Goal: Information Seeking & Learning: Learn about a topic

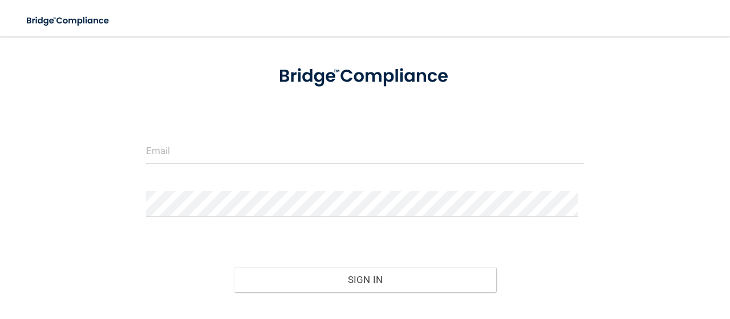
scroll to position [114, 0]
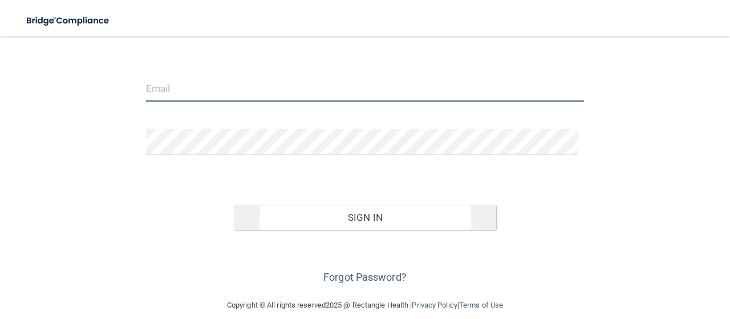
type input "[EMAIL_ADDRESS][DOMAIN_NAME]"
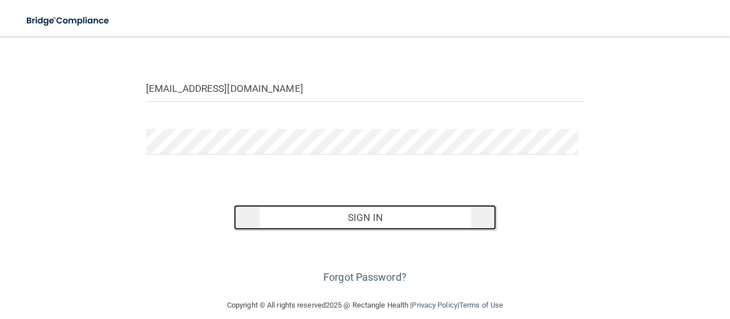
click at [367, 219] on button "Sign In" at bounding box center [365, 217] width 263 height 25
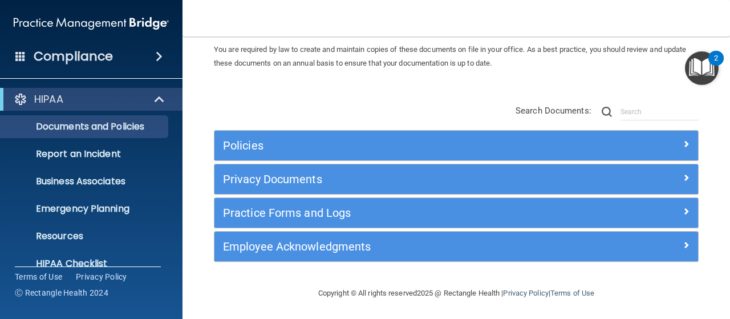
scroll to position [114, 0]
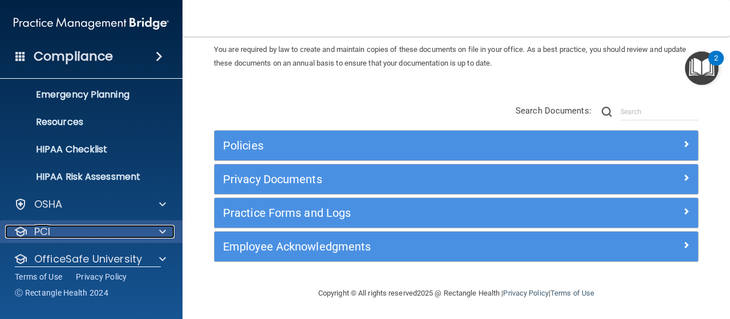
click at [129, 227] on div "PCI" at bounding box center [75, 232] width 141 height 14
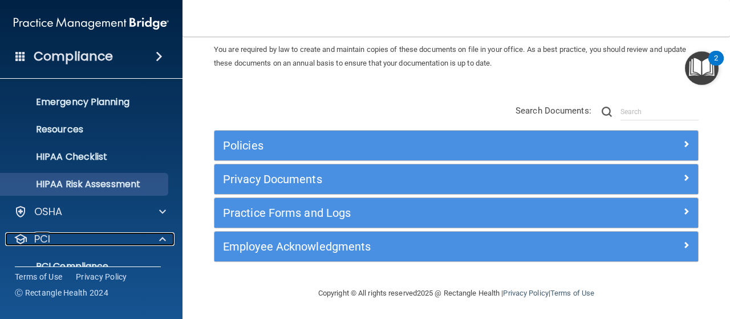
scroll to position [163, 0]
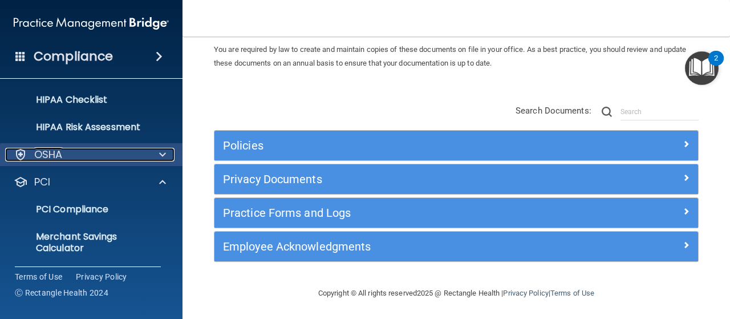
click at [160, 153] on span at bounding box center [162, 155] width 7 height 14
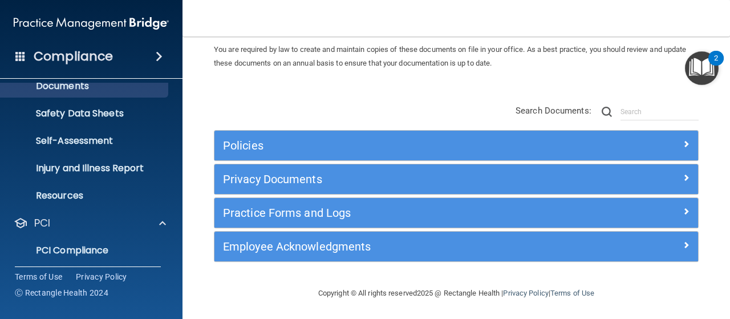
scroll to position [277, 0]
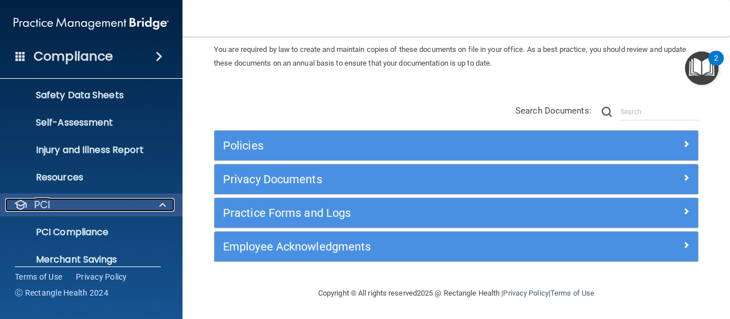
click at [120, 202] on div "PCI" at bounding box center [75, 205] width 141 height 14
click at [120, 212] on div "PCI" at bounding box center [75, 205] width 141 height 14
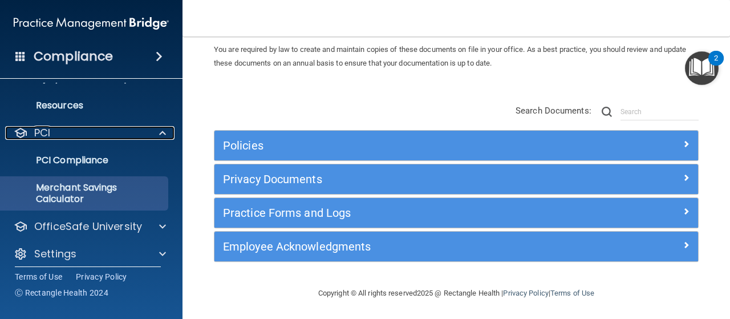
scroll to position [357, 0]
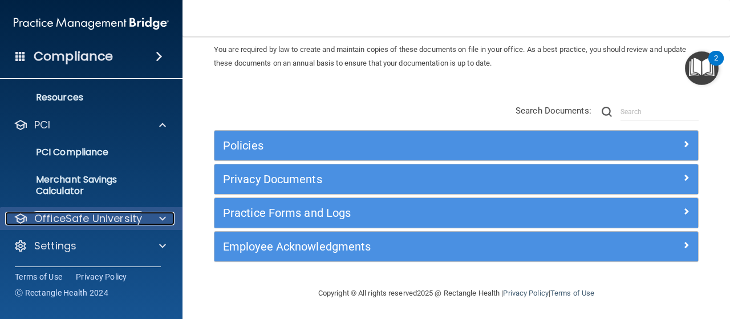
click at [139, 217] on p "OfficeSafe University" at bounding box center [88, 219] width 108 height 14
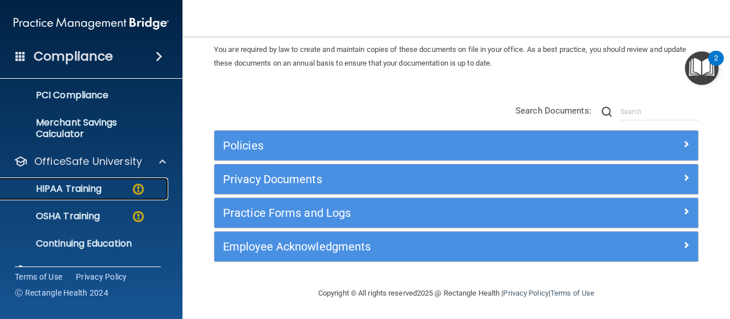
click at [137, 189] on img at bounding box center [138, 189] width 14 height 14
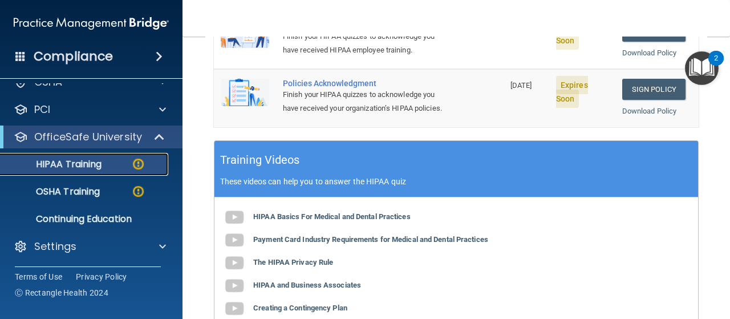
scroll to position [213, 0]
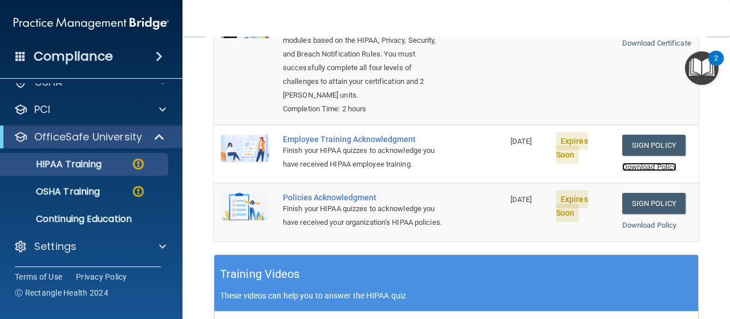
click at [640, 162] on link "Download Policy" at bounding box center [649, 166] width 55 height 9
click at [641, 135] on link "Sign Policy" at bounding box center [653, 145] width 63 height 21
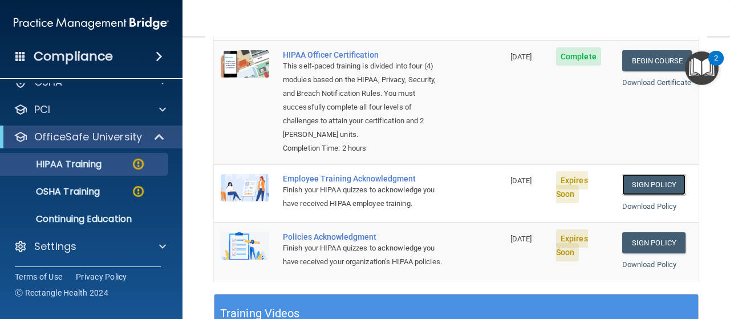
scroll to position [156, 0]
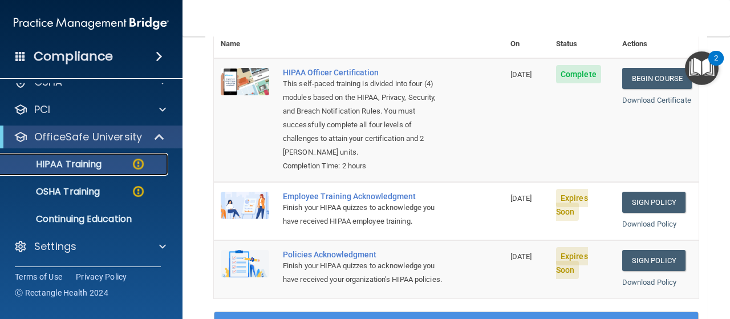
click at [82, 166] on p "HIPAA Training" at bounding box center [54, 163] width 94 height 11
click at [143, 161] on img at bounding box center [138, 164] width 14 height 14
click at [50, 166] on p "HIPAA Training" at bounding box center [54, 163] width 94 height 11
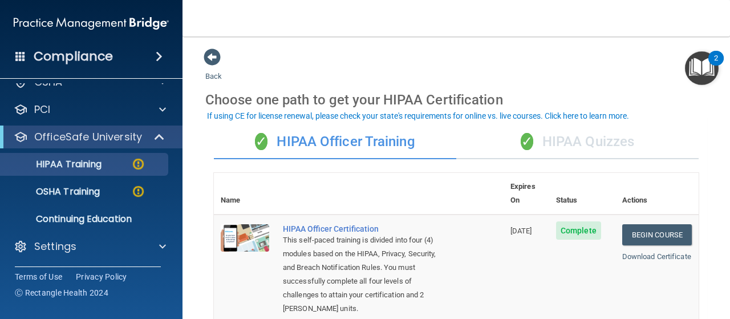
click at [548, 140] on div "✓ HIPAA Quizzes" at bounding box center [577, 142] width 242 height 34
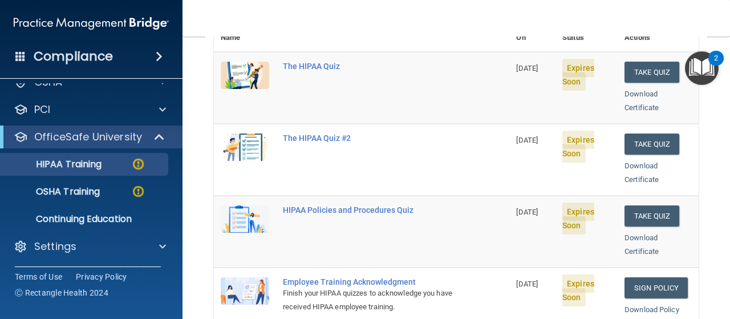
scroll to position [57, 0]
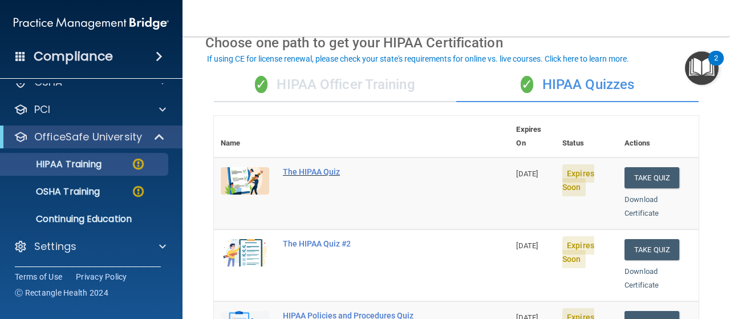
click at [311, 167] on div "The HIPAA Quiz" at bounding box center [367, 171] width 169 height 9
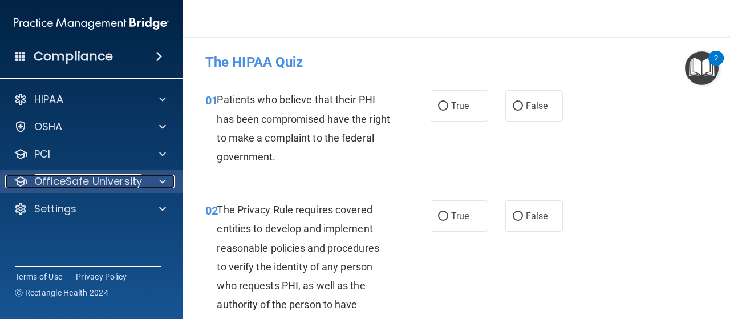
click at [147, 178] on div at bounding box center [161, 181] width 29 height 14
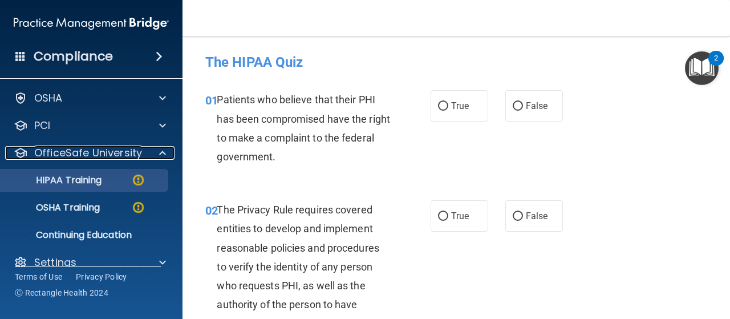
scroll to position [44, 0]
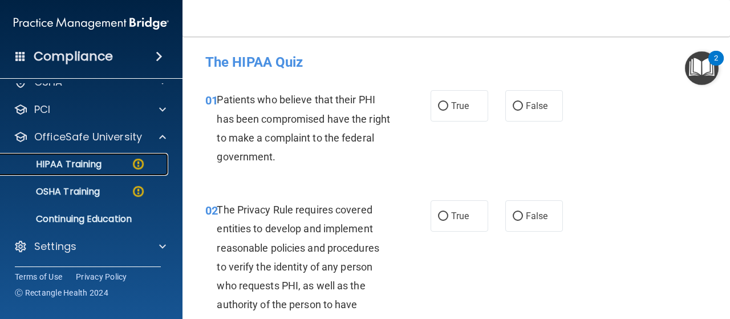
click at [95, 165] on p "HIPAA Training" at bounding box center [54, 163] width 94 height 11
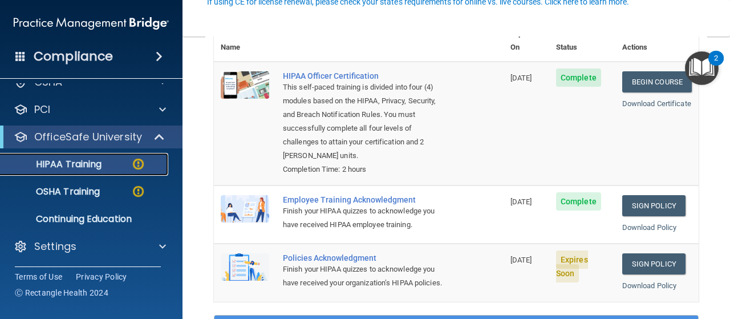
scroll to position [171, 0]
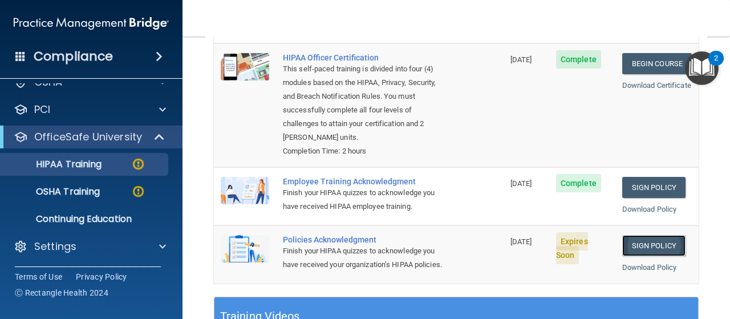
click at [631, 235] on link "Sign Policy" at bounding box center [653, 245] width 63 height 21
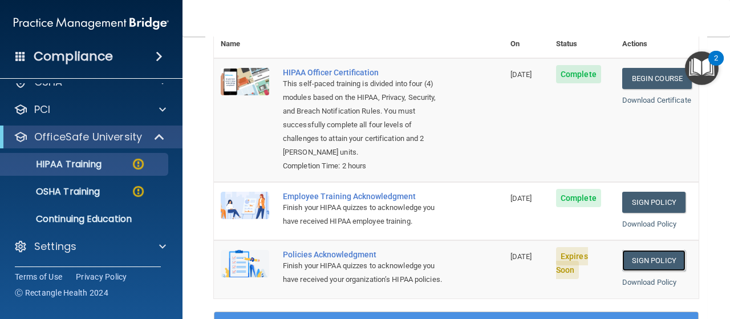
scroll to position [114, 0]
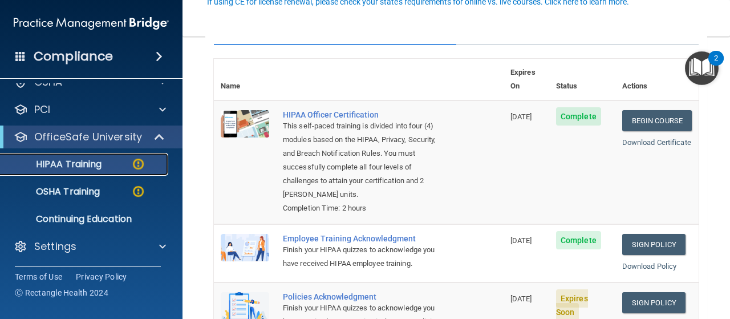
click at [83, 165] on p "HIPAA Training" at bounding box center [54, 163] width 94 height 11
click at [62, 160] on p "HIPAA Training" at bounding box center [54, 163] width 94 height 11
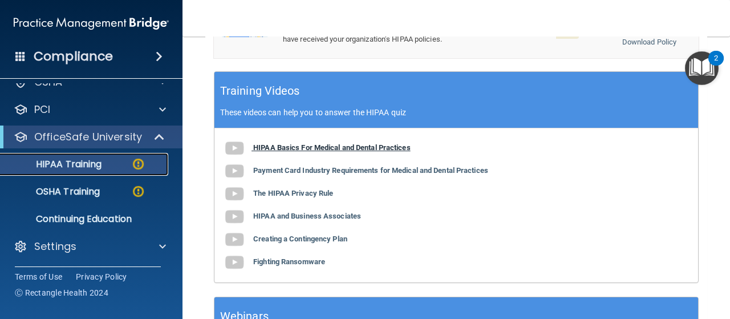
scroll to position [399, 0]
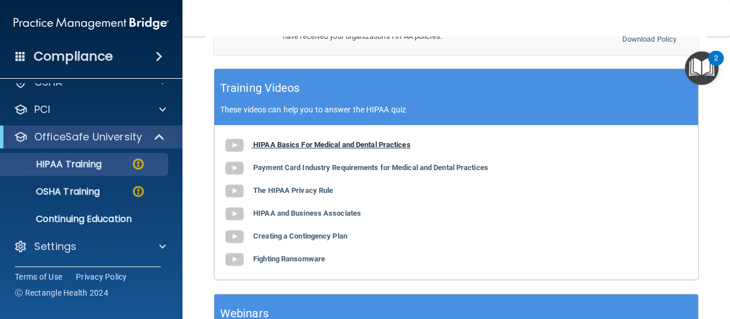
click at [295, 140] on b "HIPAA Basics For Medical and Dental Practices" at bounding box center [331, 144] width 157 height 9
click at [341, 163] on b "Payment Card Industry Requirements for Medical and Dental Practices" at bounding box center [370, 167] width 235 height 9
click at [295, 188] on b "The HIPAA Privacy Rule" at bounding box center [293, 190] width 80 height 9
click at [320, 211] on b "HIPAA and Business Associates" at bounding box center [307, 213] width 108 height 9
click at [294, 231] on b "Creating a Contingency Plan" at bounding box center [300, 235] width 94 height 9
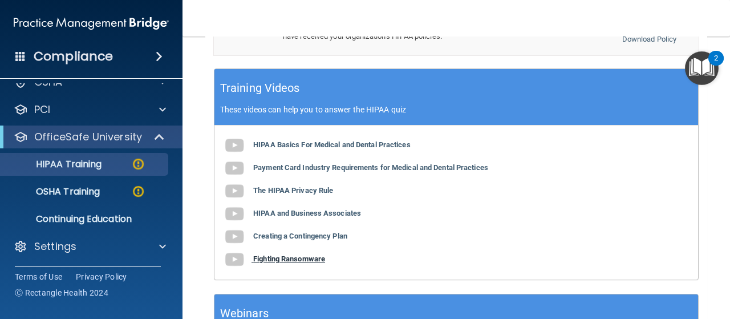
click at [259, 257] on b "Fighting Ransomware" at bounding box center [289, 258] width 72 height 9
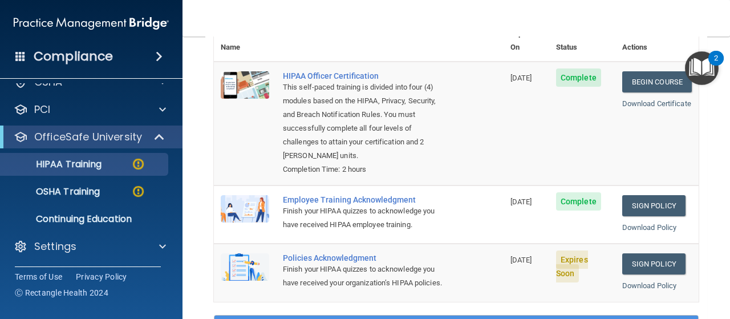
scroll to position [171, 0]
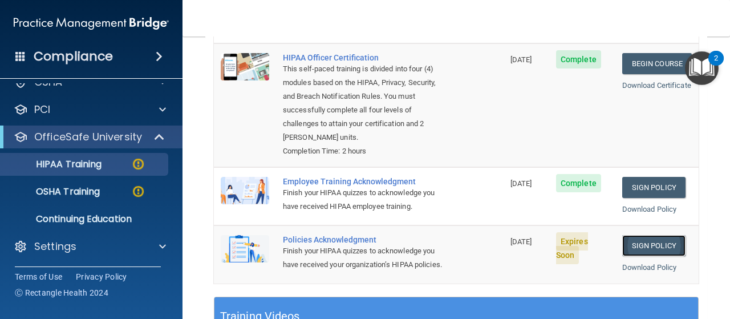
click at [642, 235] on link "Sign Policy" at bounding box center [653, 245] width 63 height 21
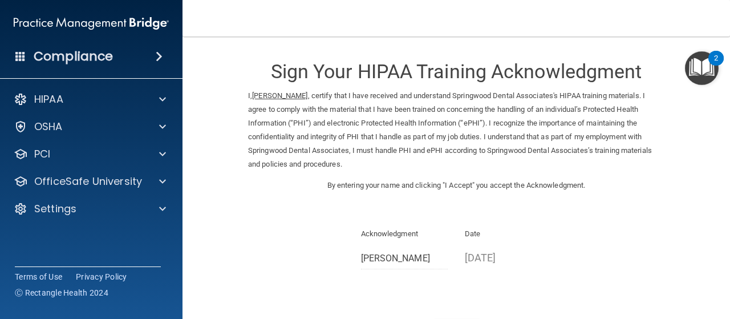
scroll to position [93, 0]
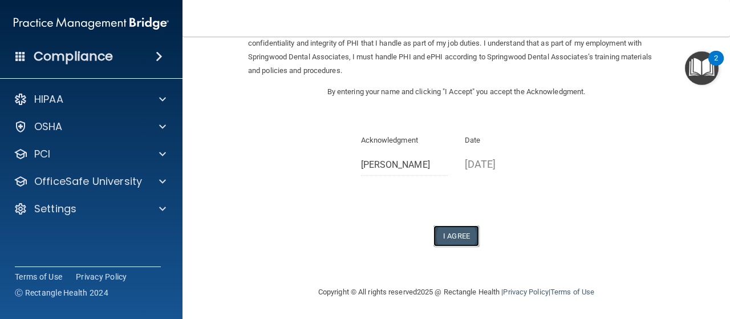
click at [448, 232] on button "I Agree" at bounding box center [456, 235] width 46 height 21
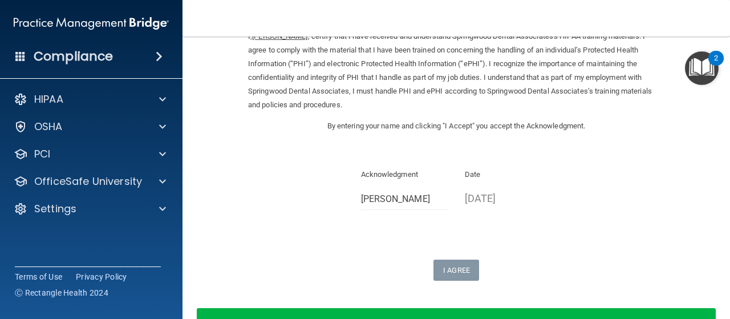
scroll to position [0, 0]
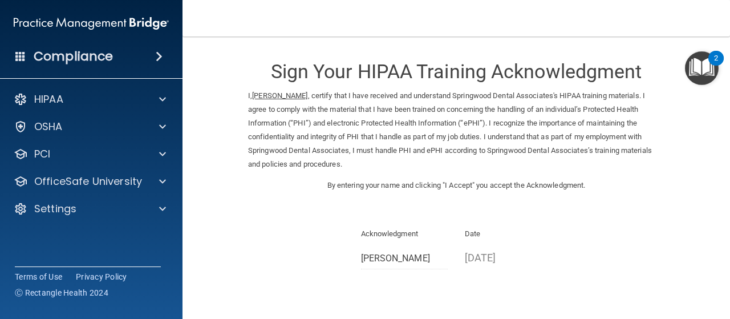
click at [713, 58] on div "2" at bounding box center [715, 58] width 15 height 15
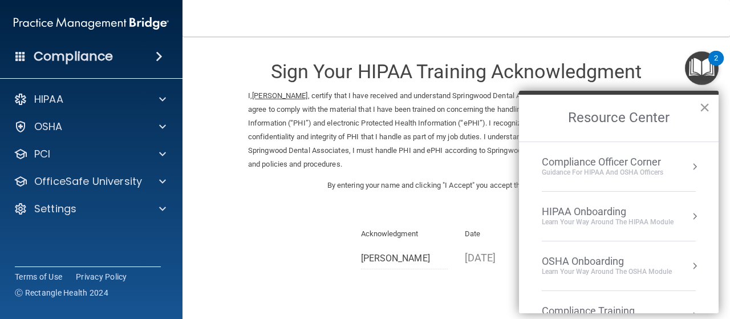
click at [702, 107] on button "×" at bounding box center [704, 107] width 11 height 18
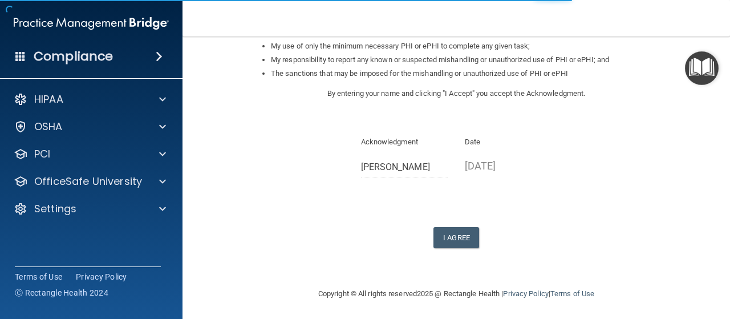
scroll to position [203, 0]
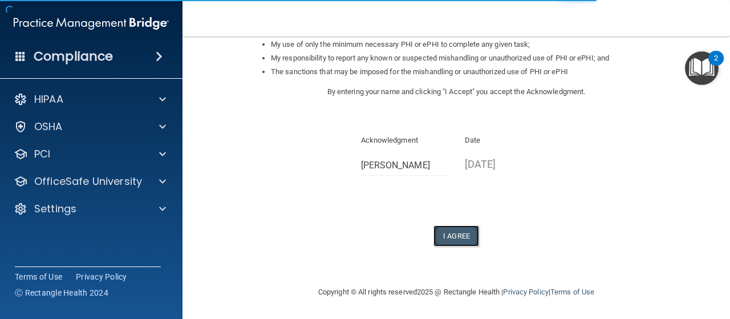
click at [451, 238] on button "I Agree" at bounding box center [456, 235] width 46 height 21
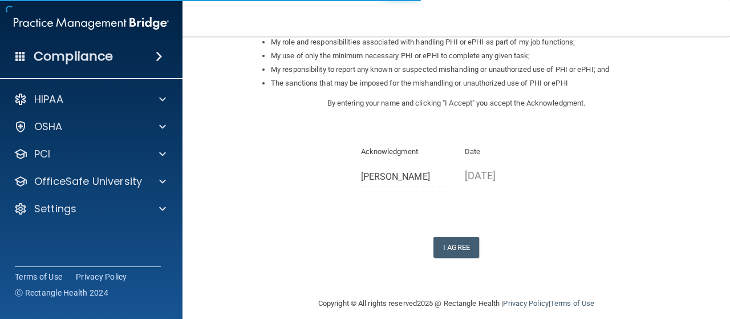
scroll to position [203, 0]
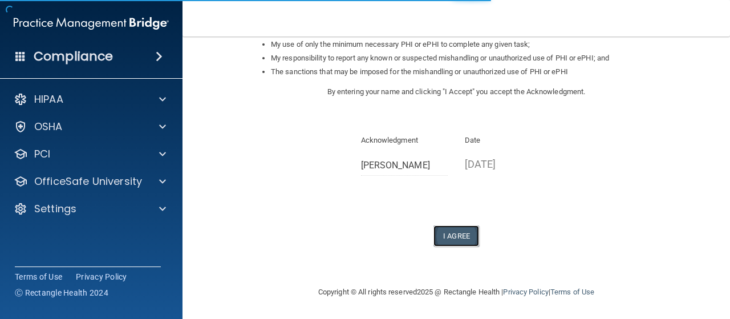
click at [448, 235] on button "I Agree" at bounding box center [456, 235] width 46 height 21
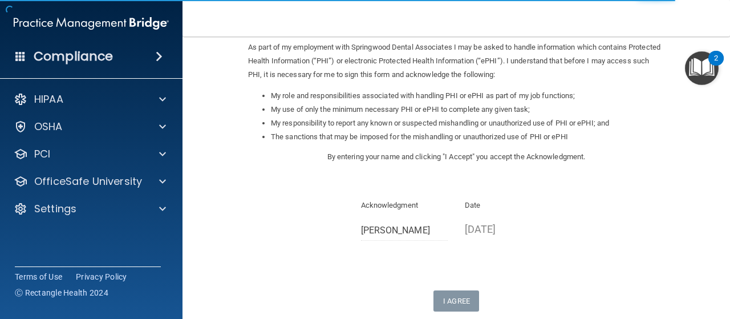
scroll to position [89, 0]
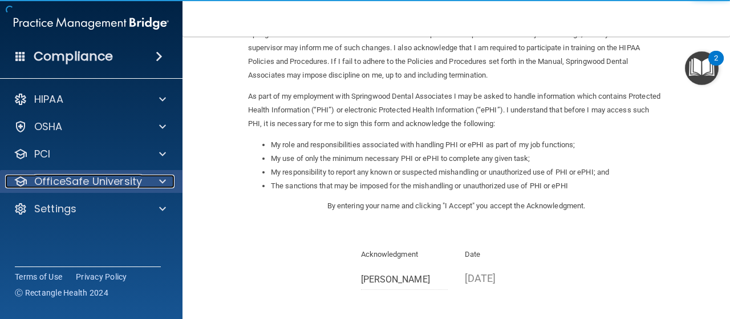
click at [100, 186] on p "OfficeSafe University" at bounding box center [88, 181] width 108 height 14
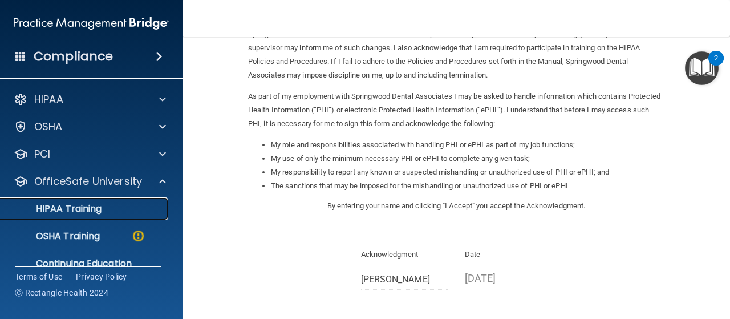
click at [91, 206] on p "HIPAA Training" at bounding box center [54, 208] width 94 height 11
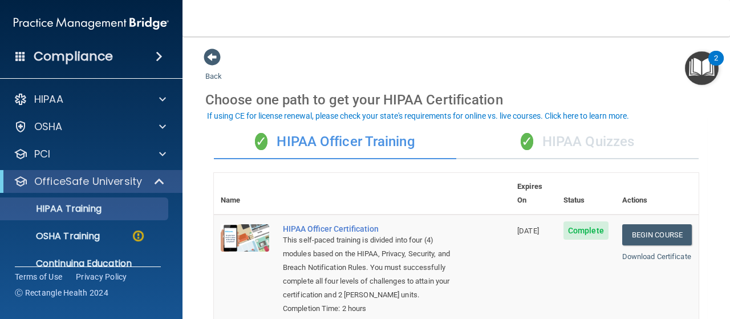
click at [579, 142] on div "✓ HIPAA Quizzes" at bounding box center [577, 142] width 242 height 34
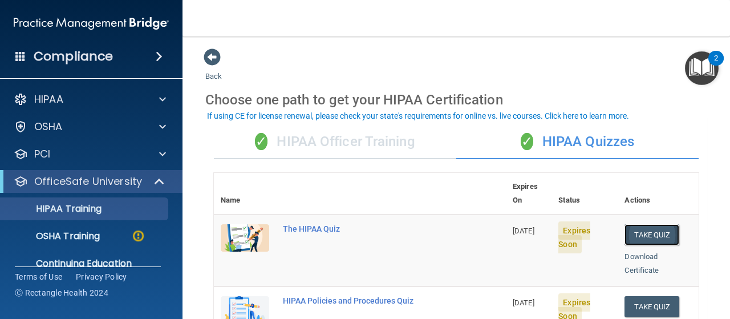
click at [634, 224] on button "Take Quiz" at bounding box center [651, 234] width 55 height 21
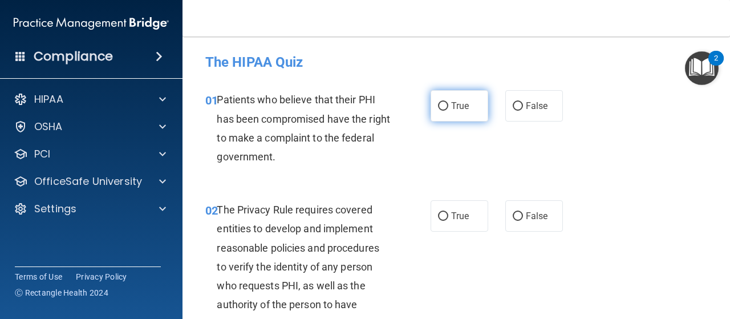
click at [438, 104] on input "True" at bounding box center [443, 106] width 10 height 9
radio input "true"
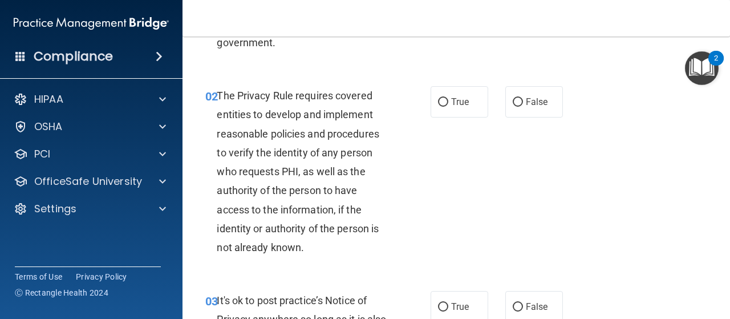
scroll to position [171, 0]
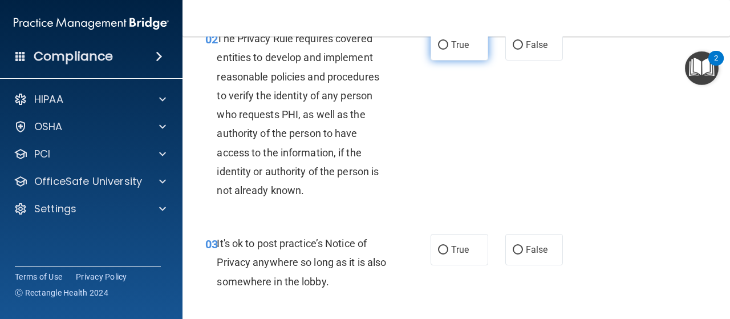
click at [438, 48] on input "True" at bounding box center [443, 45] width 10 height 9
radio input "true"
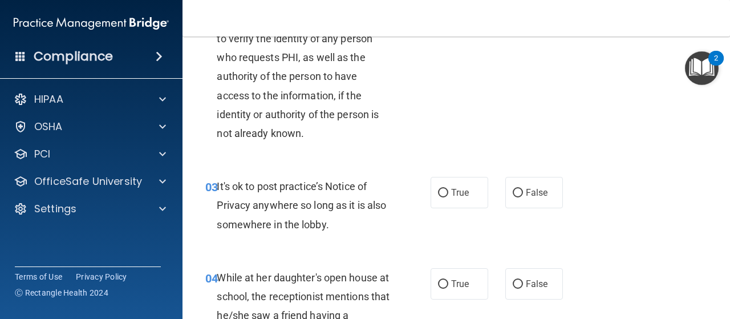
scroll to position [285, 0]
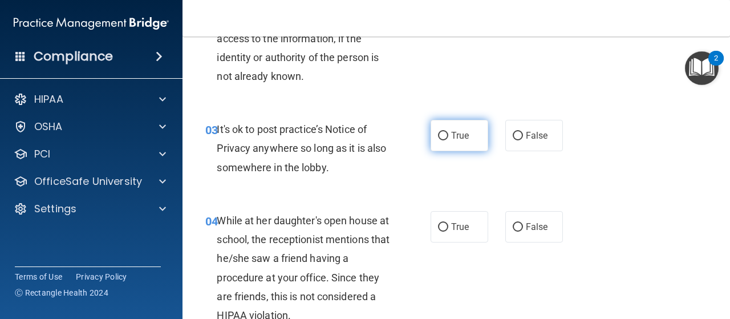
click at [440, 133] on input "True" at bounding box center [443, 136] width 10 height 9
radio input "true"
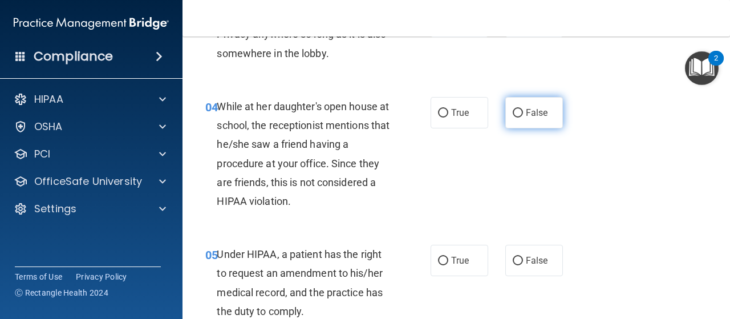
click at [513, 111] on input "False" at bounding box center [518, 113] width 10 height 9
radio input "true"
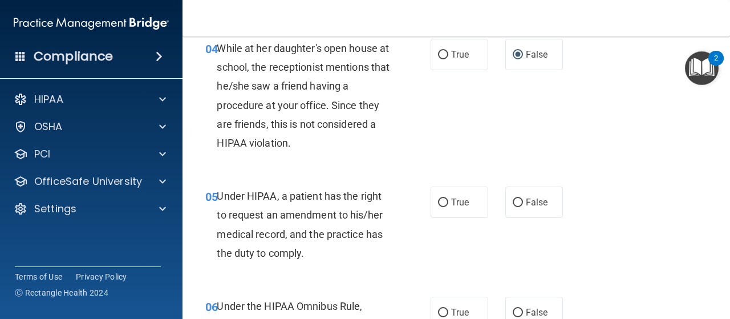
scroll to position [513, 0]
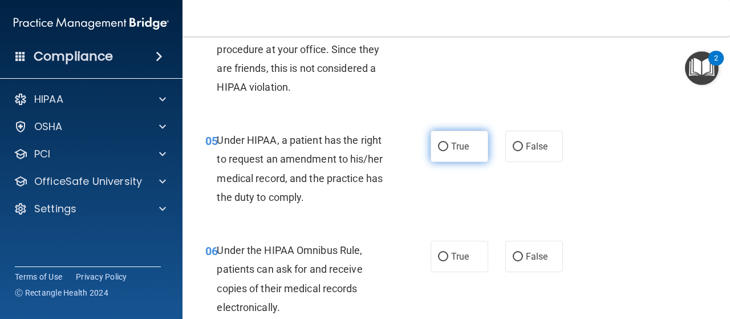
click at [442, 145] on input "True" at bounding box center [443, 147] width 10 height 9
radio input "true"
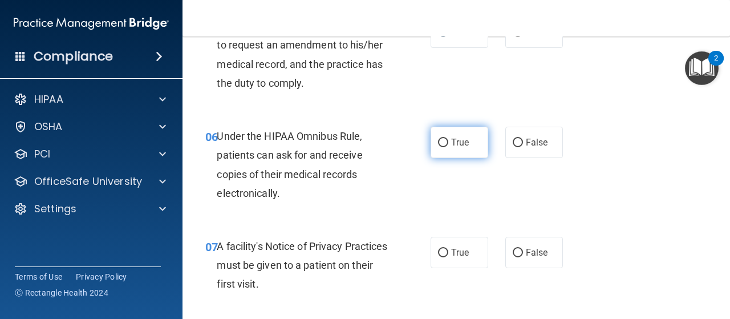
click at [440, 144] on input "True" at bounding box center [443, 143] width 10 height 9
radio input "true"
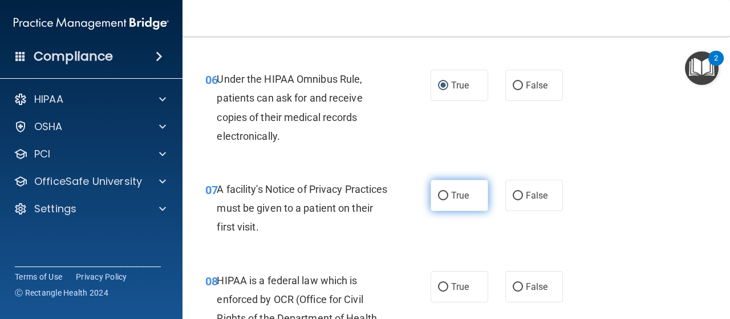
click at [438, 193] on input "True" at bounding box center [443, 196] width 10 height 9
radio input "true"
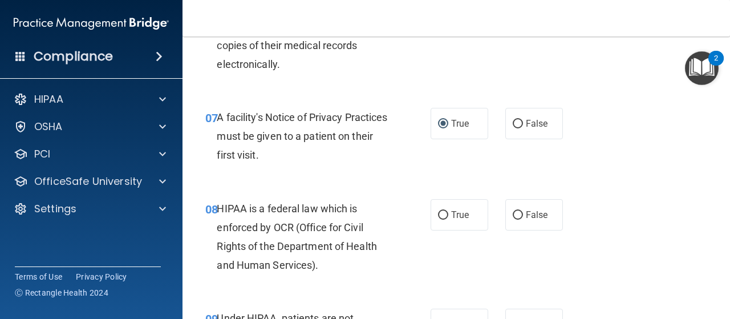
scroll to position [798, 0]
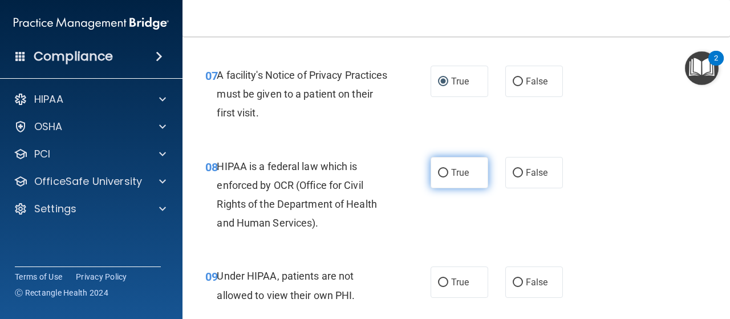
click at [445, 172] on label "True" at bounding box center [459, 172] width 58 height 31
click at [445, 172] on input "True" at bounding box center [443, 173] width 10 height 9
radio input "true"
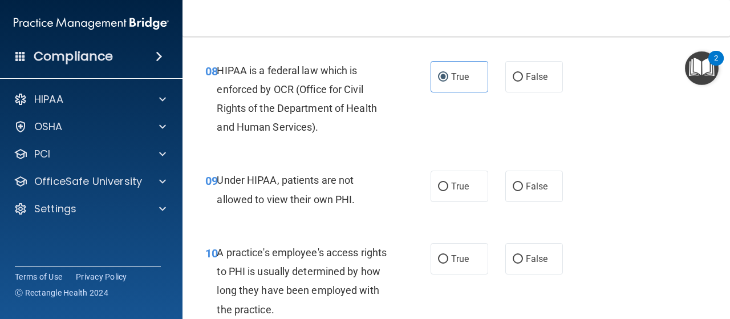
scroll to position [912, 0]
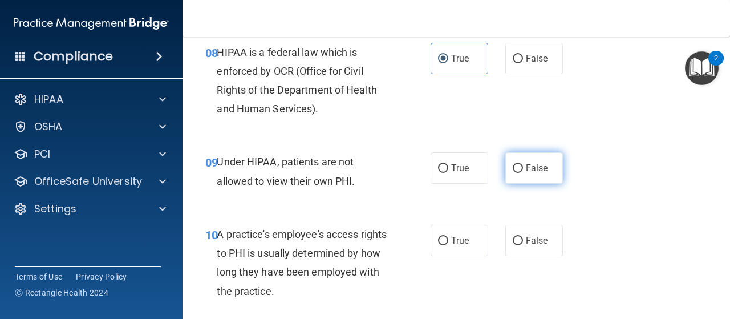
click at [514, 167] on input "False" at bounding box center [518, 168] width 10 height 9
radio input "true"
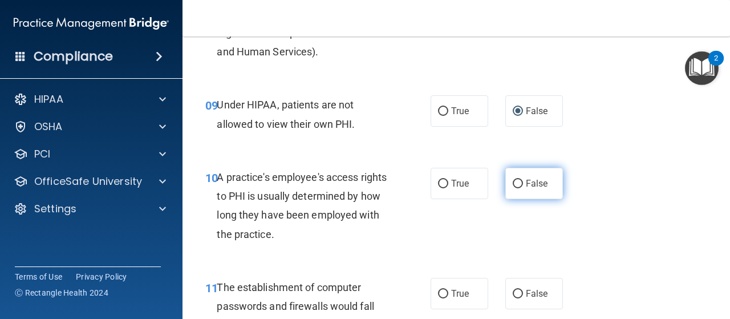
click at [513, 183] on input "False" at bounding box center [518, 184] width 10 height 9
radio input "true"
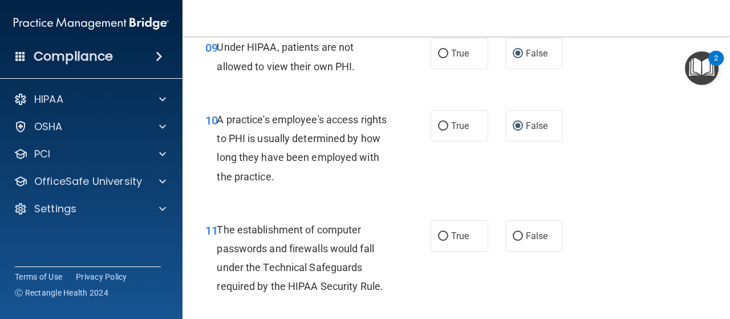
scroll to position [1140, 0]
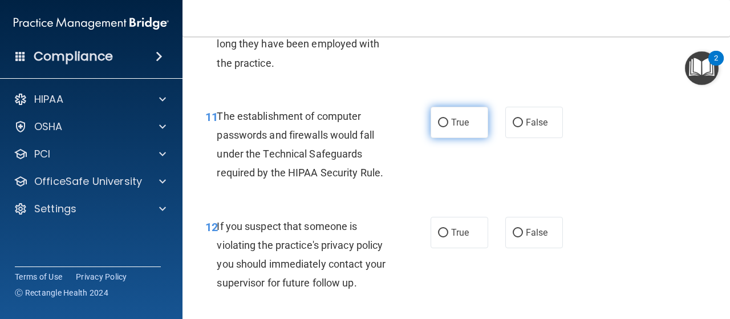
click at [438, 123] on input "True" at bounding box center [443, 123] width 10 height 9
radio input "true"
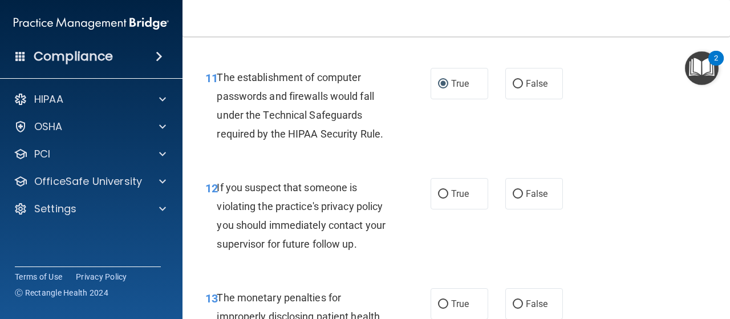
scroll to position [1197, 0]
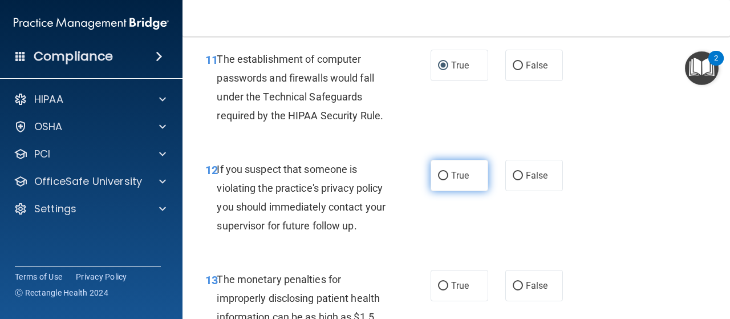
click at [438, 175] on input "True" at bounding box center [443, 176] width 10 height 9
radio input "true"
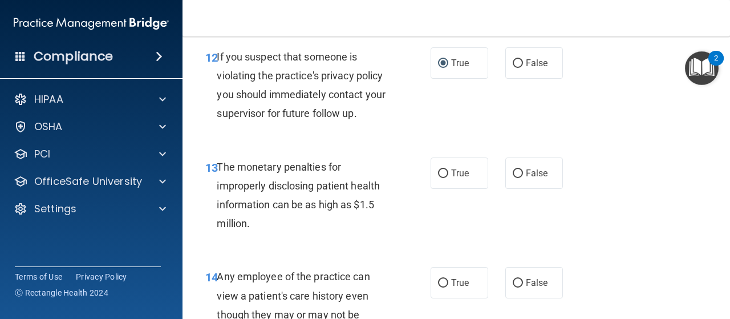
scroll to position [1311, 0]
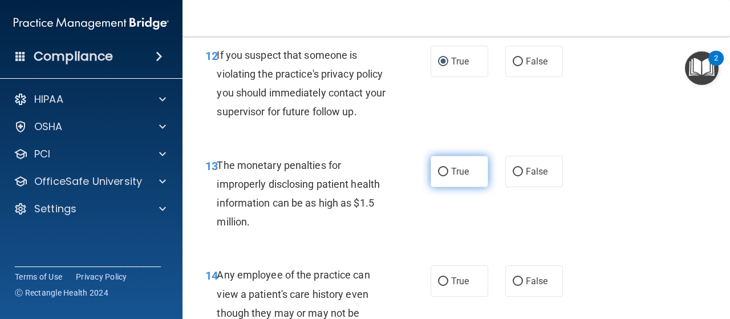
click at [440, 172] on input "True" at bounding box center [443, 172] width 10 height 9
radio input "true"
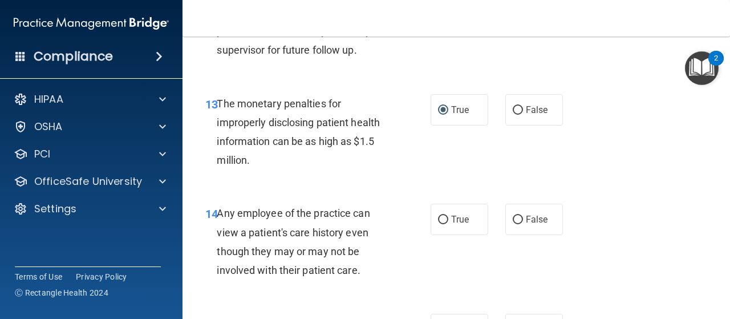
scroll to position [1482, 0]
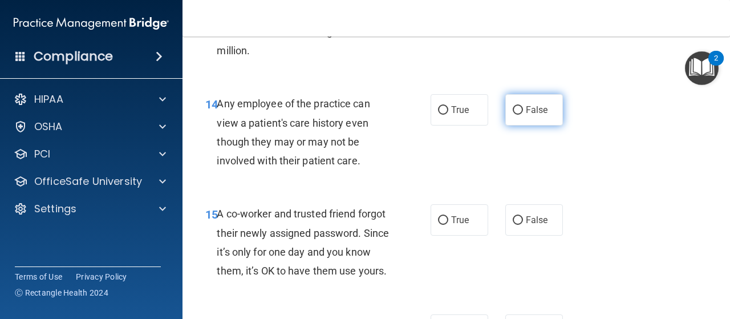
click at [513, 110] on input "False" at bounding box center [518, 110] width 10 height 9
radio input "true"
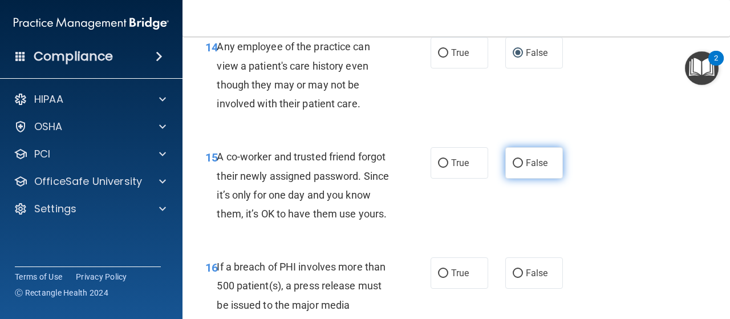
click at [513, 161] on input "False" at bounding box center [518, 163] width 10 height 9
radio input "true"
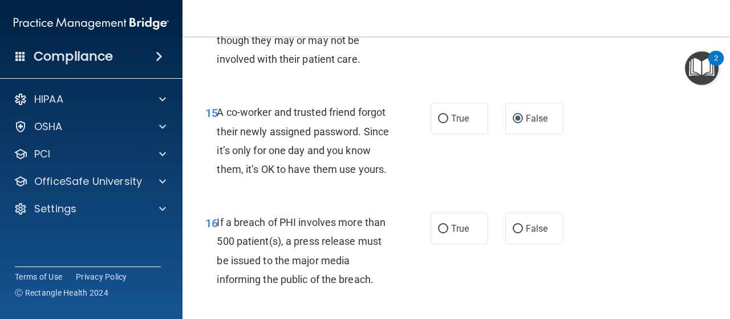
scroll to position [1653, 0]
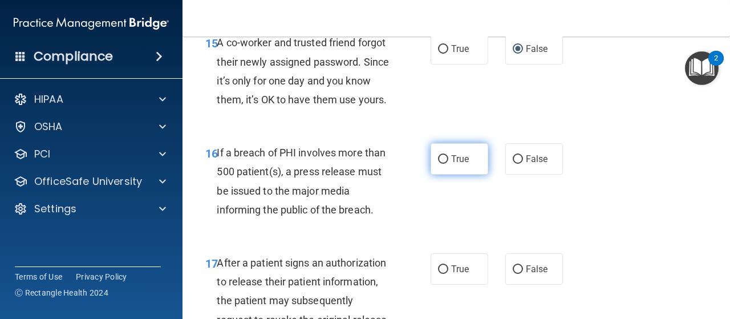
click at [438, 164] on input "True" at bounding box center [443, 159] width 10 height 9
radio input "true"
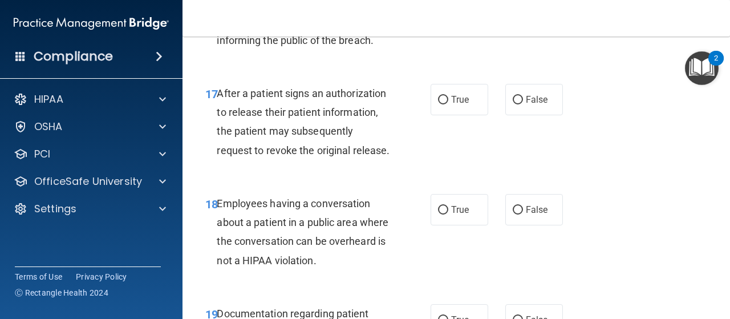
scroll to position [1824, 0]
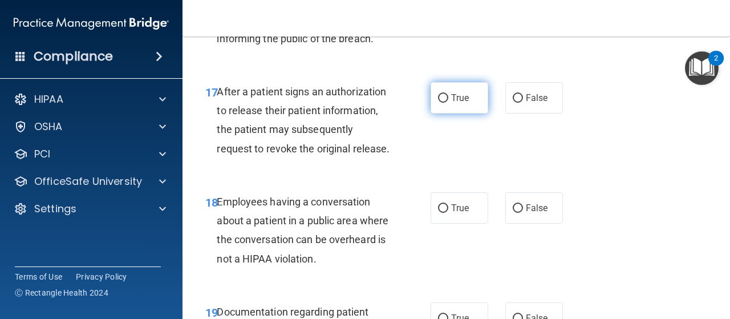
click at [438, 103] on input "True" at bounding box center [443, 98] width 10 height 9
radio input "true"
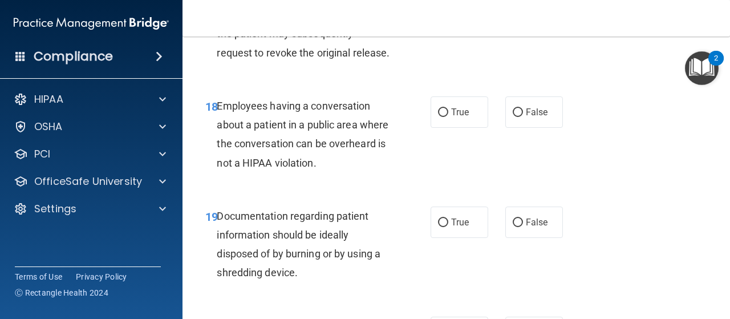
scroll to position [1938, 0]
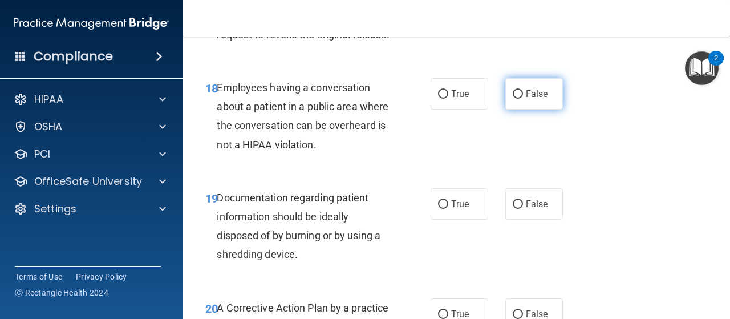
click at [513, 99] on input "False" at bounding box center [518, 94] width 10 height 9
radio input "true"
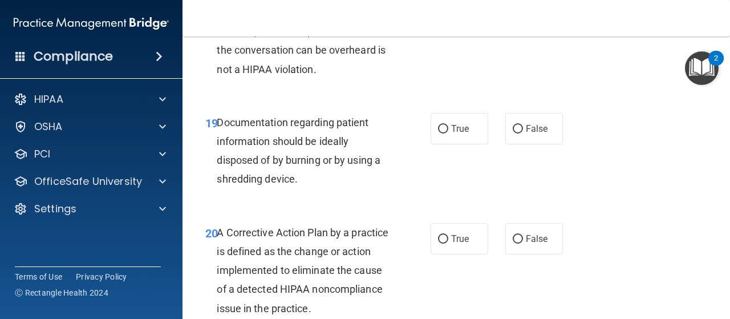
scroll to position [2109, 0]
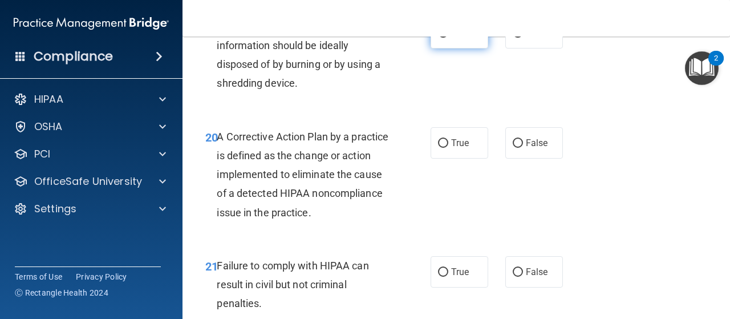
click at [451, 38] on span "True" at bounding box center [460, 32] width 18 height 11
click at [448, 38] on input "True" at bounding box center [443, 33] width 10 height 9
radio input "true"
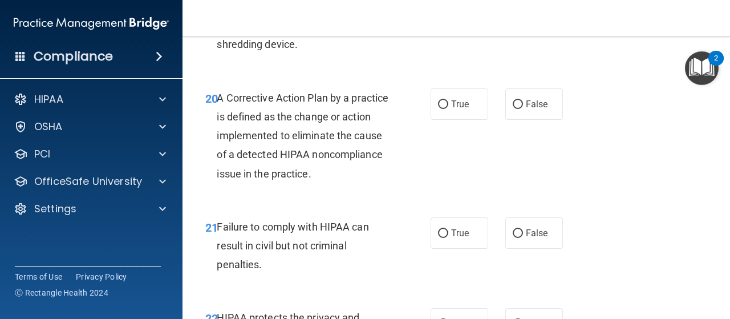
scroll to position [2166, 0]
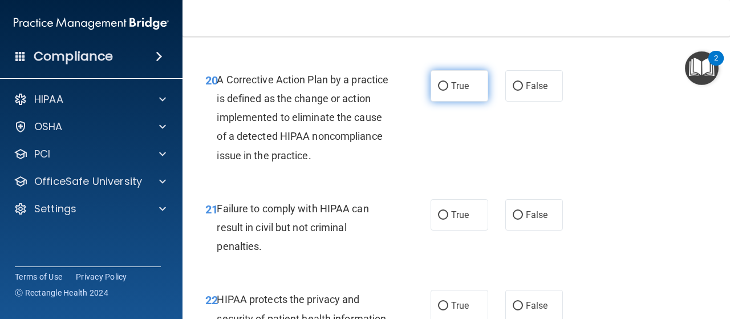
click at [442, 91] on input "True" at bounding box center [443, 86] width 10 height 9
radio input "true"
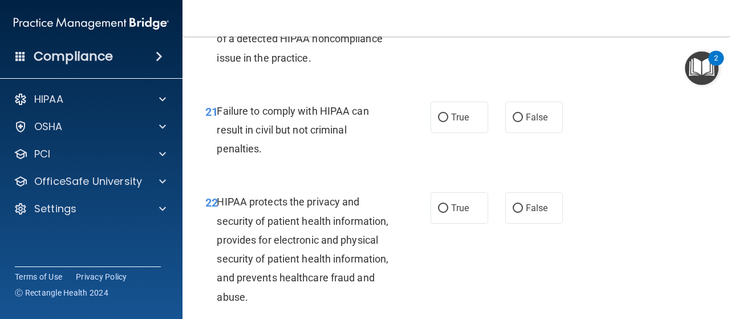
scroll to position [2337, 0]
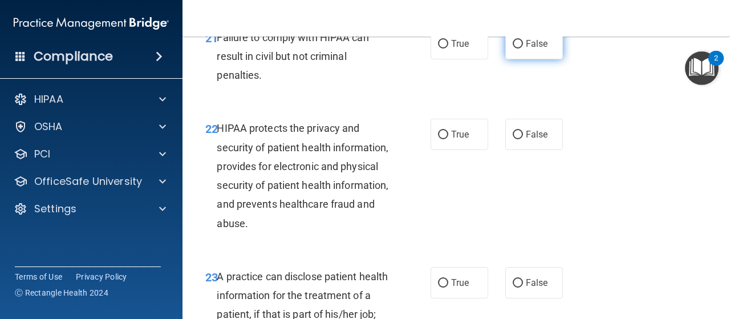
click at [513, 48] on input "False" at bounding box center [518, 44] width 10 height 9
radio input "true"
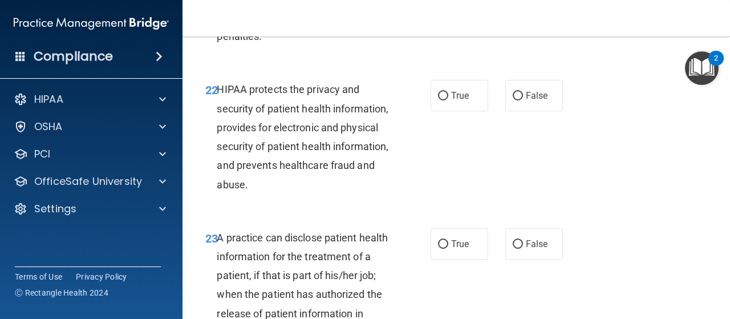
scroll to position [2394, 0]
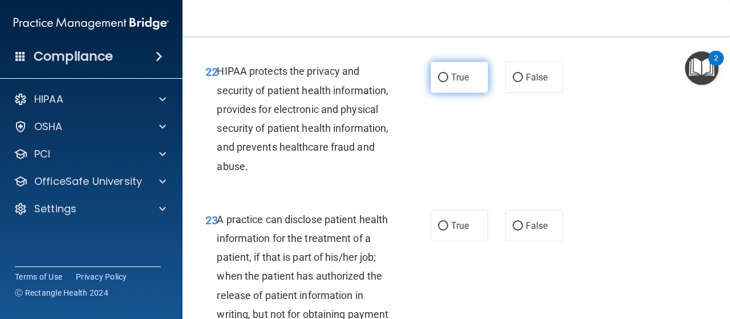
click at [440, 82] on input "True" at bounding box center [443, 78] width 10 height 9
radio input "true"
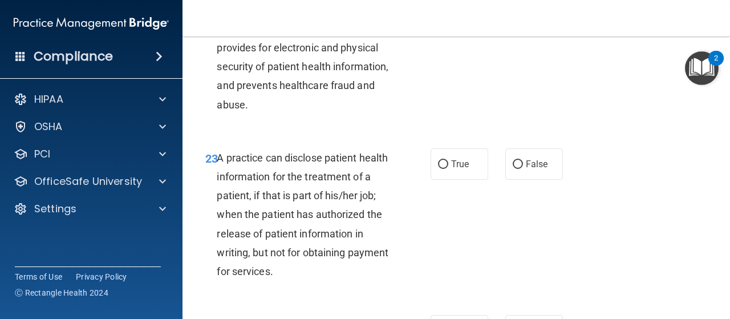
scroll to position [2508, 0]
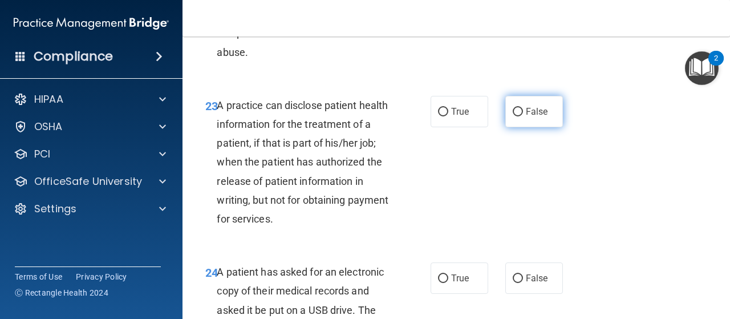
click at [513, 116] on input "False" at bounding box center [518, 112] width 10 height 9
radio input "true"
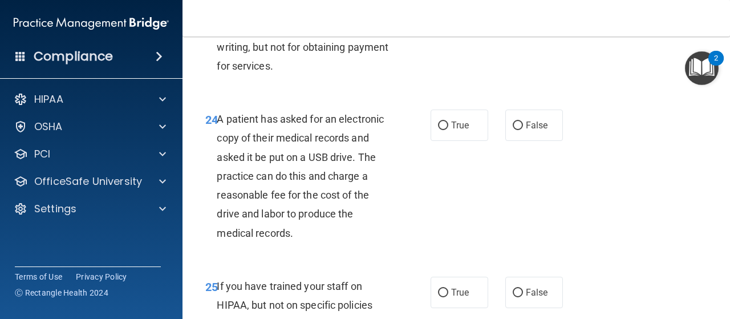
scroll to position [2679, 0]
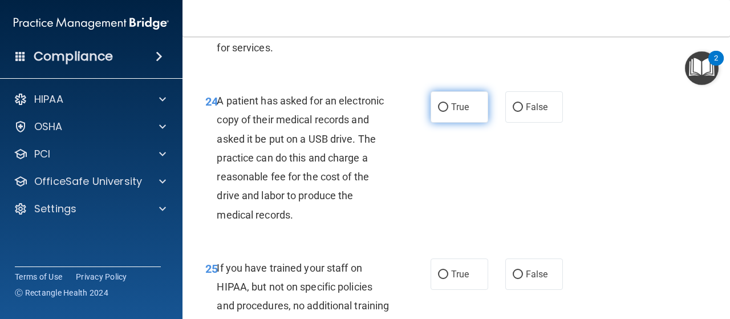
click at [438, 112] on input "True" at bounding box center [443, 107] width 10 height 9
radio input "true"
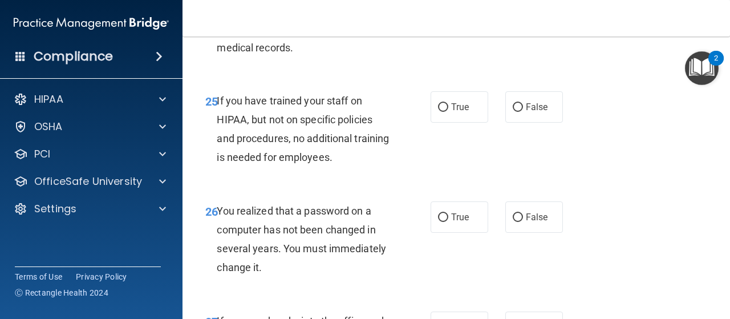
scroll to position [2850, 0]
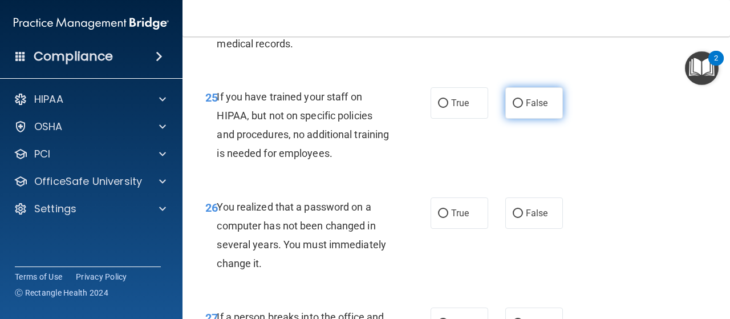
click at [513, 119] on label "False" at bounding box center [534, 102] width 58 height 31
click at [513, 108] on input "False" at bounding box center [518, 103] width 10 height 9
radio input "true"
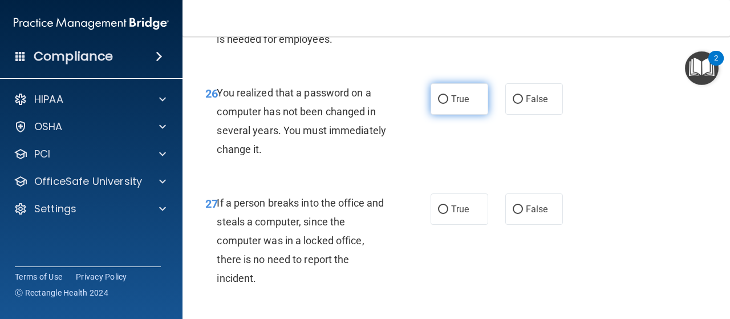
click at [444, 115] on label "True" at bounding box center [459, 98] width 58 height 31
click at [444, 104] on input "True" at bounding box center [443, 99] width 10 height 9
radio input "true"
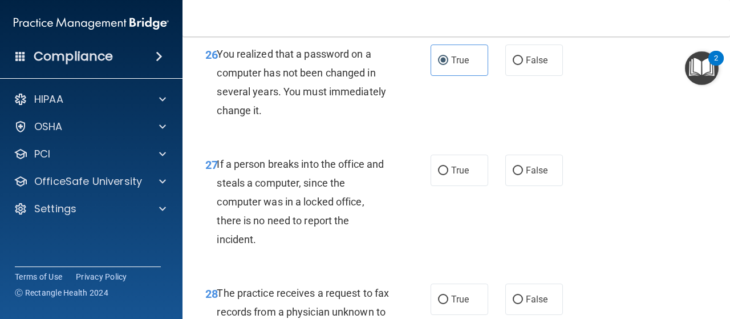
scroll to position [3021, 0]
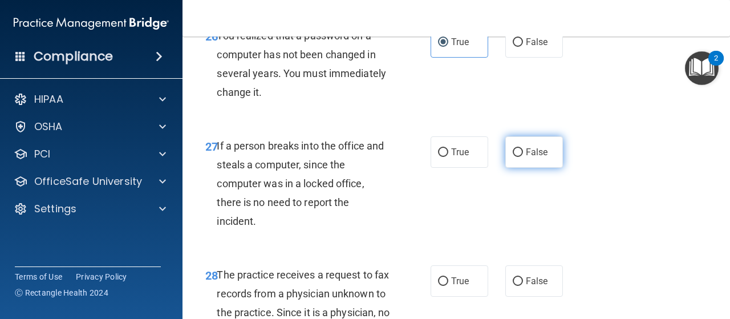
click at [517, 168] on label "False" at bounding box center [534, 151] width 58 height 31
click at [517, 157] on input "False" at bounding box center [518, 152] width 10 height 9
radio input "true"
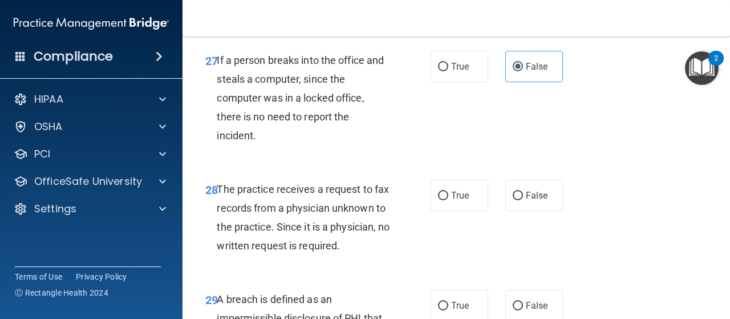
scroll to position [3193, 0]
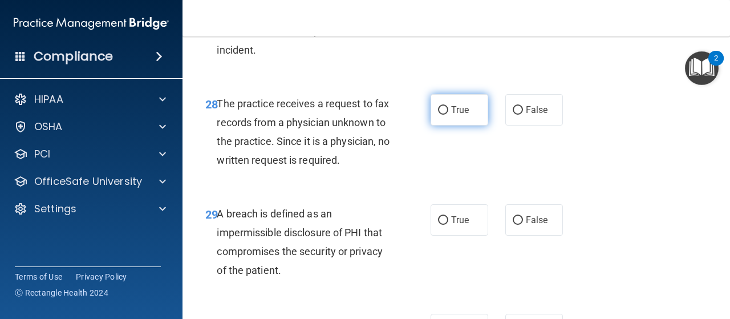
click at [441, 115] on input "True" at bounding box center [443, 110] width 10 height 9
radio input "true"
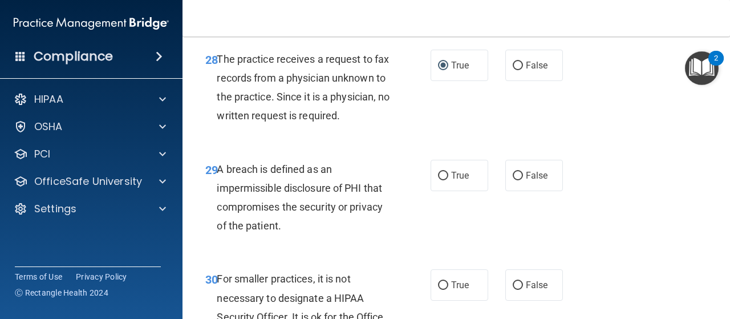
scroll to position [3307, 0]
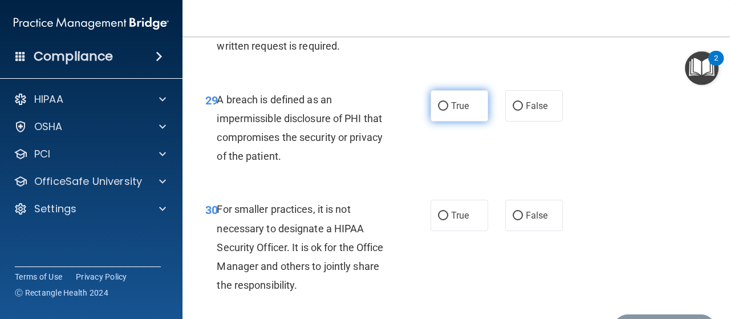
click at [457, 111] on span "True" at bounding box center [460, 105] width 18 height 11
click at [448, 111] on input "True" at bounding box center [443, 106] width 10 height 9
radio input "true"
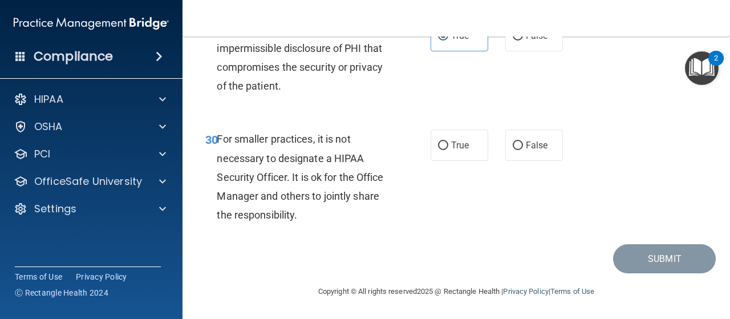
scroll to position [3421, 0]
click at [515, 150] on input "False" at bounding box center [518, 145] width 10 height 9
radio input "true"
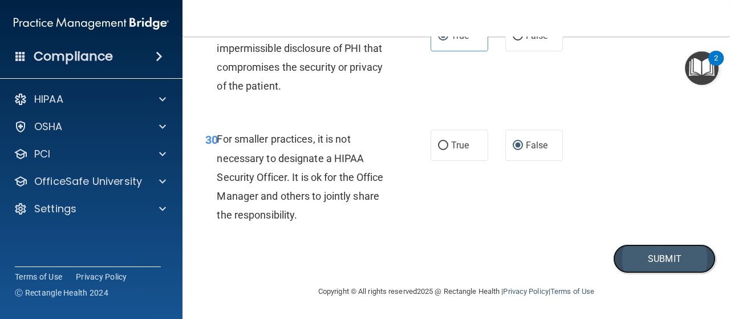
click at [652, 270] on button "Submit" at bounding box center [664, 258] width 103 height 29
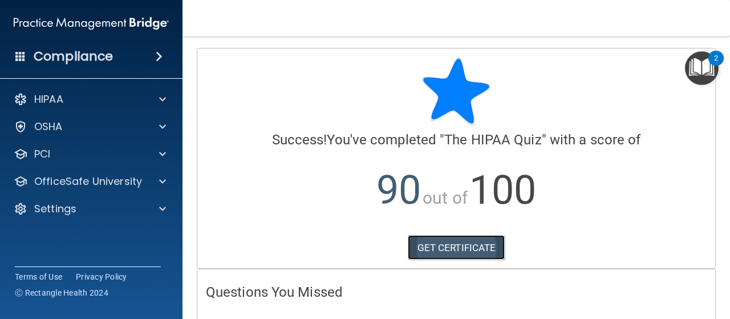
click at [449, 249] on link "GET CERTIFICATE" at bounding box center [456, 247] width 97 height 25
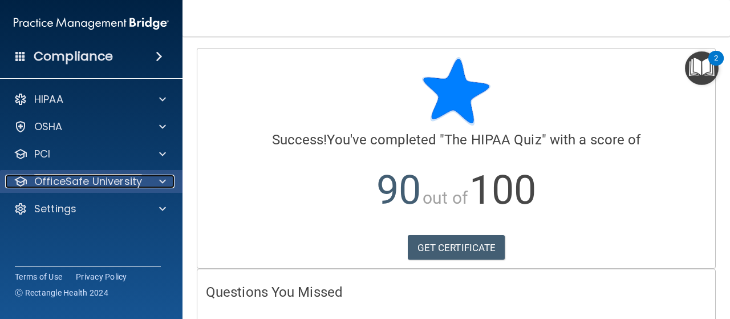
click at [90, 178] on p "OfficeSafe University" at bounding box center [88, 181] width 108 height 14
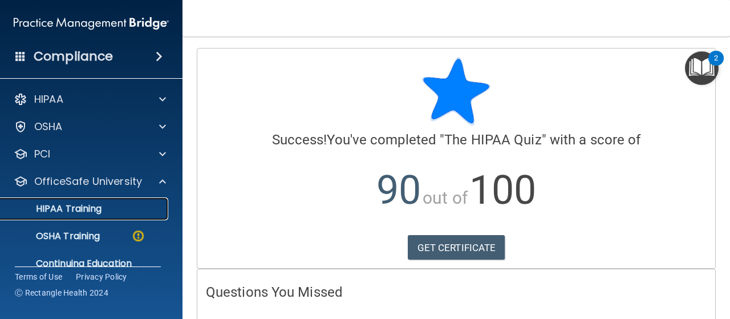
click at [82, 212] on p "HIPAA Training" at bounding box center [54, 208] width 94 height 11
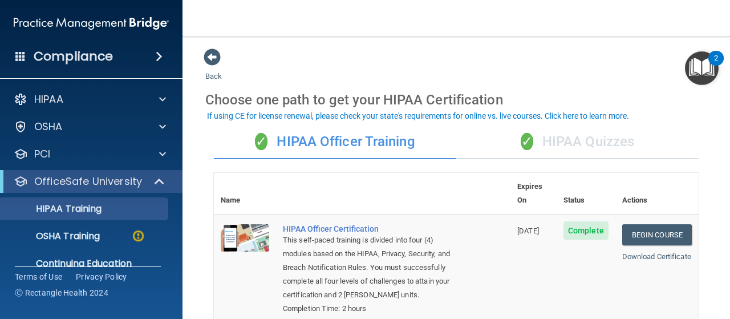
click at [564, 144] on div "✓ HIPAA Quizzes" at bounding box center [577, 142] width 242 height 34
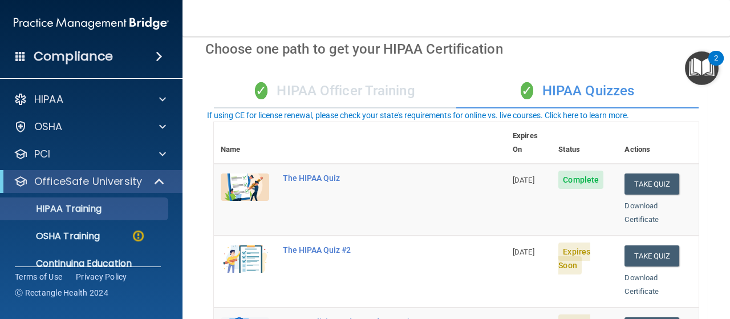
scroll to position [114, 0]
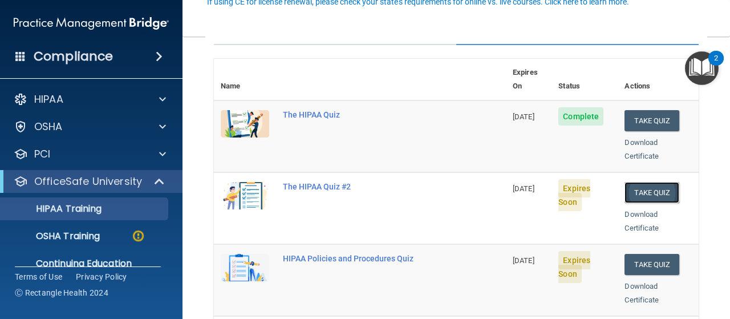
click at [648, 182] on button "Take Quiz" at bounding box center [651, 192] width 55 height 21
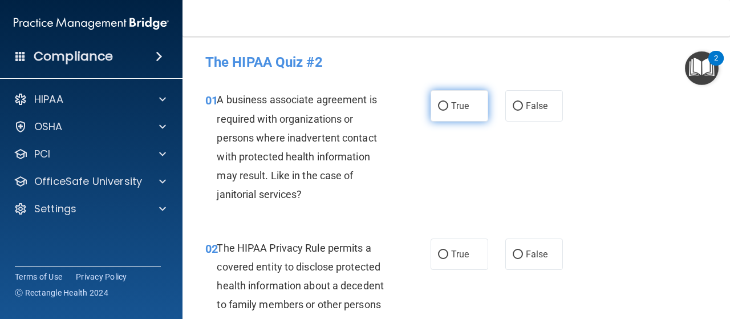
click at [438, 104] on input "True" at bounding box center [443, 106] width 10 height 9
radio input "true"
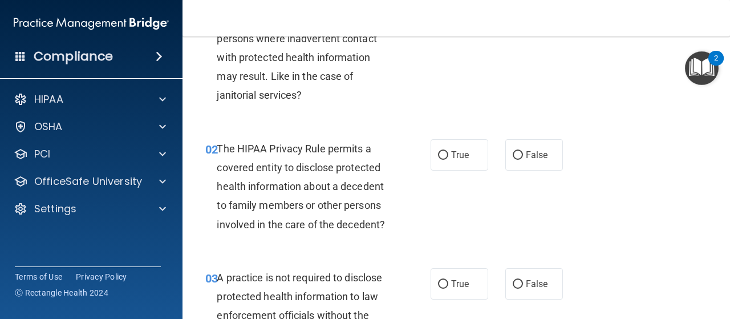
scroll to position [171, 0]
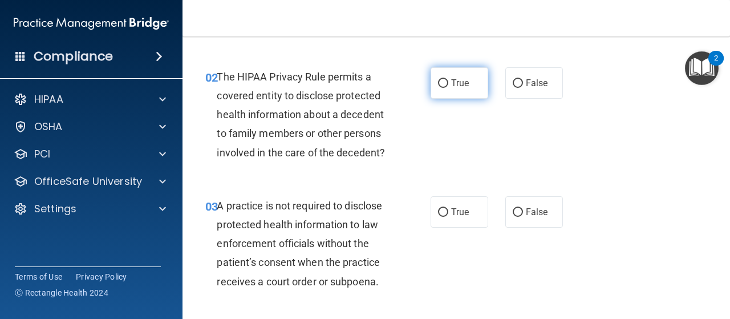
click at [438, 84] on input "True" at bounding box center [443, 83] width 10 height 9
radio input "true"
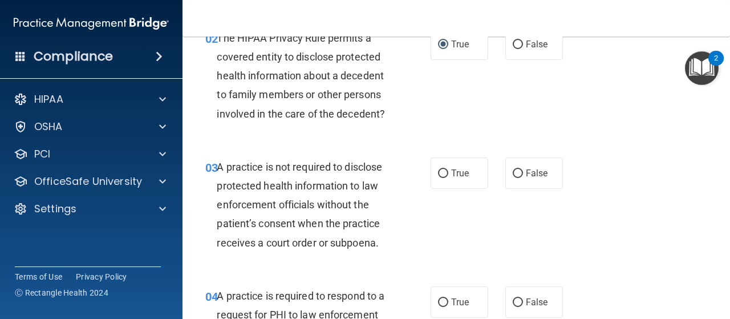
scroll to position [228, 0]
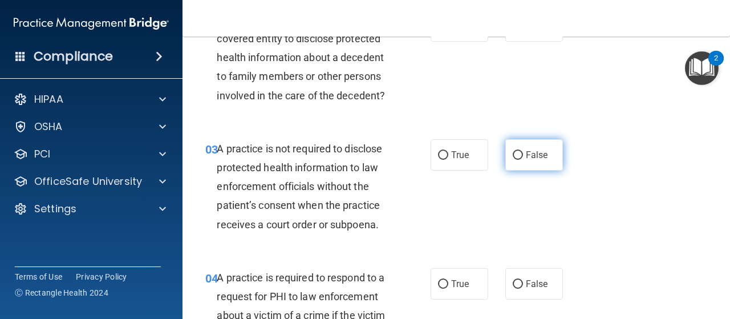
click at [513, 151] on input "False" at bounding box center [518, 155] width 10 height 9
radio input "true"
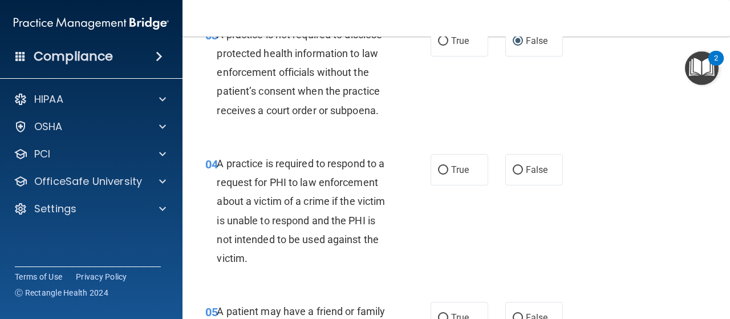
scroll to position [399, 0]
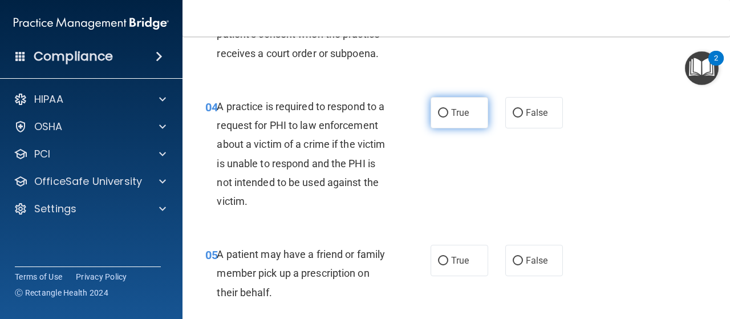
click at [441, 112] on input "True" at bounding box center [443, 113] width 10 height 9
radio input "true"
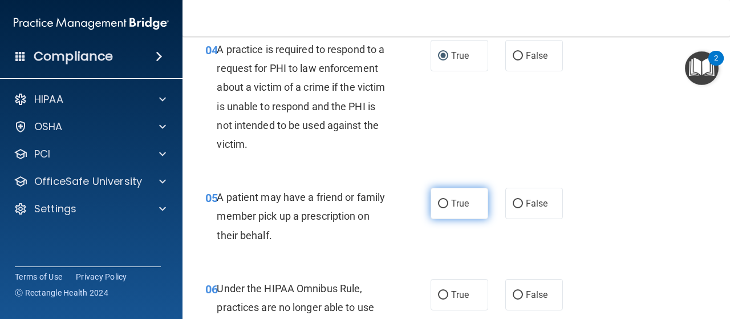
click at [444, 202] on label "True" at bounding box center [459, 203] width 58 height 31
click at [444, 202] on input "True" at bounding box center [443, 204] width 10 height 9
radio input "true"
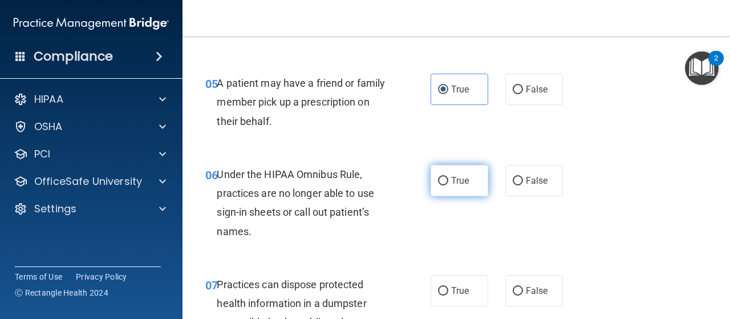
click at [440, 180] on input "True" at bounding box center [443, 181] width 10 height 9
radio input "true"
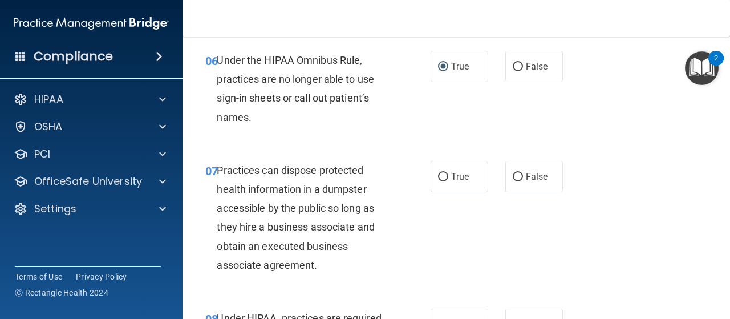
scroll to position [741, 0]
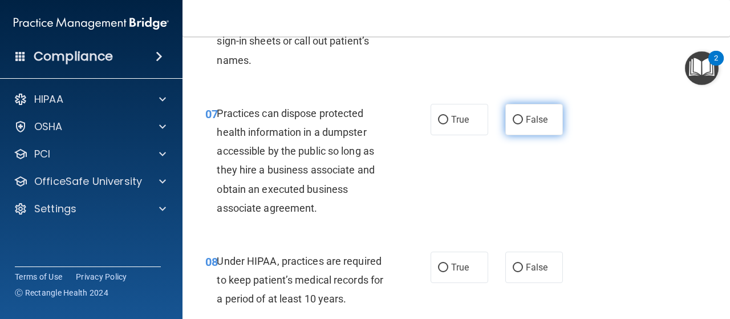
click at [513, 118] on input "False" at bounding box center [518, 120] width 10 height 9
radio input "true"
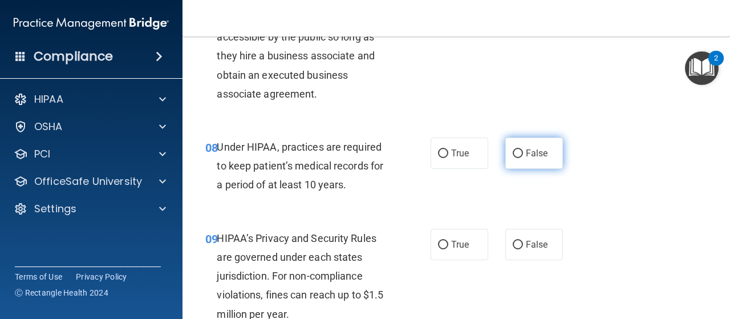
click at [517, 149] on input "False" at bounding box center [518, 153] width 10 height 9
radio input "true"
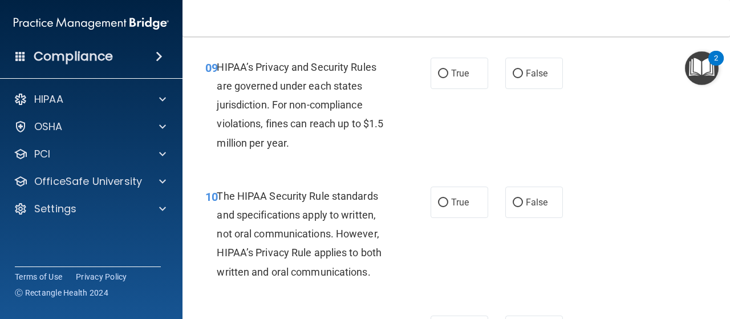
scroll to position [969, 0]
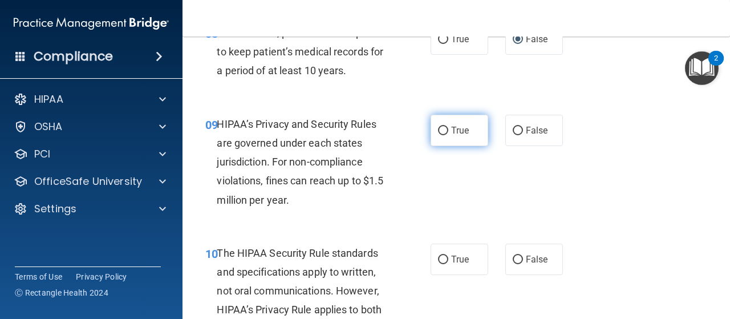
click at [451, 131] on span "True" at bounding box center [460, 130] width 18 height 11
click at [447, 131] on input "True" at bounding box center [443, 131] width 10 height 9
radio input "true"
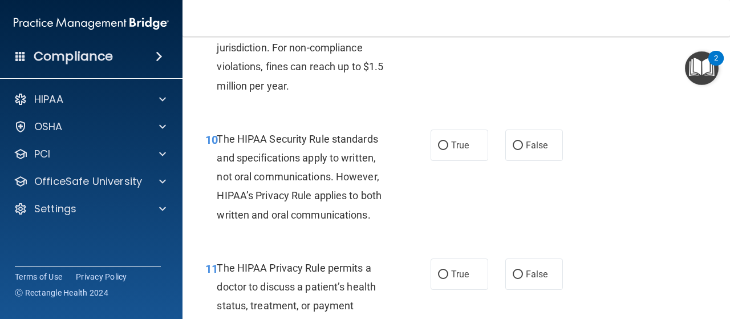
scroll to position [1140, 0]
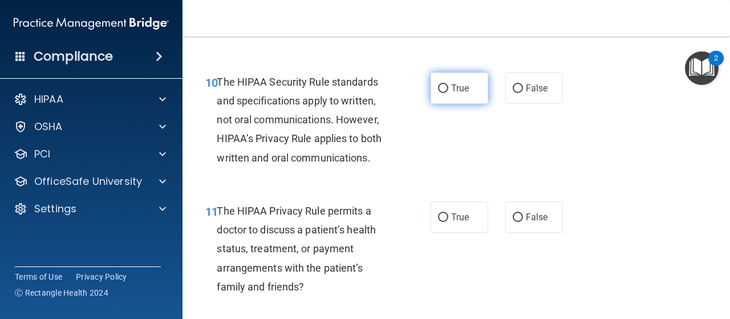
click at [438, 87] on input "True" at bounding box center [443, 88] width 10 height 9
radio input "true"
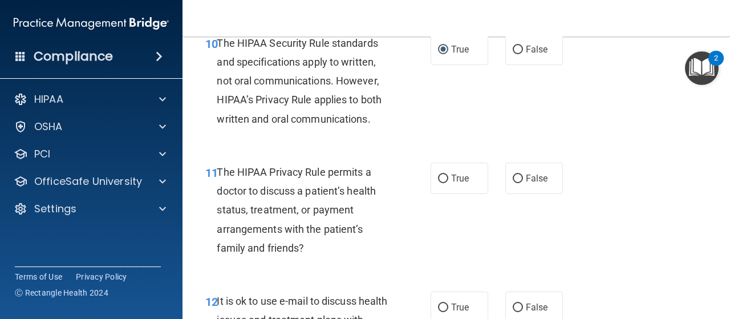
scroll to position [1197, 0]
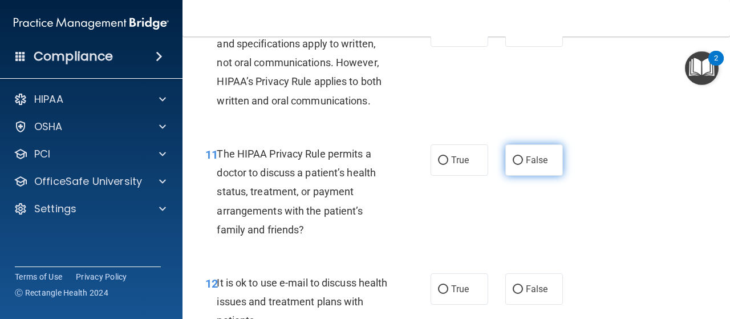
click at [514, 158] on input "False" at bounding box center [518, 160] width 10 height 9
radio input "true"
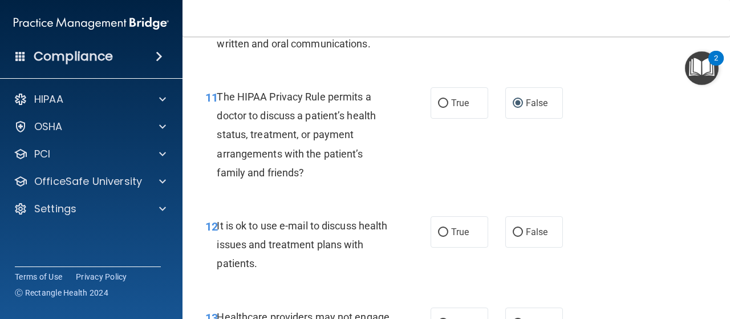
scroll to position [1311, 0]
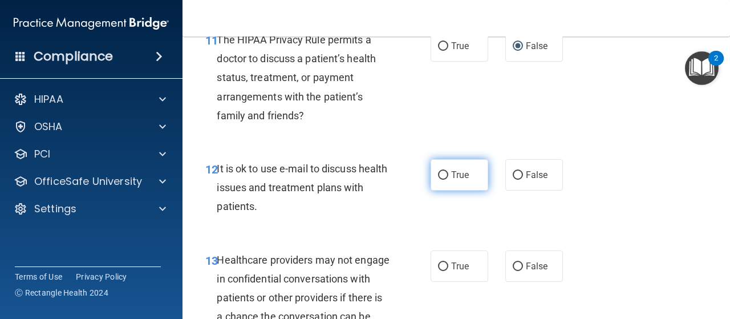
click at [440, 174] on input "True" at bounding box center [443, 175] width 10 height 9
radio input "true"
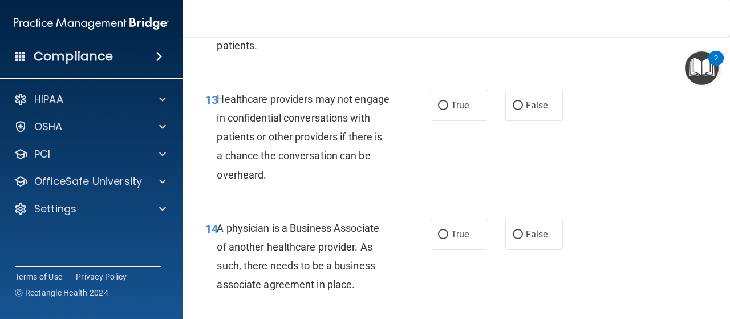
scroll to position [1482, 0]
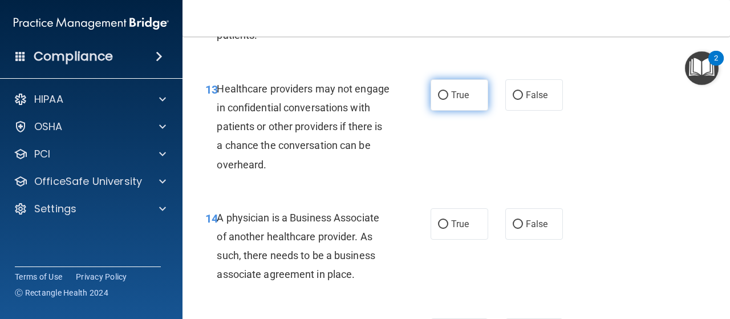
click at [438, 92] on input "True" at bounding box center [443, 95] width 10 height 9
radio input "true"
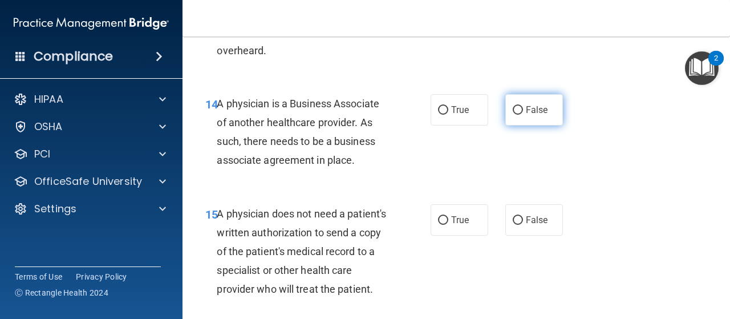
click at [513, 112] on input "False" at bounding box center [518, 110] width 10 height 9
radio input "true"
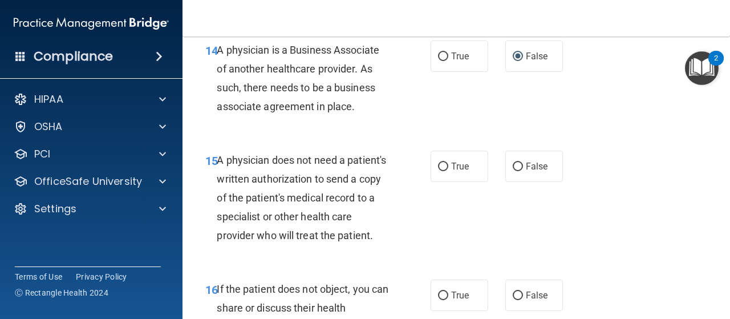
scroll to position [1710, 0]
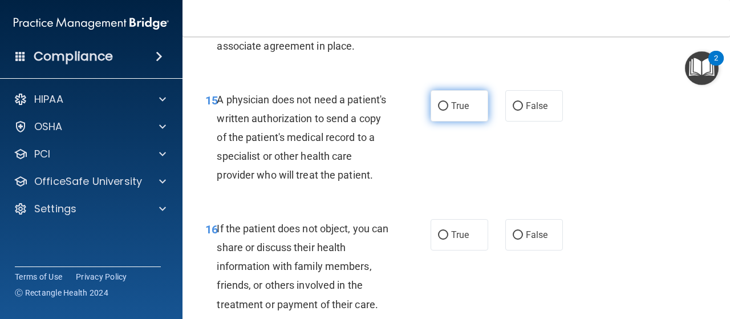
click at [451, 105] on span "True" at bounding box center [460, 105] width 18 height 11
click at [448, 105] on input "True" at bounding box center [443, 106] width 10 height 9
radio input "true"
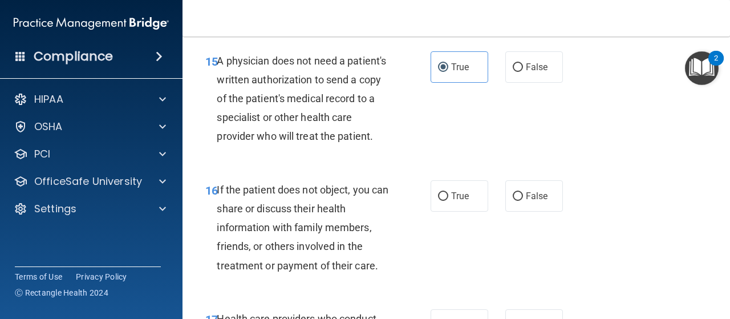
scroll to position [1767, 0]
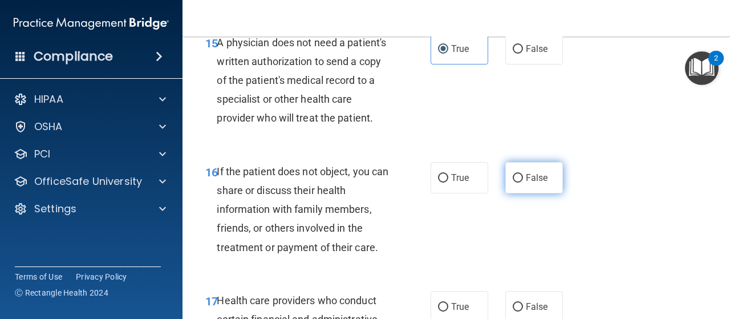
click at [514, 182] on input "False" at bounding box center [518, 178] width 10 height 9
radio input "true"
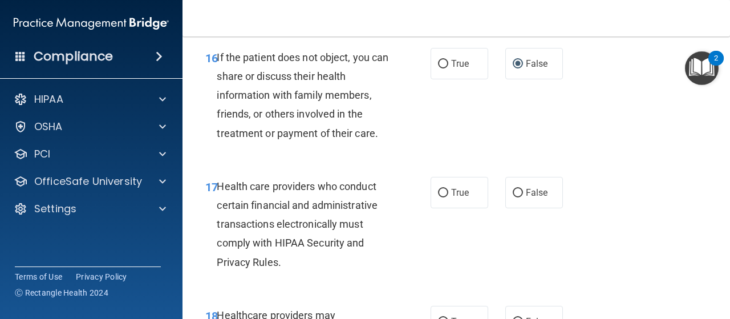
scroll to position [1938, 0]
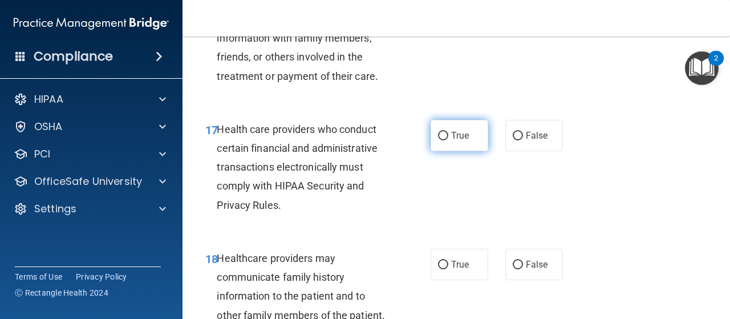
click at [439, 140] on input "True" at bounding box center [443, 136] width 10 height 9
radio input "true"
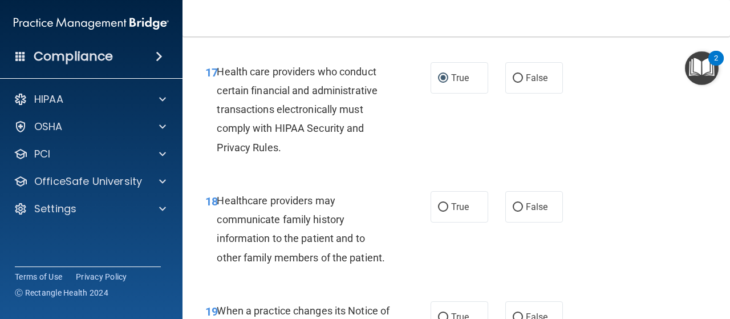
scroll to position [2052, 0]
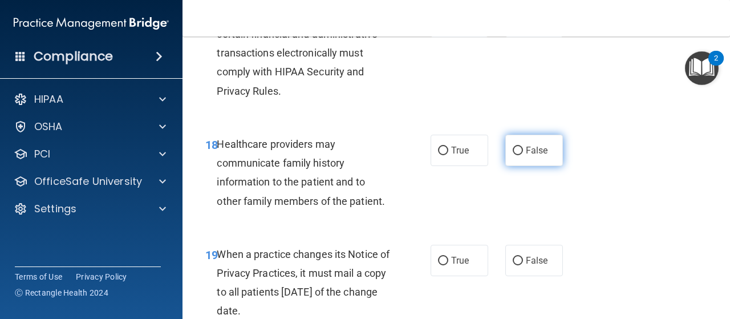
click at [513, 155] on input "False" at bounding box center [518, 151] width 10 height 9
radio input "true"
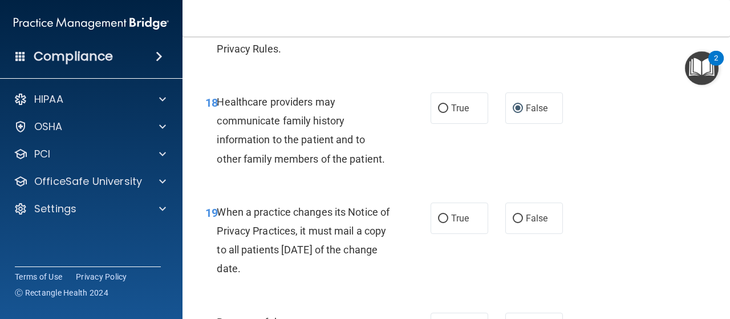
scroll to position [2166, 0]
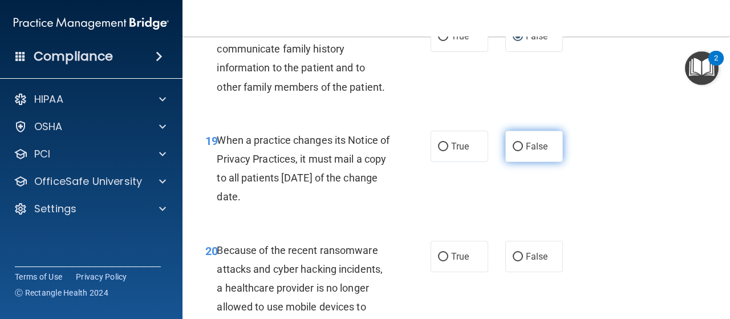
click at [518, 162] on label "False" at bounding box center [534, 146] width 58 height 31
click at [518, 151] on input "False" at bounding box center [518, 147] width 10 height 9
radio input "true"
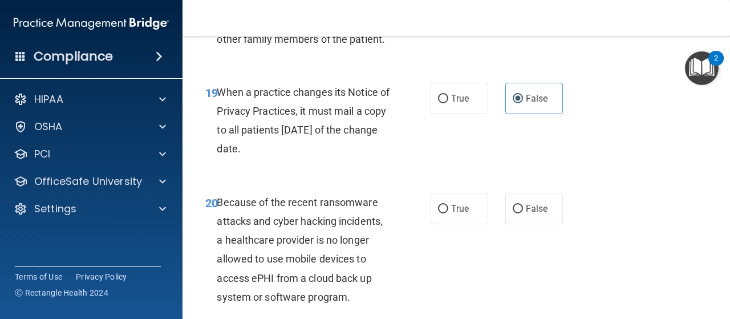
scroll to position [2280, 0]
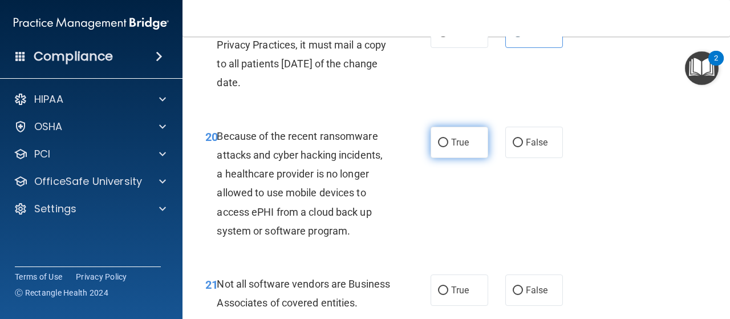
click at [444, 158] on label "True" at bounding box center [459, 142] width 58 height 31
click at [444, 147] on input "True" at bounding box center [443, 143] width 10 height 9
radio input "true"
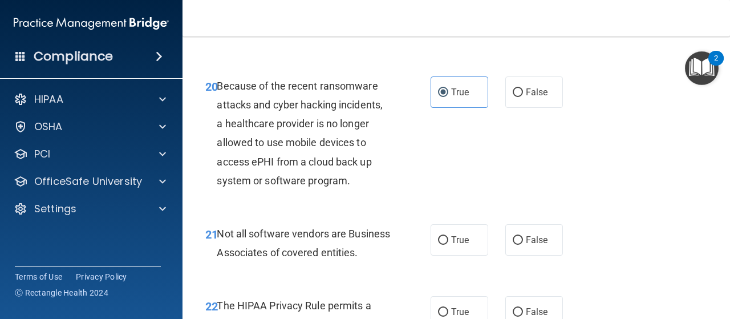
scroll to position [2394, 0]
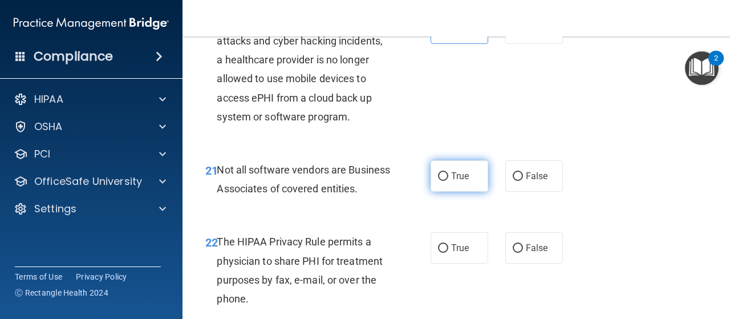
click at [444, 192] on label "True" at bounding box center [459, 175] width 58 height 31
click at [444, 181] on input "True" at bounding box center [443, 176] width 10 height 9
radio input "true"
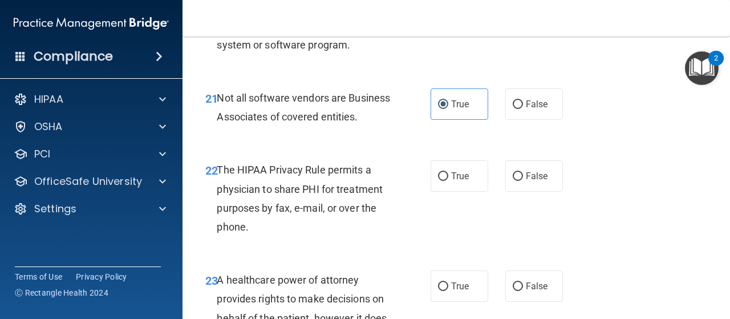
scroll to position [2508, 0]
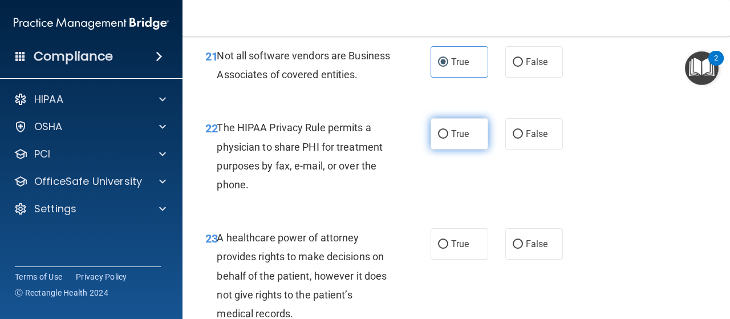
click at [451, 139] on span "True" at bounding box center [460, 133] width 18 height 11
click at [446, 139] on input "True" at bounding box center [443, 134] width 10 height 9
radio input "true"
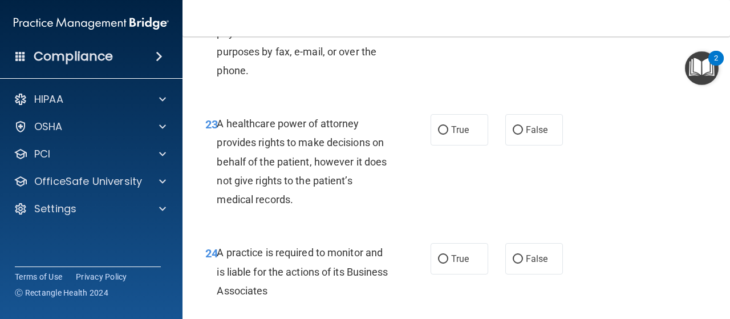
scroll to position [2679, 0]
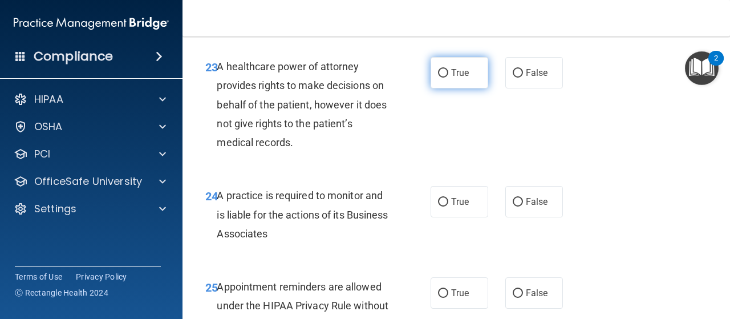
click at [445, 88] on label "True" at bounding box center [459, 72] width 58 height 31
click at [445, 78] on input "True" at bounding box center [443, 73] width 10 height 9
radio input "true"
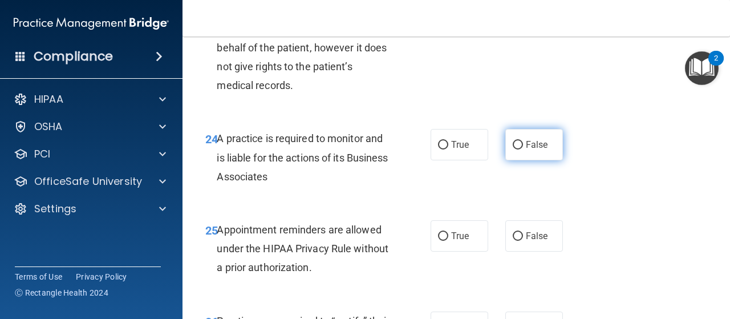
click at [513, 149] on input "False" at bounding box center [518, 145] width 10 height 9
radio input "true"
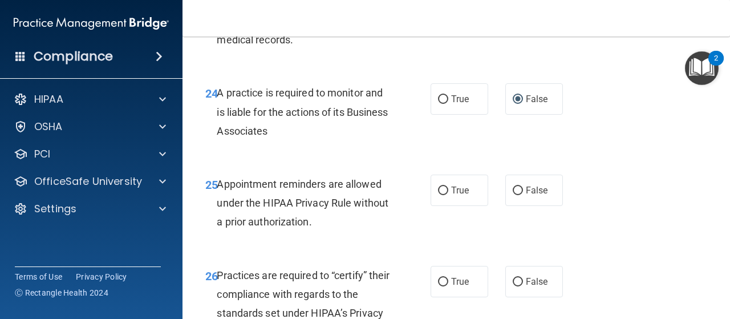
scroll to position [2850, 0]
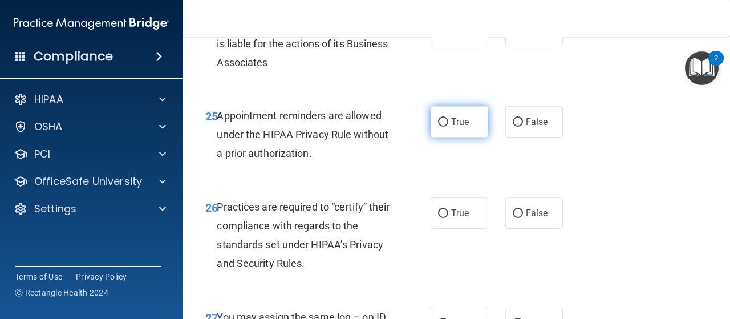
click at [440, 127] on input "True" at bounding box center [443, 122] width 10 height 9
radio input "true"
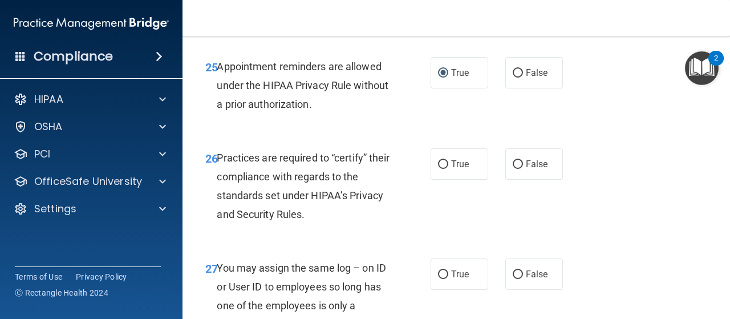
scroll to position [2964, 0]
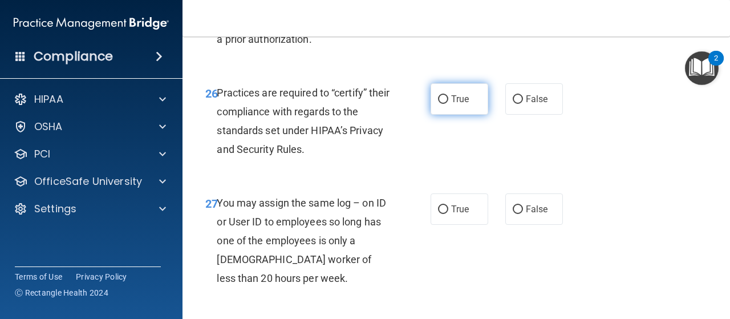
click at [445, 115] on label "True" at bounding box center [459, 98] width 58 height 31
click at [445, 104] on input "True" at bounding box center [443, 99] width 10 height 9
radio input "true"
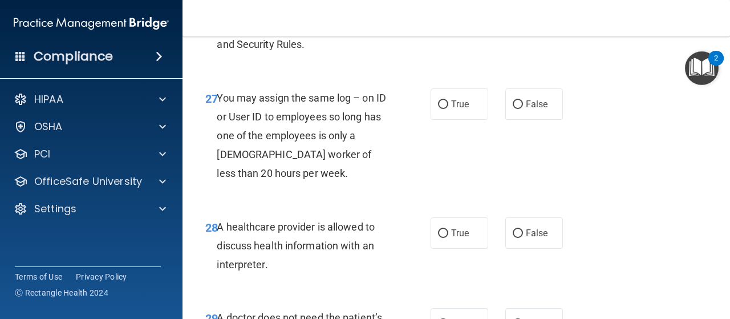
scroll to position [3079, 0]
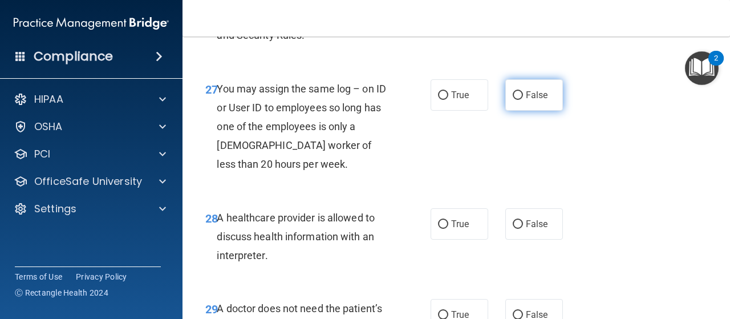
click at [526, 100] on span "False" at bounding box center [537, 95] width 22 height 11
click at [523, 100] on input "False" at bounding box center [518, 95] width 10 height 9
radio input "true"
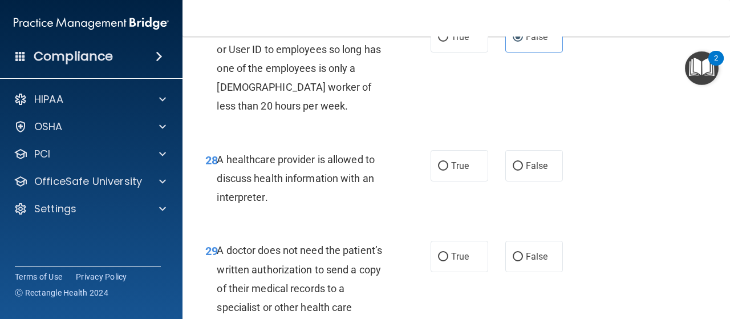
scroll to position [3193, 0]
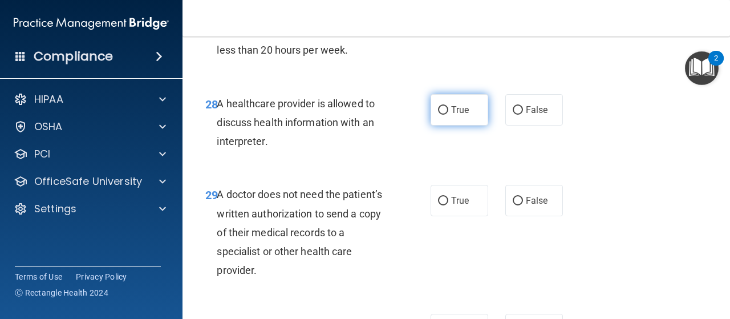
click at [451, 115] on span "True" at bounding box center [460, 109] width 18 height 11
click at [448, 115] on input "True" at bounding box center [443, 110] width 10 height 9
radio input "true"
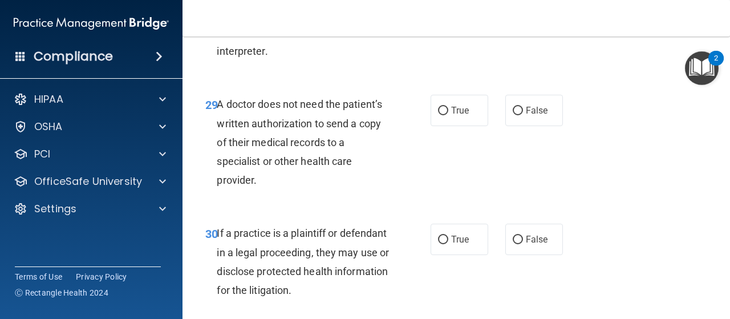
scroll to position [3307, 0]
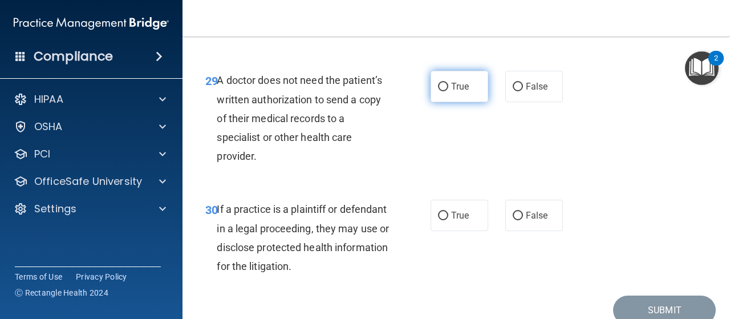
click at [438, 91] on input "True" at bounding box center [443, 87] width 10 height 9
radio input "true"
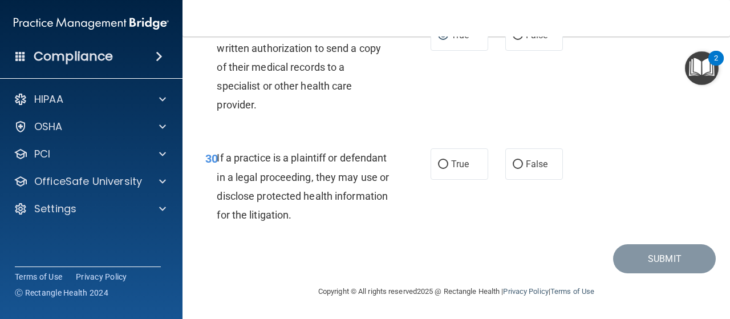
scroll to position [3395, 0]
click at [441, 168] on input "True" at bounding box center [443, 164] width 10 height 9
radio input "true"
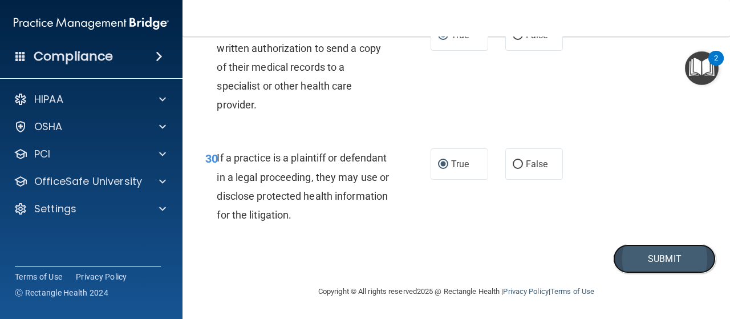
click at [639, 258] on button "Submit" at bounding box center [664, 258] width 103 height 29
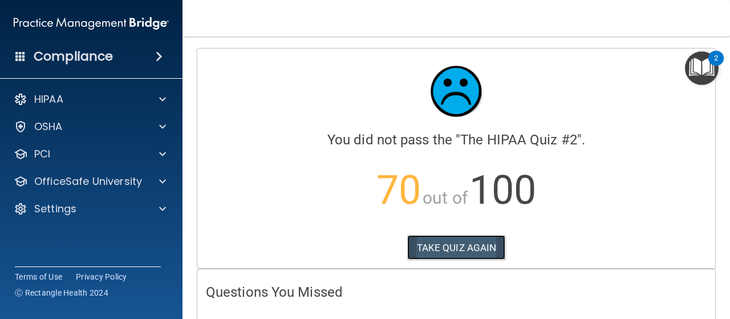
click at [451, 251] on button "TAKE QUIZ AGAIN" at bounding box center [456, 247] width 99 height 25
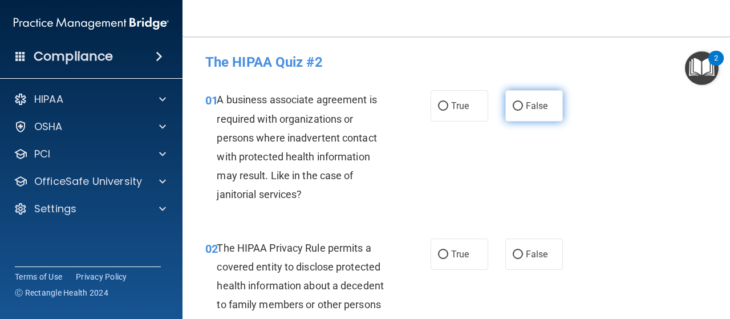
click at [514, 107] on input "False" at bounding box center [518, 106] width 10 height 9
radio input "true"
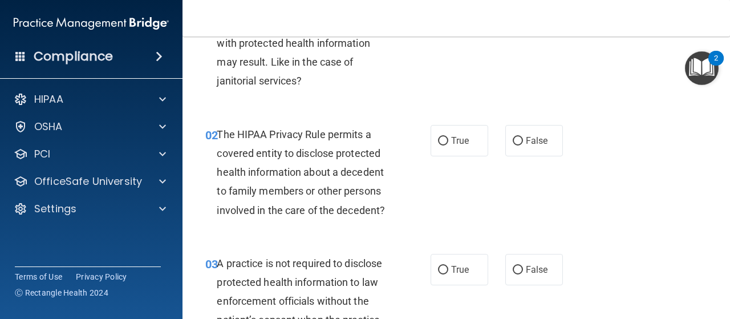
scroll to position [114, 0]
click at [438, 143] on input "True" at bounding box center [443, 140] width 10 height 9
radio input "true"
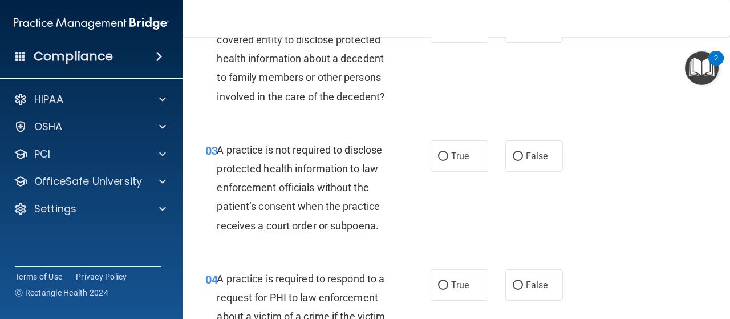
scroll to position [228, 0]
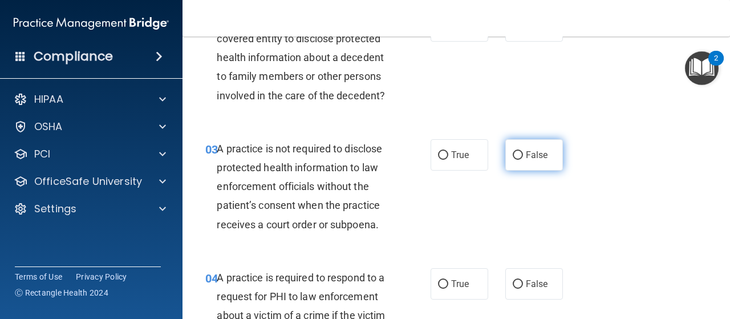
click at [513, 154] on input "False" at bounding box center [518, 155] width 10 height 9
radio input "true"
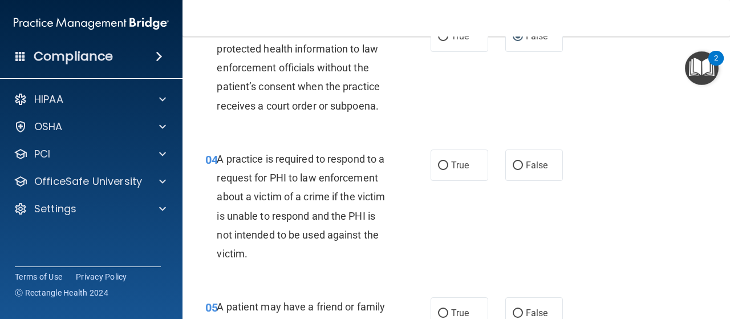
scroll to position [342, 0]
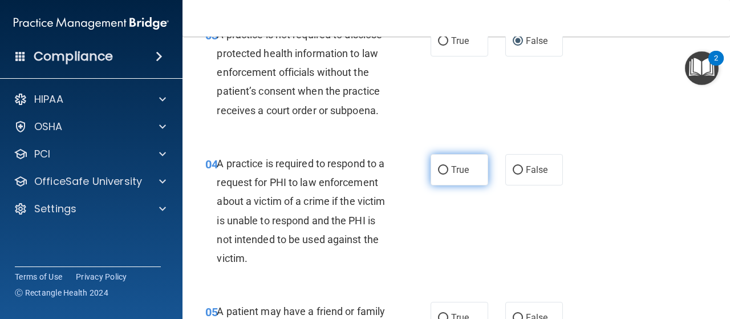
click at [438, 168] on input "True" at bounding box center [443, 170] width 10 height 9
radio input "true"
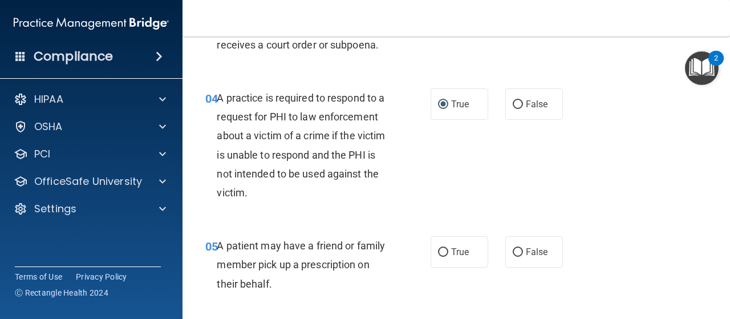
scroll to position [513, 0]
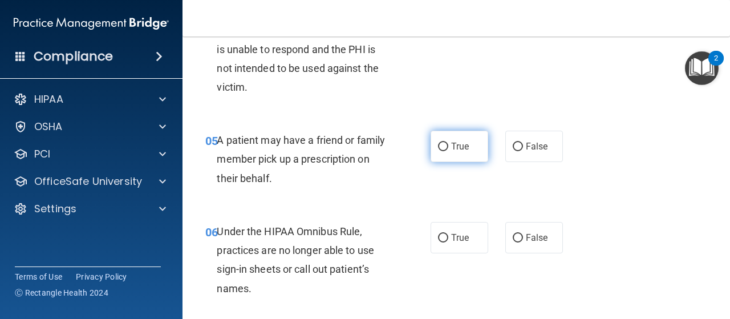
click at [440, 147] on input "True" at bounding box center [443, 147] width 10 height 9
radio input "true"
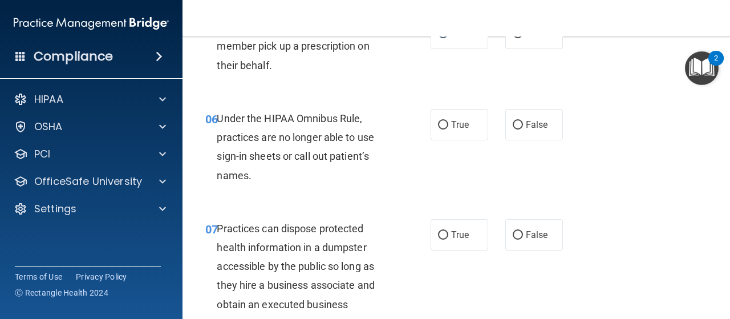
scroll to position [627, 0]
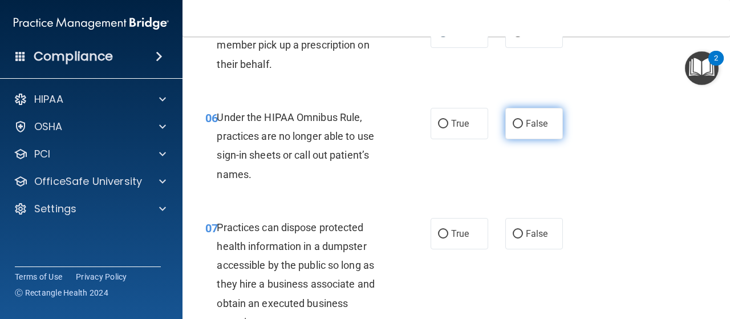
click at [513, 125] on input "False" at bounding box center [518, 124] width 10 height 9
radio input "true"
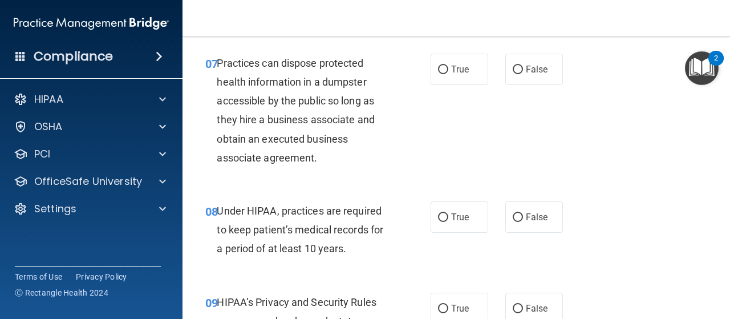
scroll to position [798, 0]
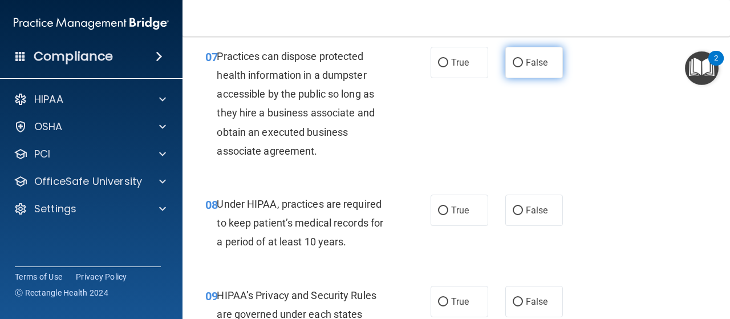
click at [513, 61] on input "False" at bounding box center [518, 63] width 10 height 9
radio input "true"
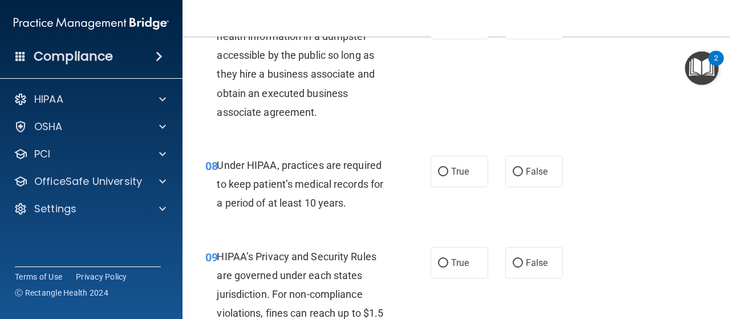
scroll to position [855, 0]
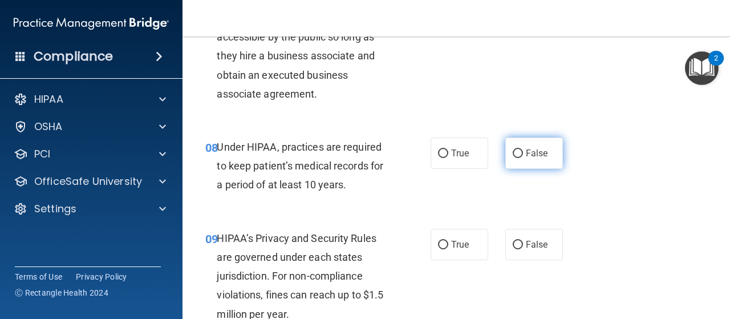
click at [513, 151] on input "False" at bounding box center [518, 153] width 10 height 9
radio input "true"
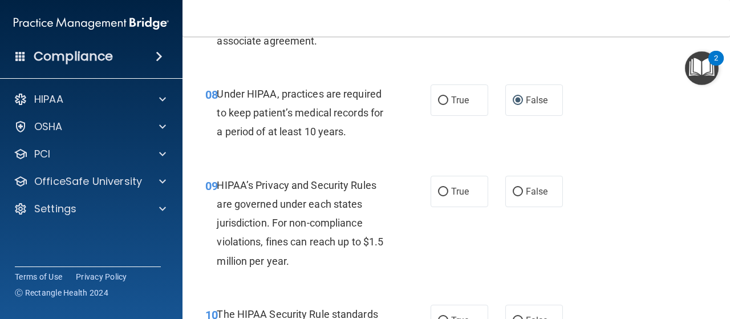
scroll to position [969, 0]
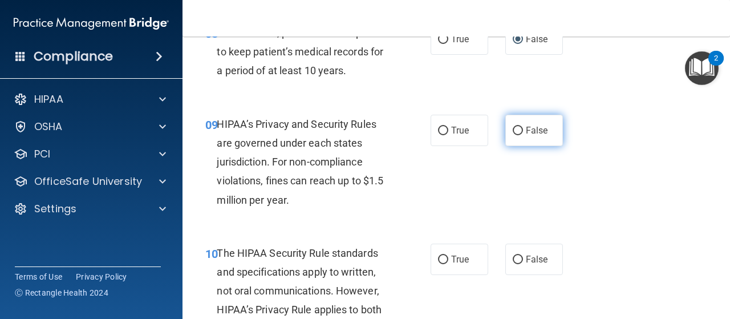
click at [513, 128] on input "False" at bounding box center [518, 131] width 10 height 9
radio input "true"
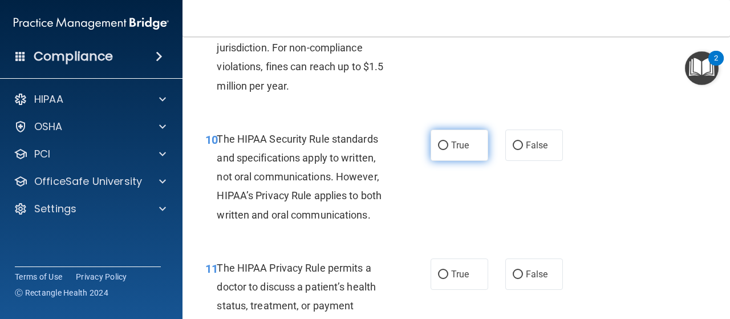
click at [438, 144] on input "True" at bounding box center [443, 145] width 10 height 9
radio input "true"
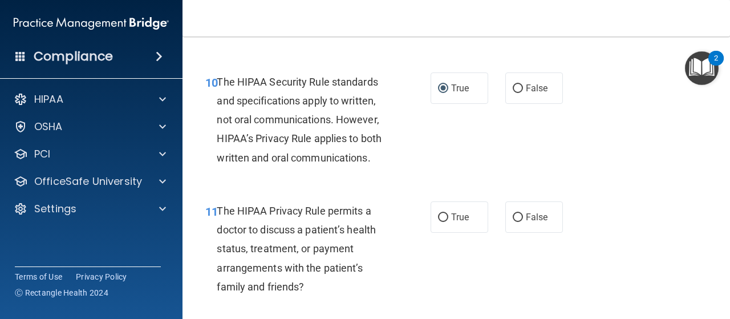
scroll to position [1197, 0]
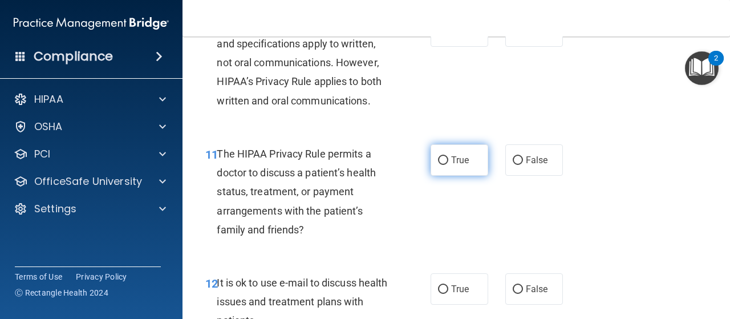
click at [438, 160] on input "True" at bounding box center [443, 160] width 10 height 9
radio input "true"
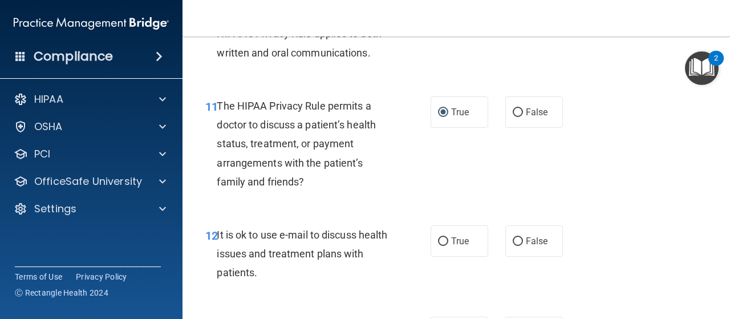
scroll to position [1311, 0]
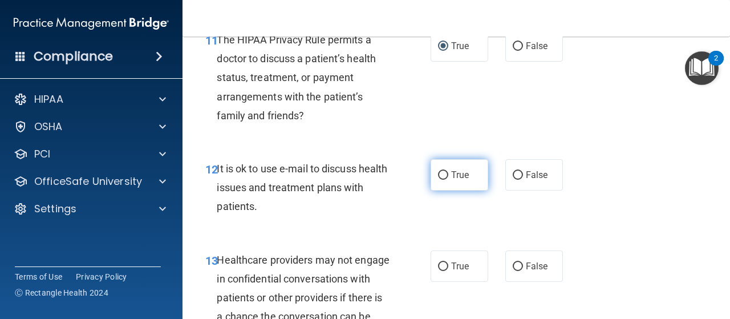
click at [438, 173] on input "True" at bounding box center [443, 175] width 10 height 9
radio input "true"
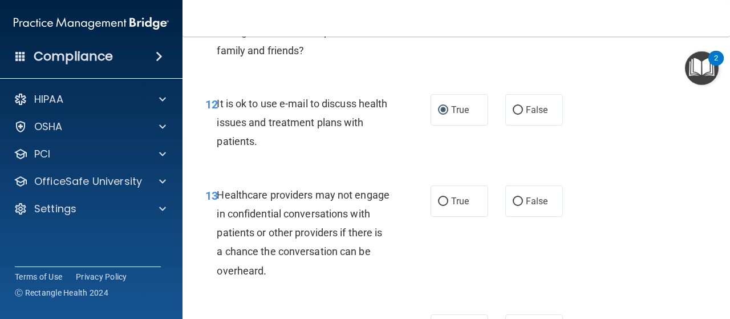
scroll to position [1425, 0]
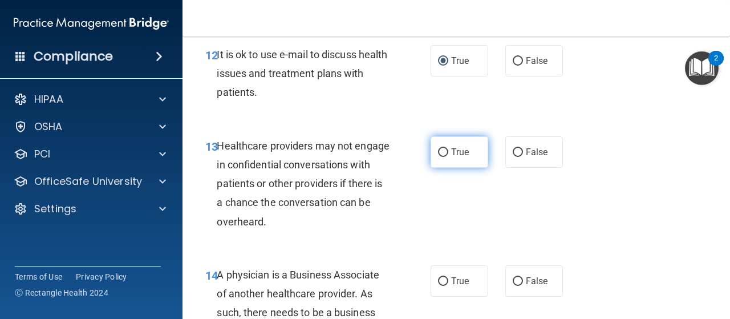
click at [438, 151] on input "True" at bounding box center [443, 152] width 10 height 9
radio input "true"
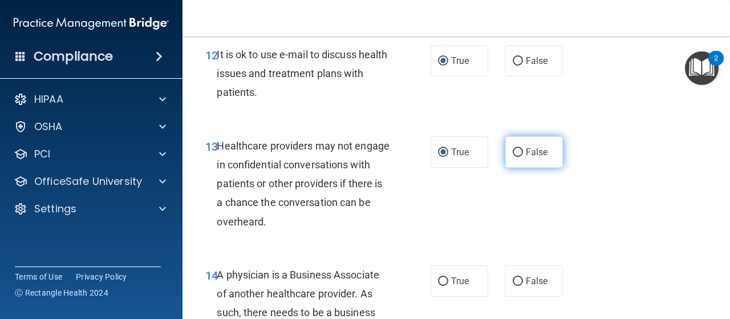
click at [514, 151] on input "False" at bounding box center [518, 152] width 10 height 9
radio input "true"
radio input "false"
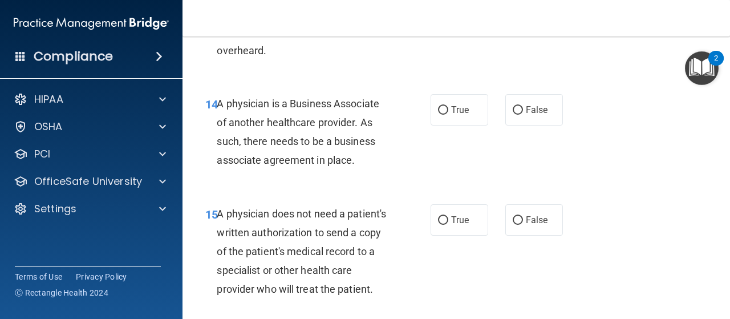
scroll to position [1539, 0]
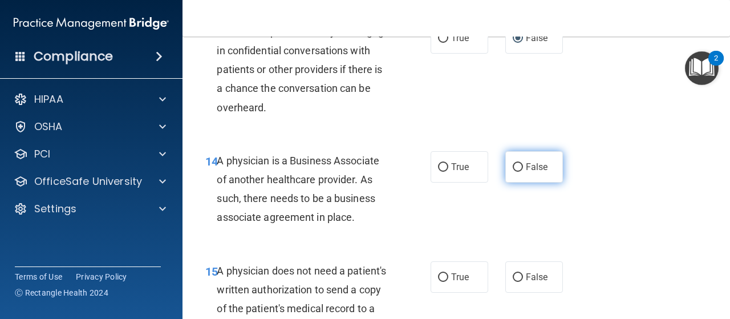
click at [514, 167] on input "False" at bounding box center [518, 167] width 10 height 9
radio input "true"
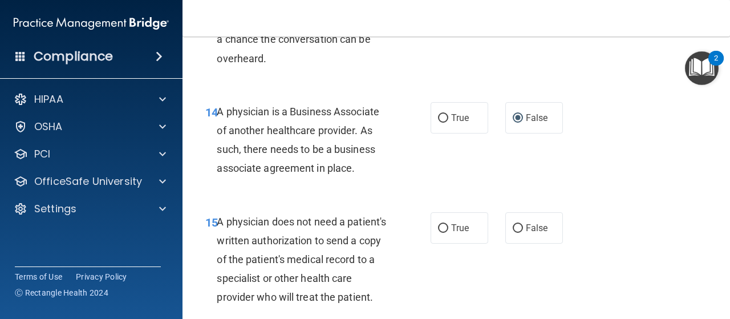
scroll to position [1653, 0]
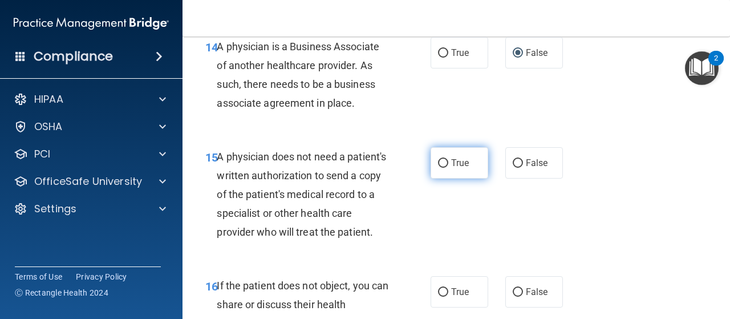
click at [442, 162] on input "True" at bounding box center [443, 163] width 10 height 9
radio input "true"
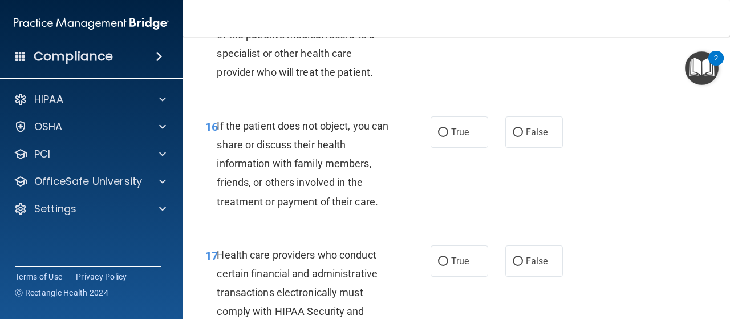
scroll to position [1824, 0]
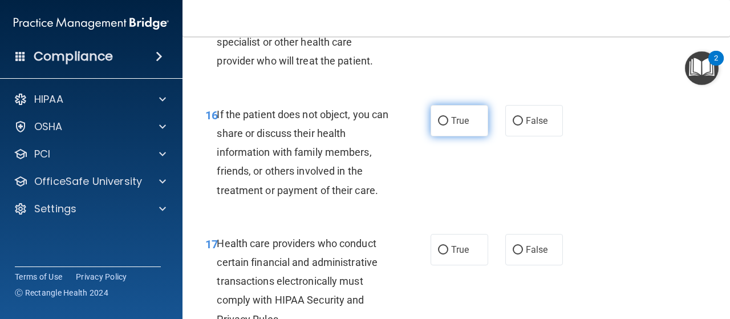
click at [440, 125] on input "True" at bounding box center [443, 121] width 10 height 9
radio input "true"
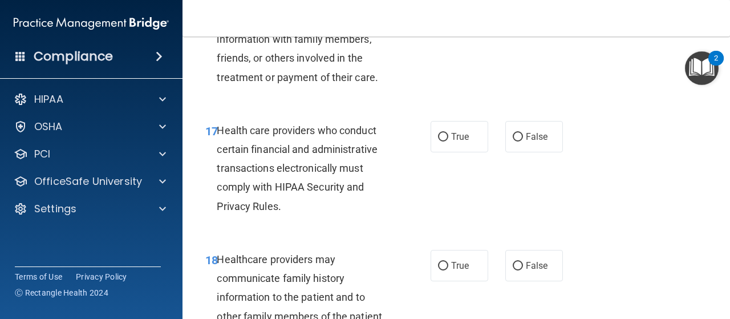
scroll to position [1938, 0]
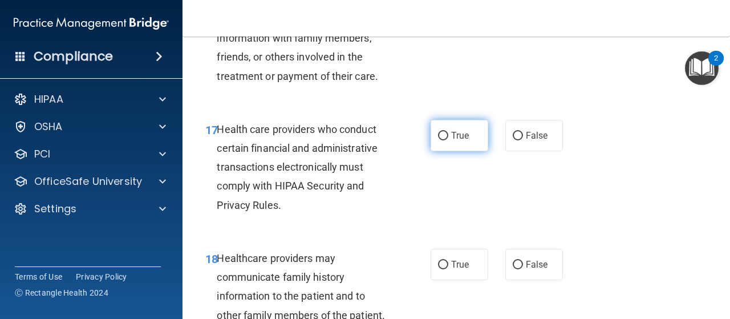
click at [441, 140] on input "True" at bounding box center [443, 136] width 10 height 9
radio input "true"
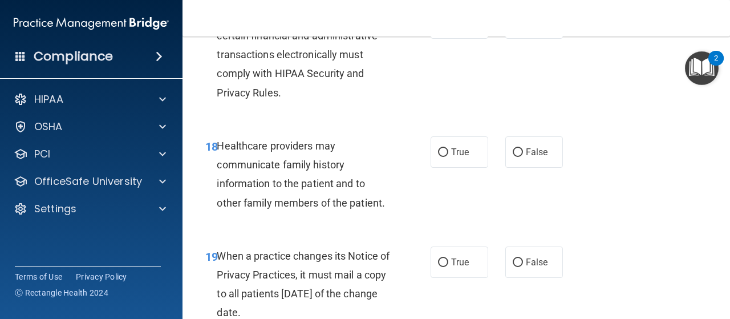
scroll to position [2052, 0]
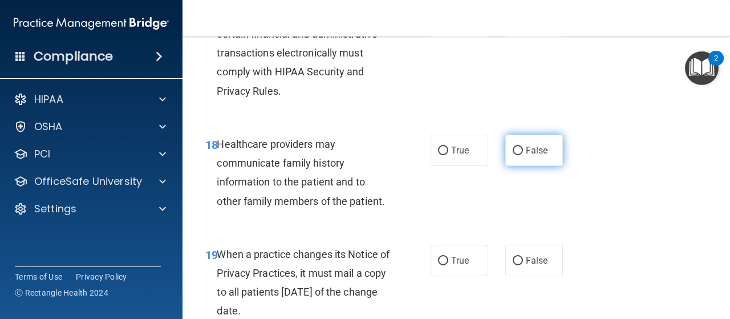
click at [513, 155] on input "False" at bounding box center [518, 151] width 10 height 9
radio input "true"
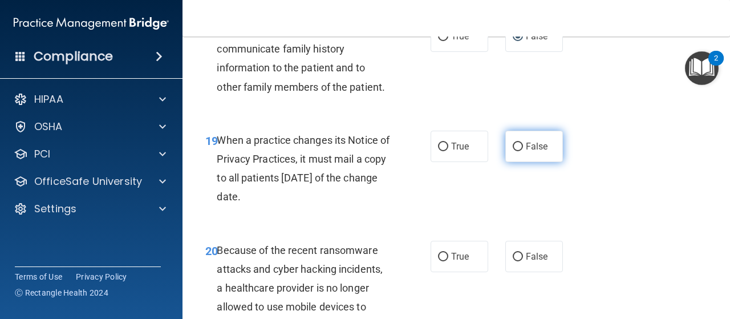
click at [526, 152] on span "False" at bounding box center [537, 146] width 22 height 11
click at [520, 151] on input "False" at bounding box center [518, 147] width 10 height 9
radio input "true"
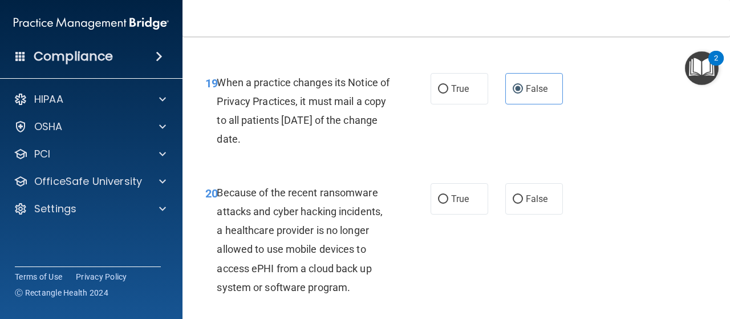
scroll to position [2280, 0]
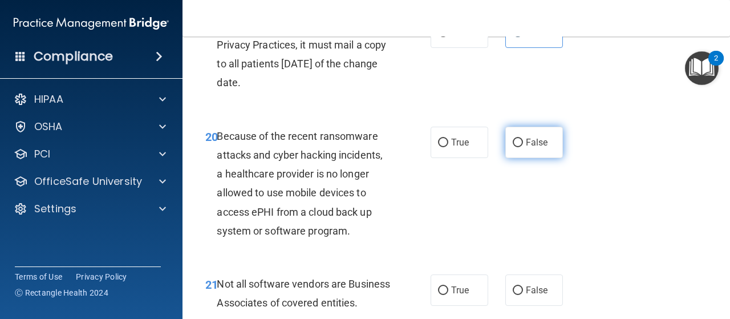
click at [514, 147] on input "False" at bounding box center [518, 143] width 10 height 9
radio input "true"
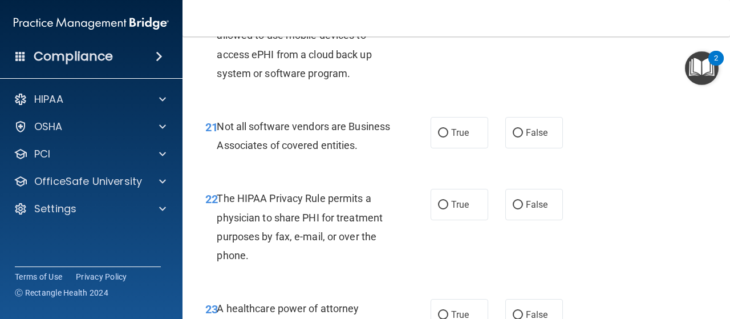
scroll to position [2451, 0]
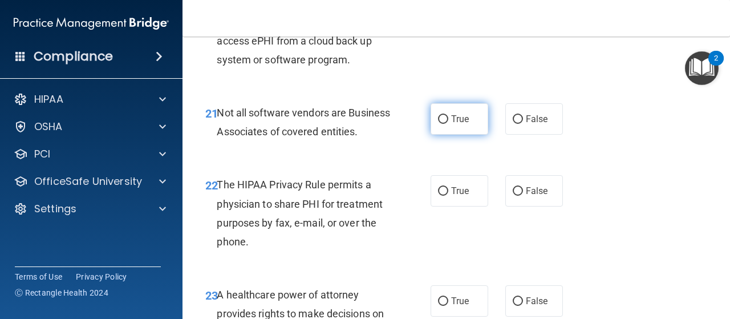
click at [441, 124] on input "True" at bounding box center [443, 119] width 10 height 9
radio input "true"
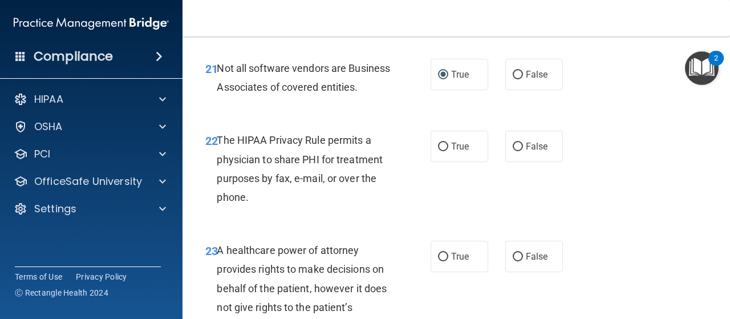
scroll to position [2565, 0]
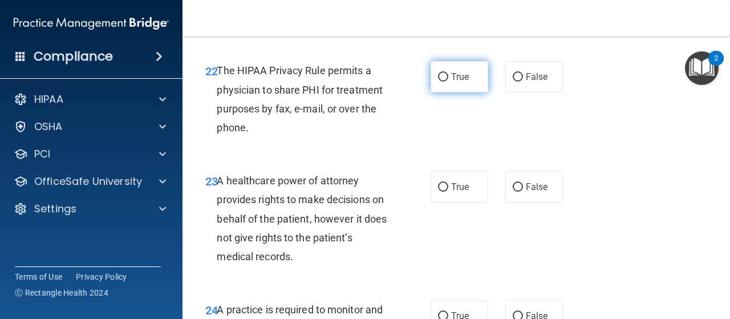
click at [438, 82] on input "True" at bounding box center [443, 77] width 10 height 9
radio input "true"
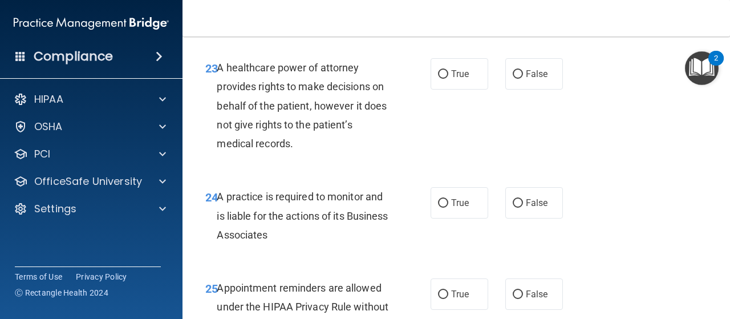
scroll to position [2679, 0]
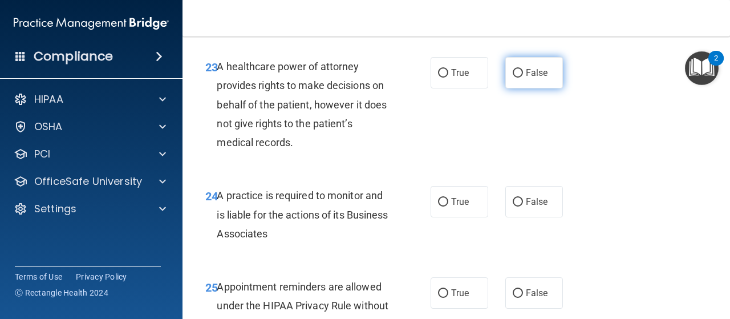
click at [519, 88] on label "False" at bounding box center [534, 72] width 58 height 31
click at [519, 78] on input "False" at bounding box center [518, 73] width 10 height 9
radio input "true"
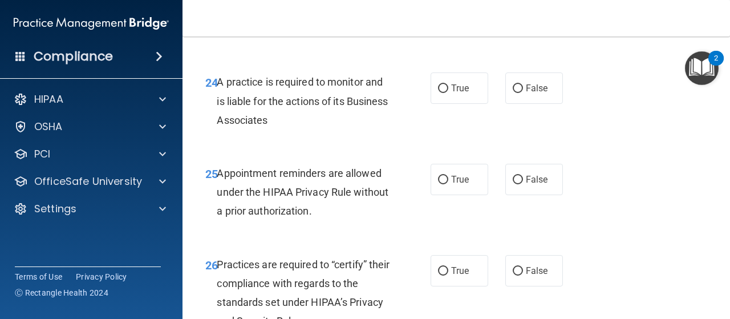
scroll to position [2793, 0]
click at [518, 103] on label "False" at bounding box center [534, 87] width 58 height 31
click at [518, 92] on input "False" at bounding box center [518, 88] width 10 height 9
radio input "true"
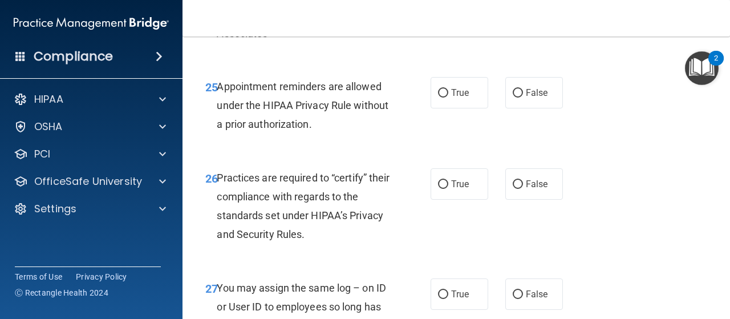
scroll to position [2907, 0]
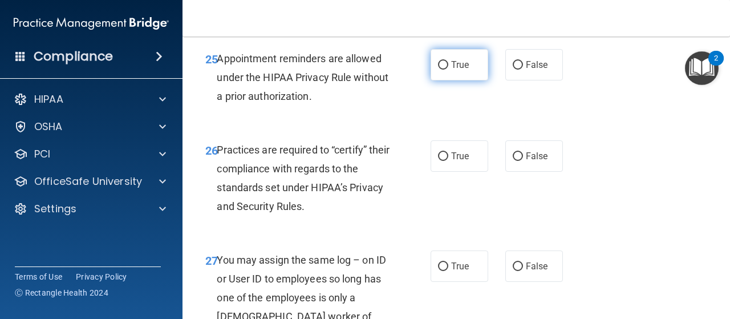
click at [438, 70] on input "True" at bounding box center [443, 65] width 10 height 9
radio input "true"
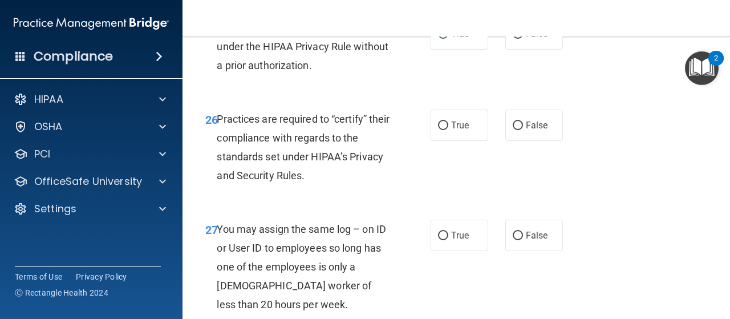
scroll to position [2964, 0]
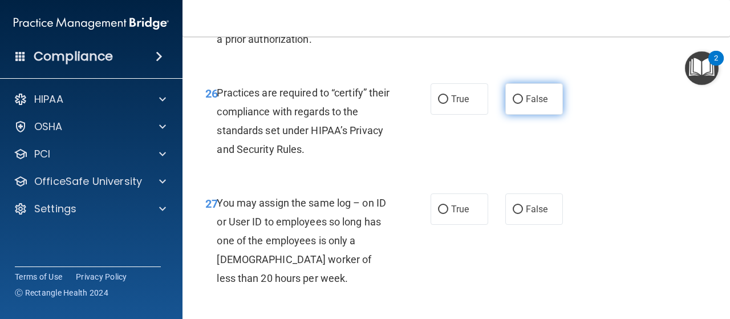
click at [513, 104] on input "False" at bounding box center [518, 99] width 10 height 9
radio input "true"
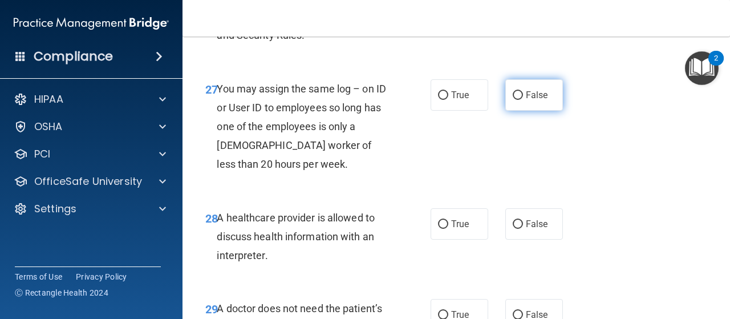
click at [513, 100] on input "False" at bounding box center [518, 95] width 10 height 9
radio input "true"
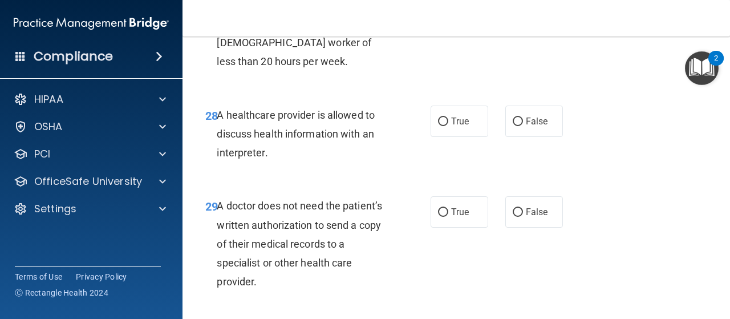
scroll to position [3193, 0]
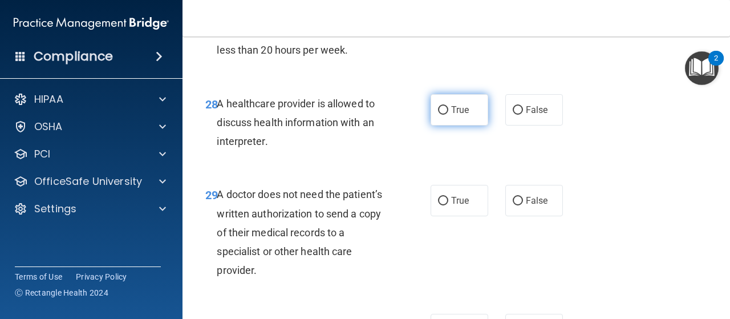
click at [438, 115] on input "True" at bounding box center [443, 110] width 10 height 9
radio input "true"
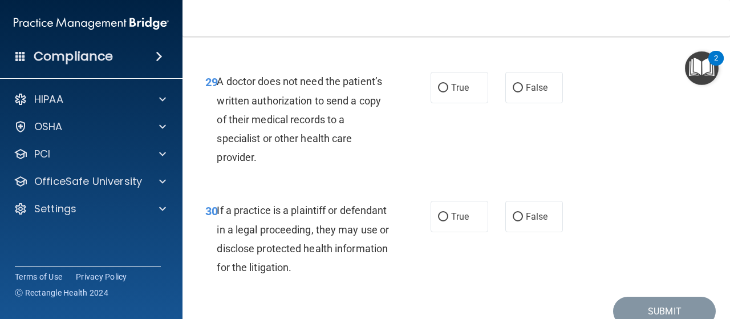
scroll to position [3307, 0]
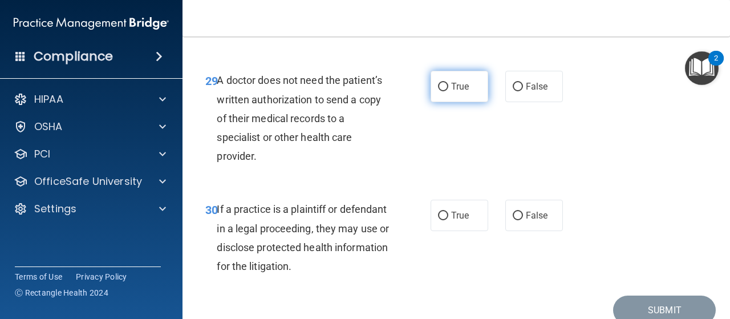
click at [444, 102] on label "True" at bounding box center [459, 86] width 58 height 31
click at [444, 91] on input "True" at bounding box center [443, 87] width 10 height 9
radio input "true"
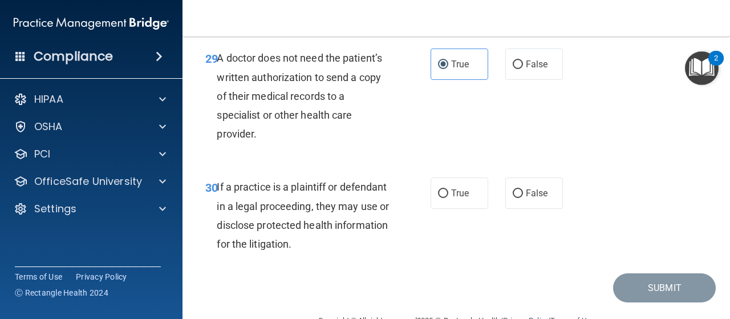
scroll to position [3364, 0]
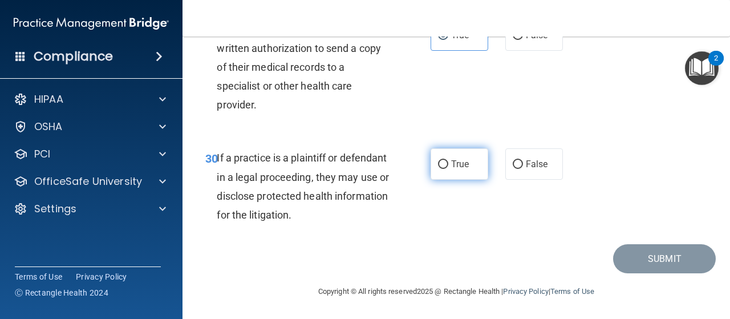
click at [444, 180] on label "True" at bounding box center [459, 163] width 58 height 31
click at [444, 169] on input "True" at bounding box center [443, 164] width 10 height 9
radio input "true"
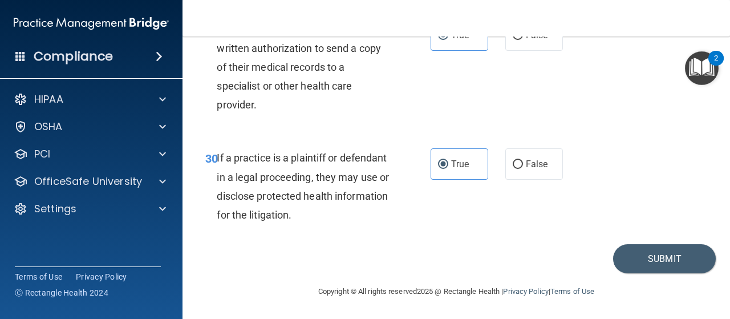
scroll to position [3395, 0]
click at [660, 260] on button "Submit" at bounding box center [664, 258] width 103 height 29
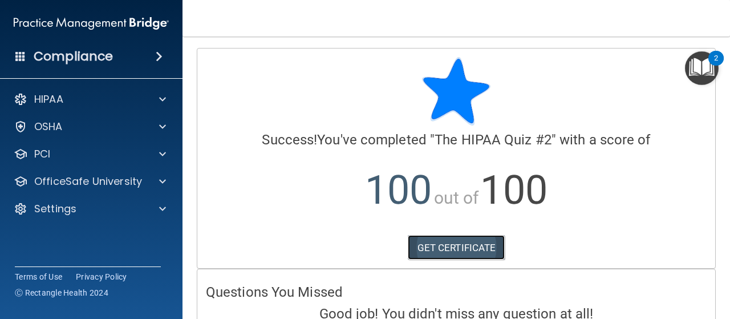
click at [434, 248] on link "GET CERTIFICATE" at bounding box center [456, 247] width 97 height 25
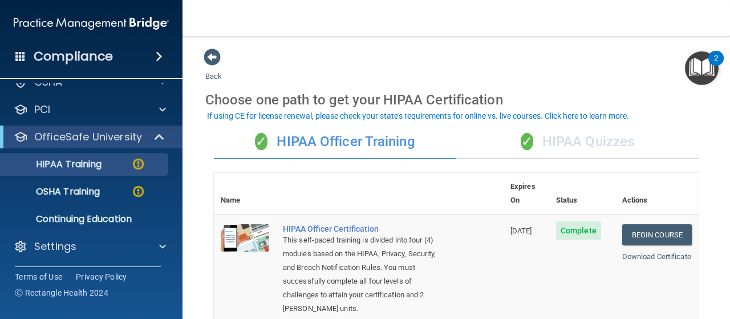
click at [558, 134] on div "✓ HIPAA Quizzes" at bounding box center [577, 142] width 242 height 34
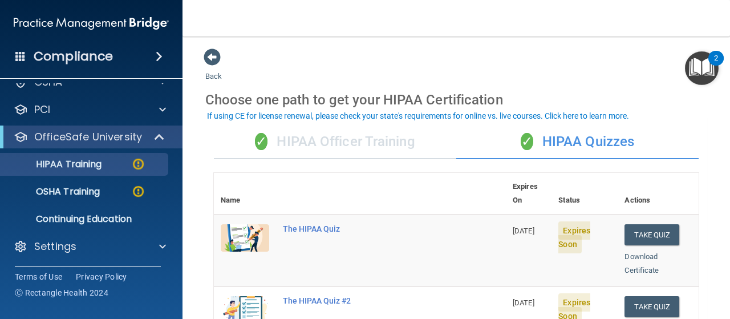
click at [580, 139] on div "✓ HIPAA Quizzes" at bounding box center [577, 142] width 242 height 34
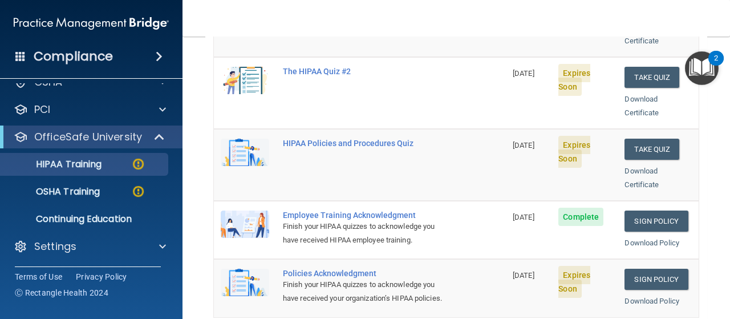
scroll to position [228, 0]
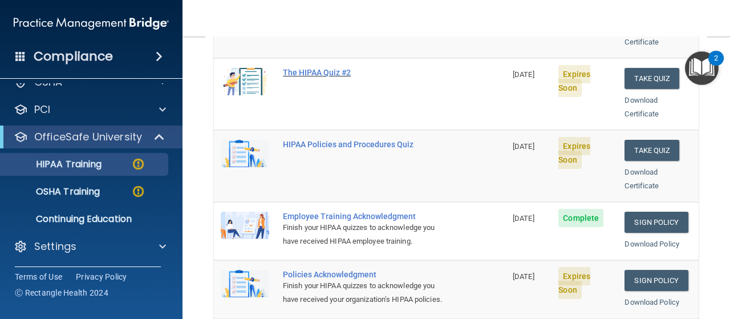
click at [329, 68] on div "The HIPAA Quiz #2" at bounding box center [366, 72] width 166 height 9
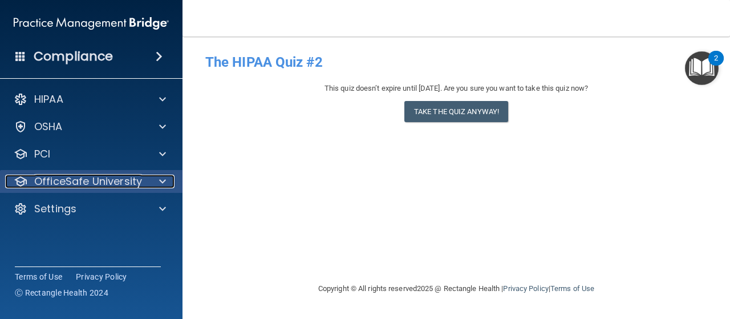
click at [98, 183] on p "OfficeSafe University" at bounding box center [88, 181] width 108 height 14
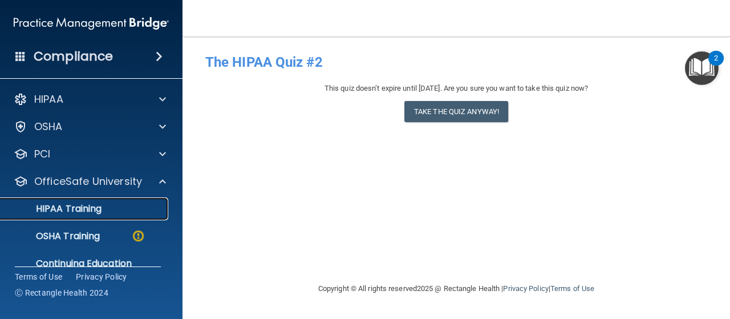
click at [93, 210] on p "HIPAA Training" at bounding box center [54, 208] width 94 height 11
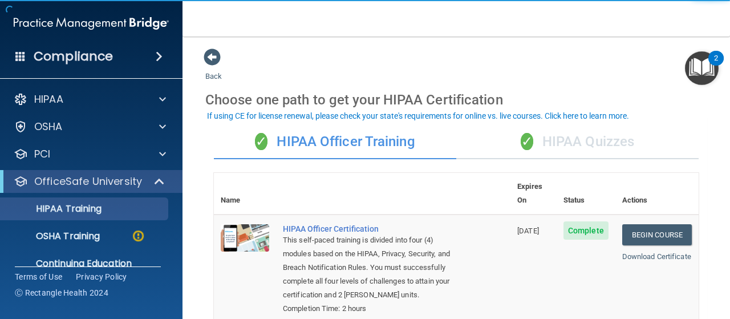
click at [570, 144] on div "✓ HIPAA Quizzes" at bounding box center [577, 142] width 242 height 34
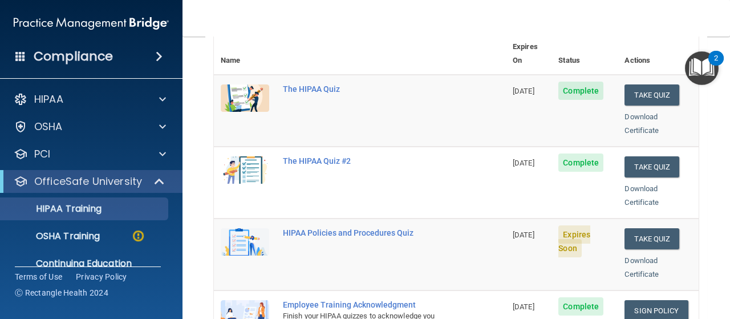
scroll to position [171, 0]
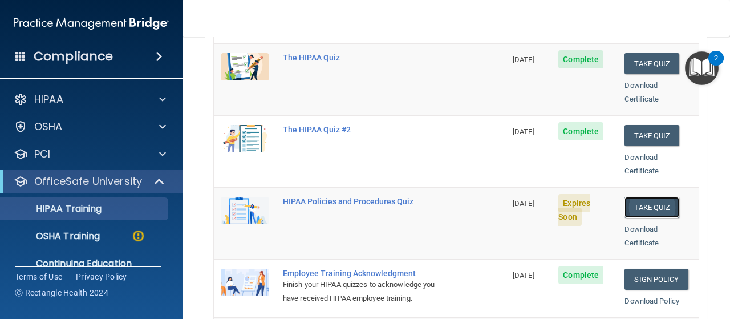
click at [647, 197] on button "Take Quiz" at bounding box center [651, 207] width 55 height 21
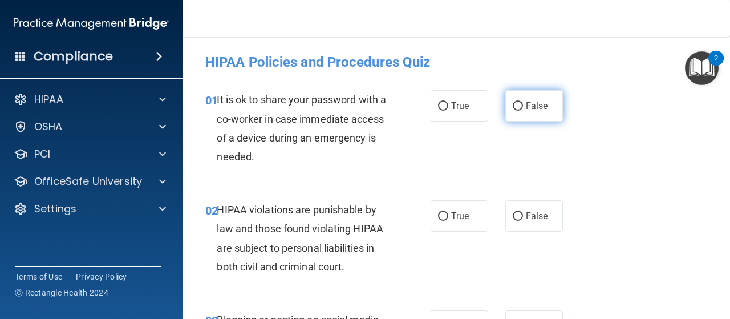
click at [515, 105] on input "False" at bounding box center [518, 106] width 10 height 9
radio input "true"
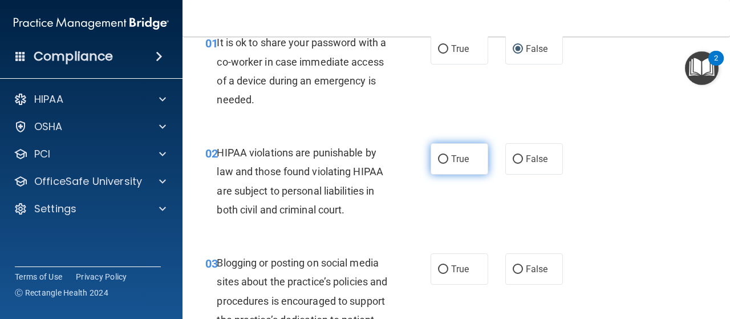
click at [438, 157] on input "True" at bounding box center [443, 159] width 10 height 9
radio input "true"
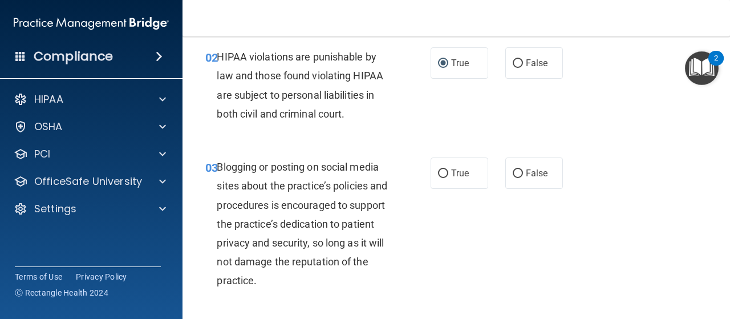
scroll to position [171, 0]
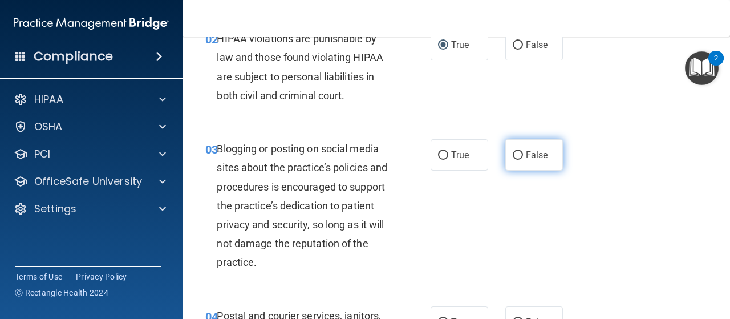
click at [513, 154] on input "False" at bounding box center [518, 155] width 10 height 9
radio input "true"
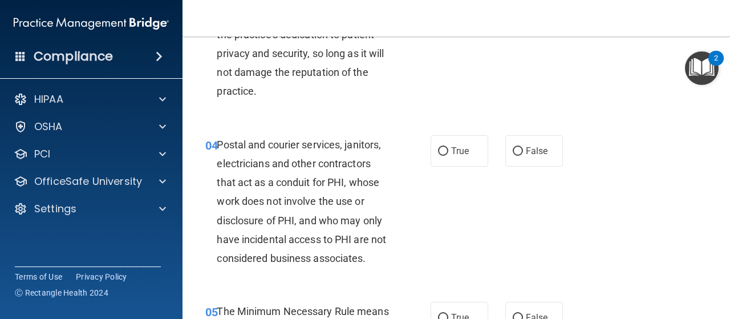
scroll to position [399, 0]
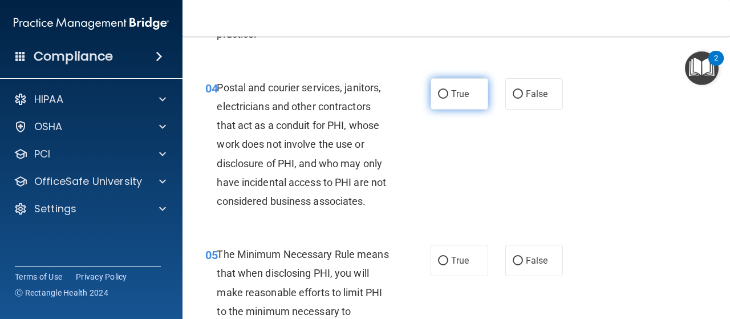
click at [442, 91] on input "True" at bounding box center [443, 94] width 10 height 9
radio input "true"
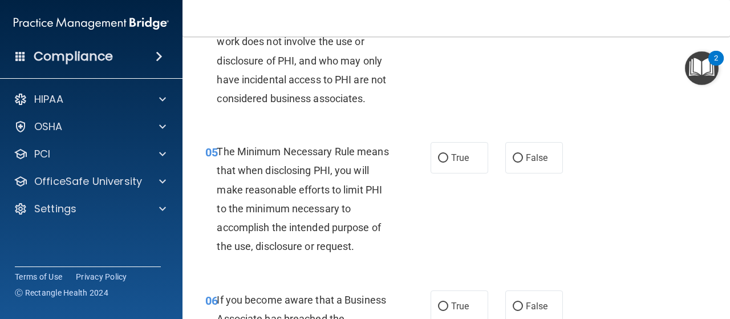
scroll to position [513, 0]
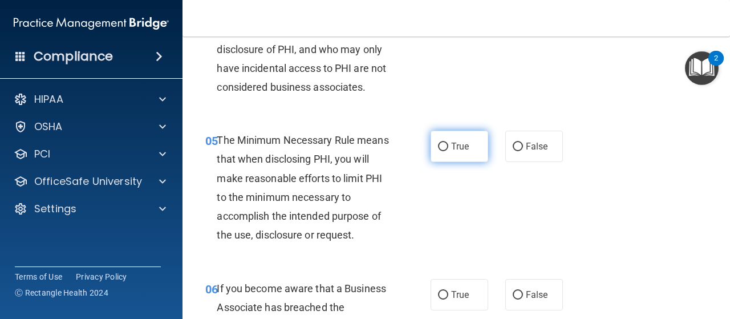
click at [438, 148] on input "True" at bounding box center [443, 147] width 10 height 9
radio input "true"
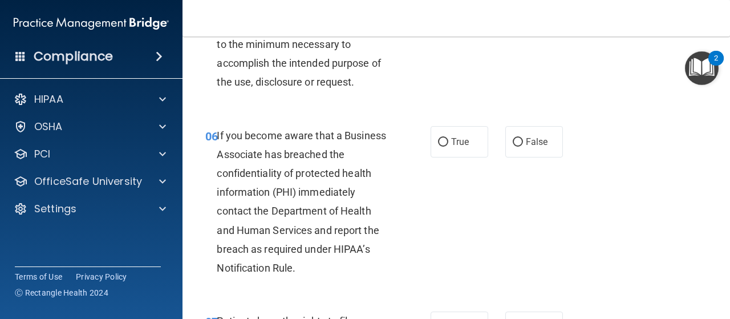
scroll to position [684, 0]
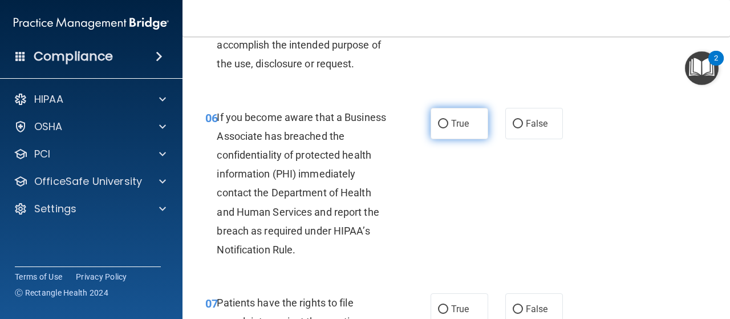
click at [438, 123] on input "True" at bounding box center [443, 124] width 10 height 9
radio input "true"
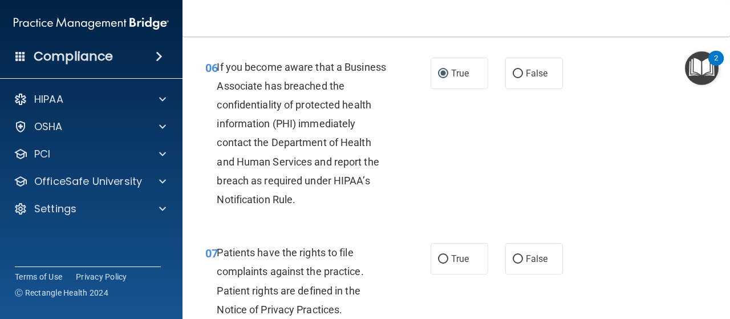
scroll to position [798, 0]
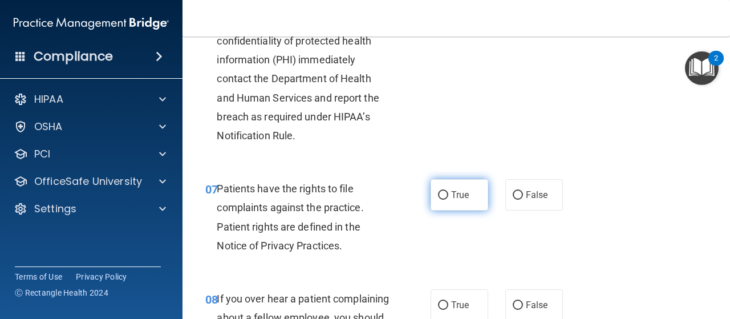
click at [438, 197] on input "True" at bounding box center [443, 195] width 10 height 9
radio input "true"
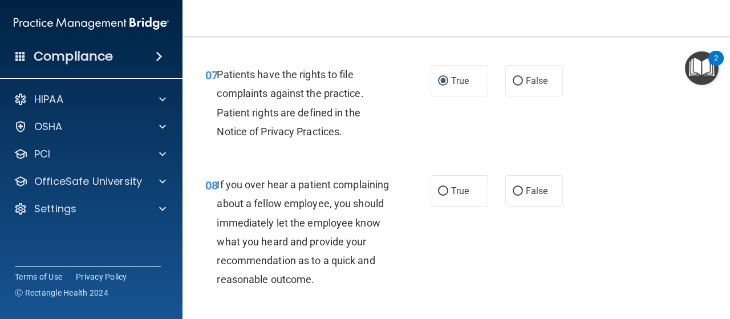
scroll to position [969, 0]
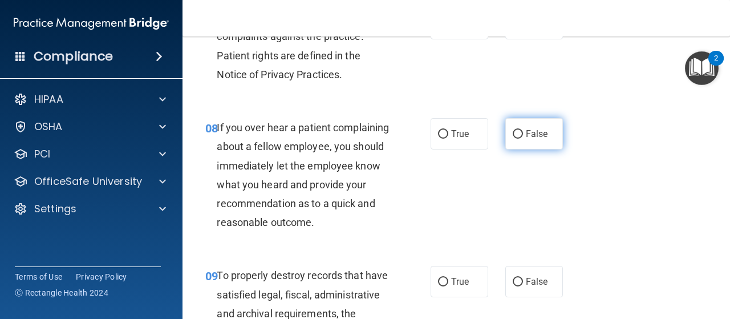
click at [514, 135] on input "False" at bounding box center [518, 134] width 10 height 9
radio input "true"
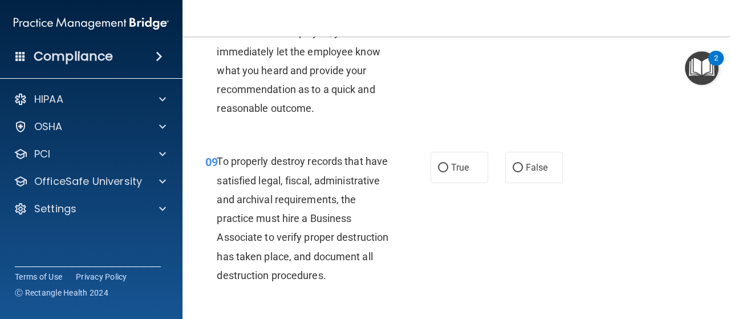
scroll to position [1140, 0]
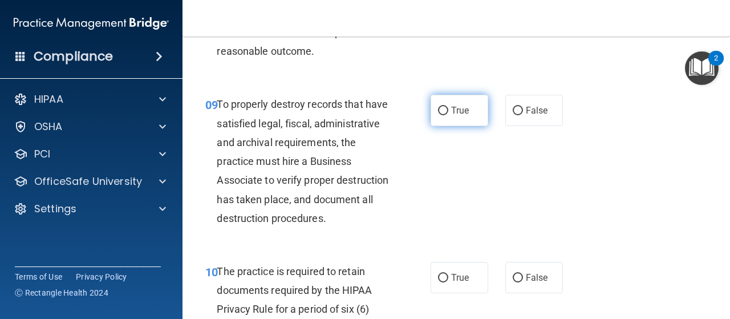
click at [445, 126] on label "True" at bounding box center [459, 110] width 58 height 31
click at [445, 115] on input "True" at bounding box center [443, 111] width 10 height 9
radio input "true"
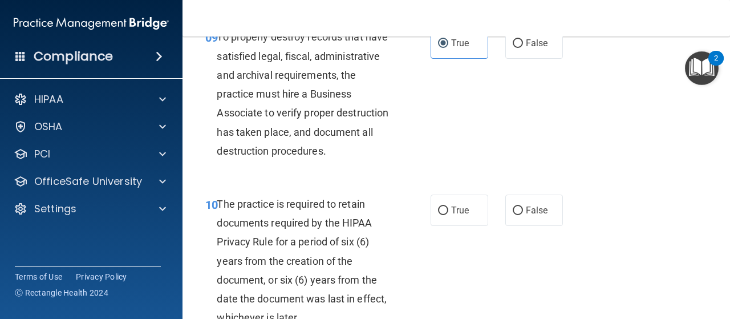
scroll to position [1311, 0]
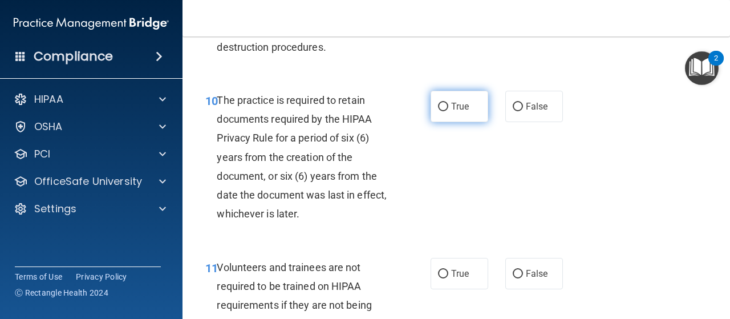
click at [438, 111] on input "True" at bounding box center [443, 107] width 10 height 9
radio input "true"
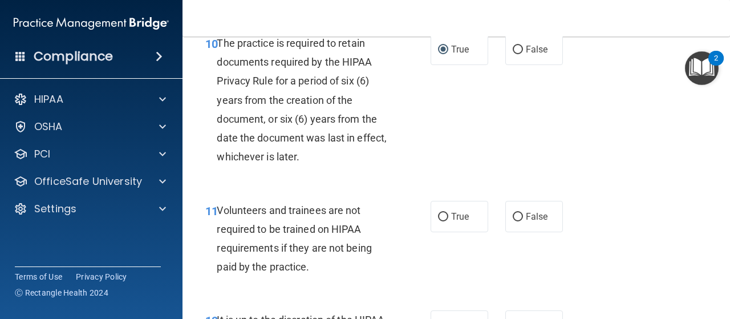
scroll to position [1482, 0]
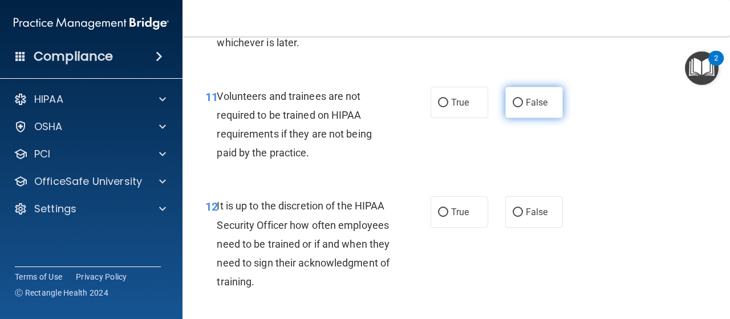
click at [514, 107] on input "False" at bounding box center [518, 103] width 10 height 9
radio input "true"
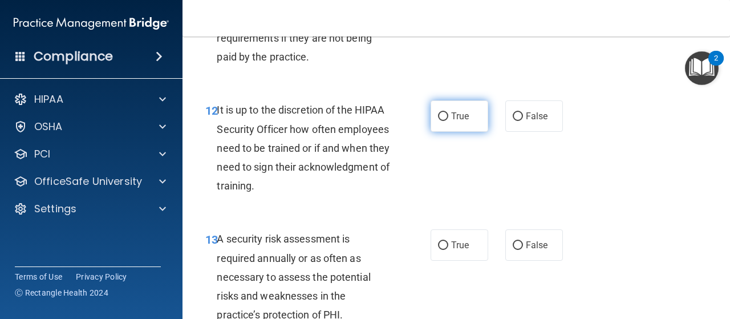
scroll to position [1596, 0]
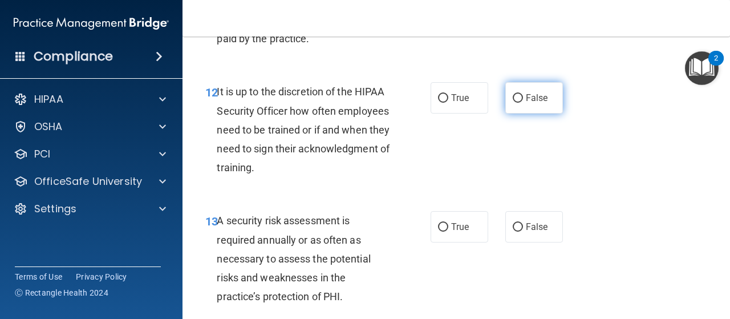
click at [515, 103] on input "False" at bounding box center [518, 98] width 10 height 9
radio input "true"
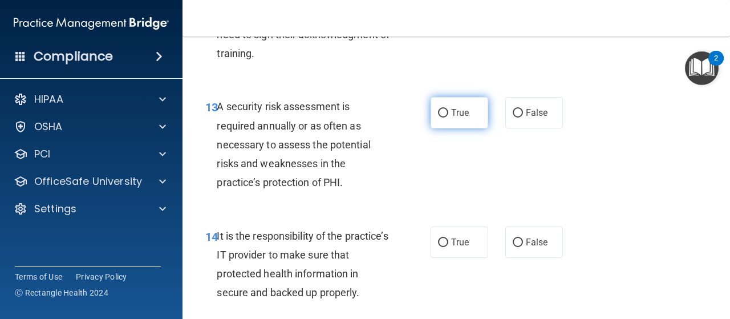
click at [438, 117] on input "True" at bounding box center [443, 113] width 10 height 9
radio input "true"
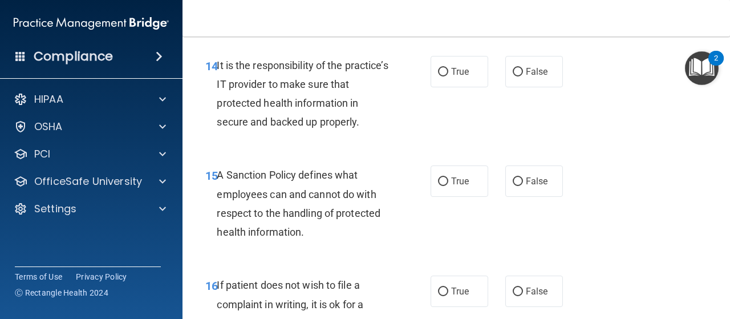
scroll to position [1881, 0]
click at [514, 76] on input "False" at bounding box center [518, 71] width 10 height 9
radio input "true"
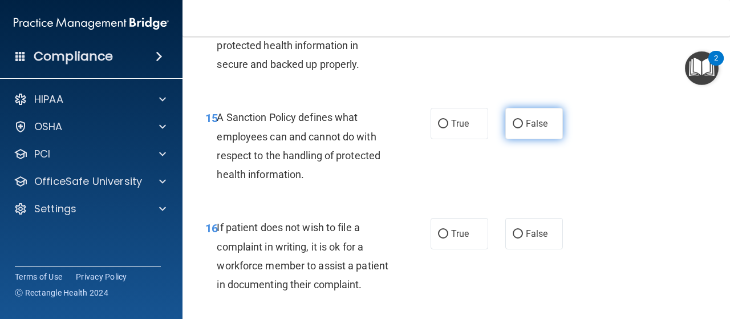
click at [515, 128] on input "False" at bounding box center [518, 124] width 10 height 9
radio input "true"
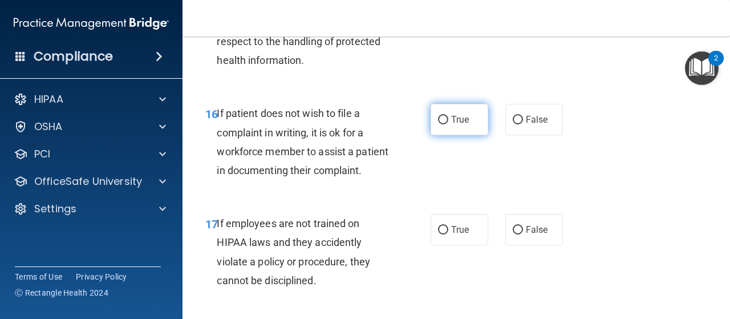
click at [439, 124] on input "True" at bounding box center [443, 120] width 10 height 9
radio input "true"
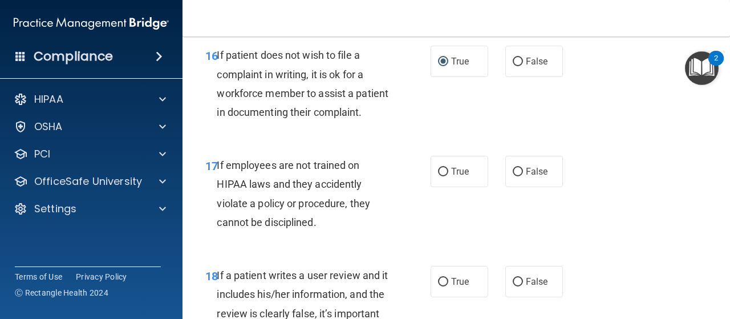
scroll to position [2223, 0]
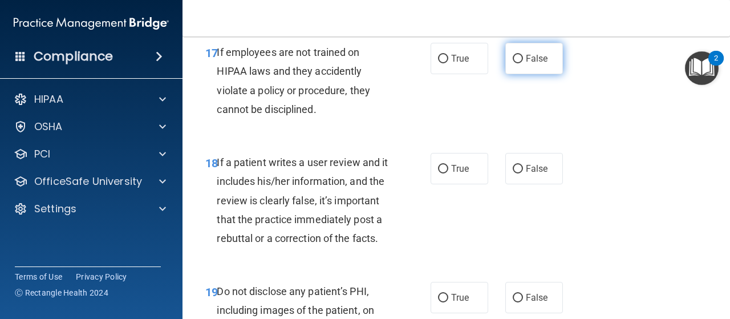
click at [513, 63] on input "False" at bounding box center [518, 59] width 10 height 9
radio input "true"
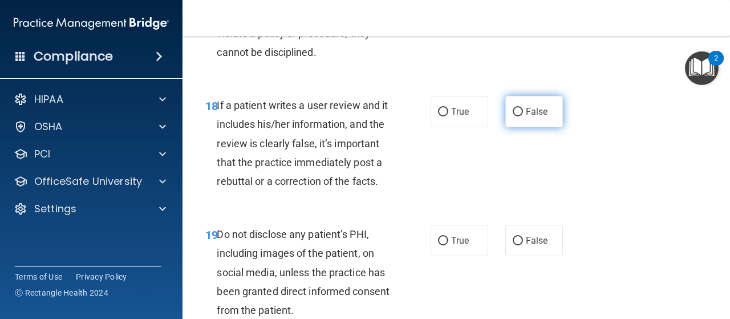
click at [514, 116] on input "False" at bounding box center [518, 112] width 10 height 9
radio input "true"
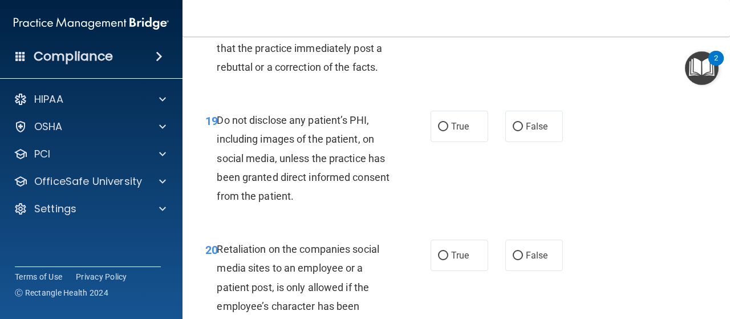
scroll to position [2508, 0]
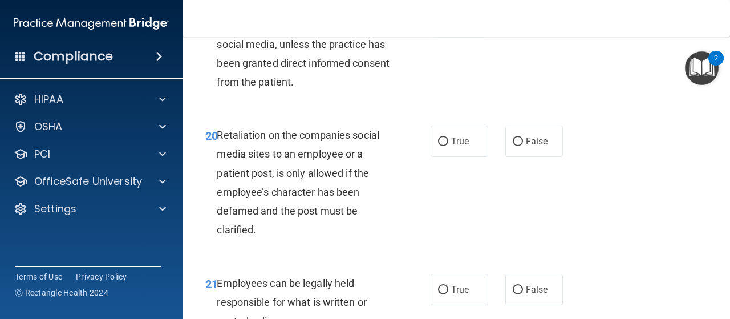
click at [432, 28] on label "True" at bounding box center [459, 12] width 58 height 31
click at [438, 17] on input "True" at bounding box center [443, 13] width 10 height 9
radio input "true"
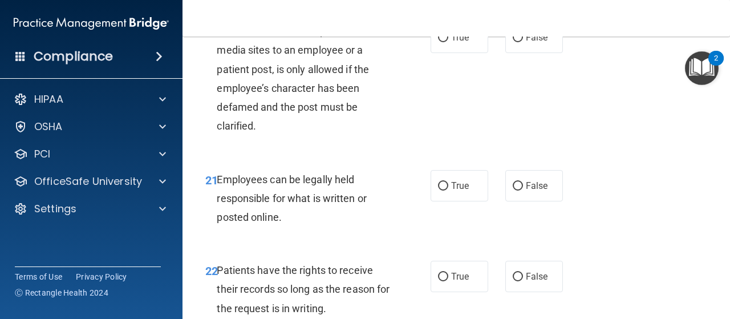
scroll to position [2622, 0]
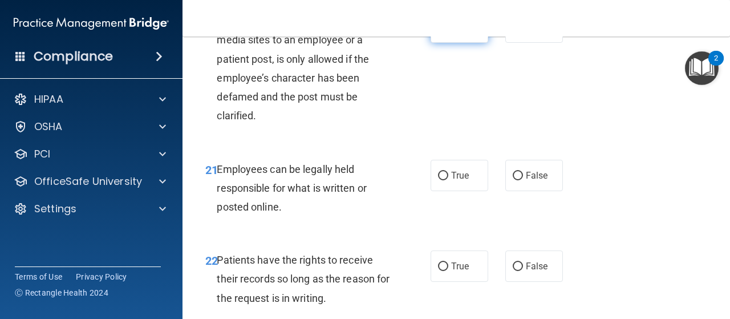
click at [445, 43] on label "True" at bounding box center [459, 26] width 58 height 31
click at [445, 32] on input "True" at bounding box center [443, 27] width 10 height 9
radio input "true"
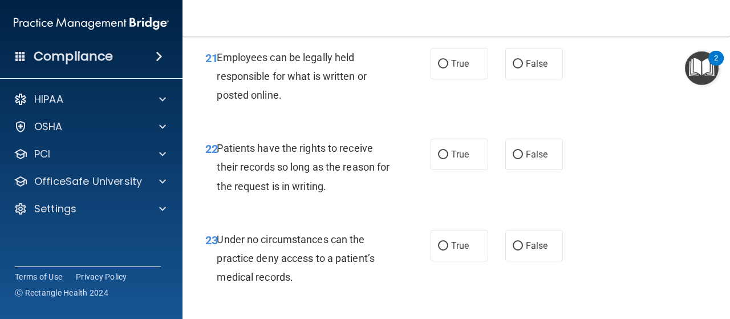
scroll to position [2736, 0]
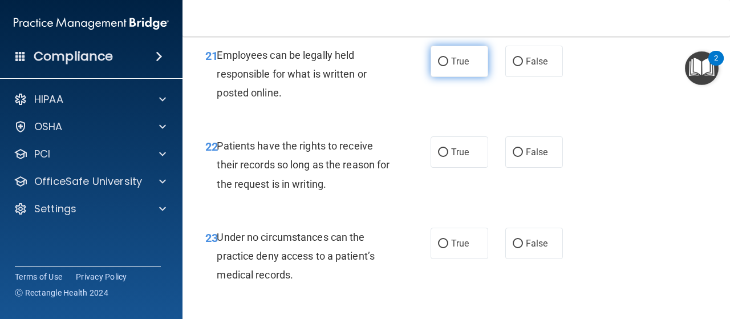
click at [446, 77] on label "True" at bounding box center [459, 61] width 58 height 31
click at [446, 66] on input "True" at bounding box center [443, 62] width 10 height 9
radio input "true"
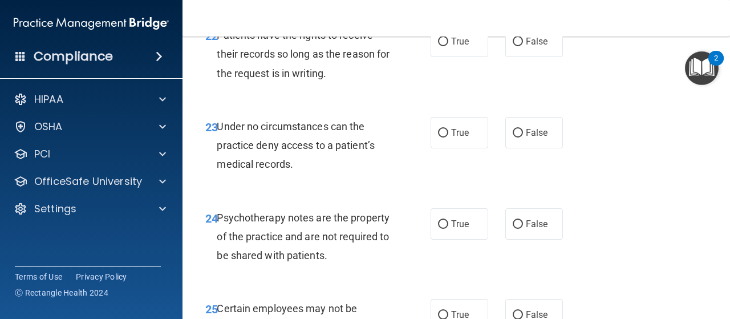
scroll to position [2850, 0]
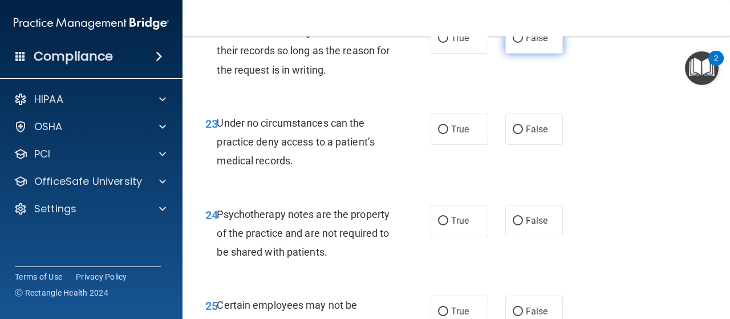
click at [517, 43] on input "False" at bounding box center [518, 38] width 10 height 9
radio input "true"
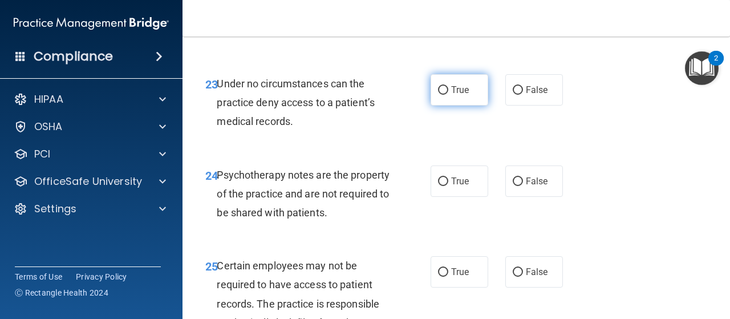
scroll to position [2907, 0]
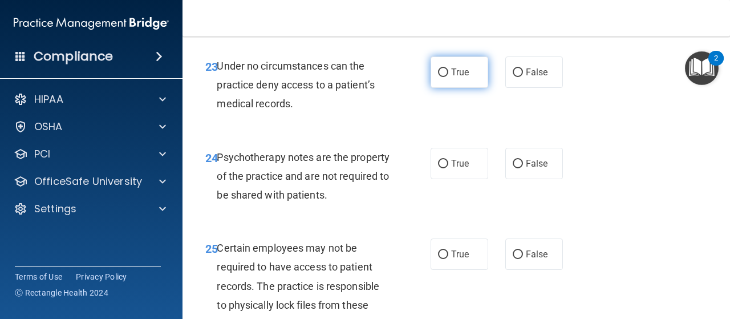
click at [451, 78] on span "True" at bounding box center [460, 72] width 18 height 11
click at [448, 77] on input "True" at bounding box center [443, 72] width 10 height 9
radio input "true"
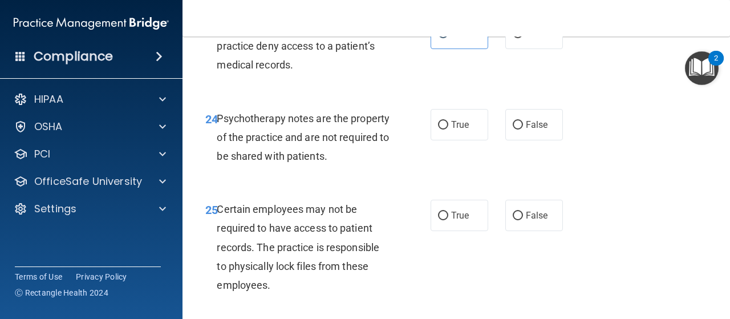
scroll to position [2964, 0]
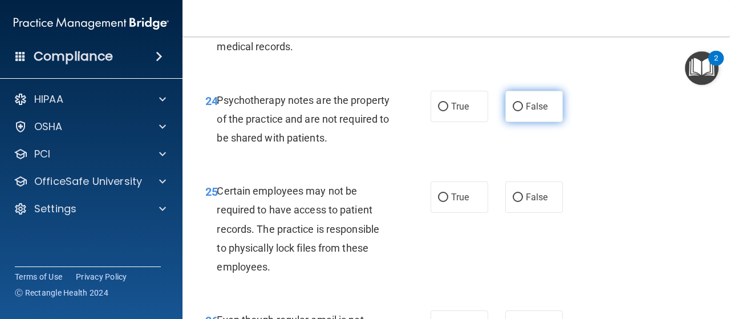
click at [515, 111] on input "False" at bounding box center [518, 107] width 10 height 9
radio input "true"
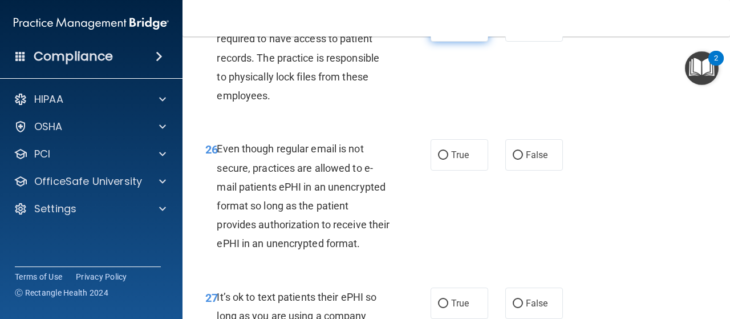
click at [440, 31] on input "True" at bounding box center [443, 26] width 10 height 9
radio input "true"
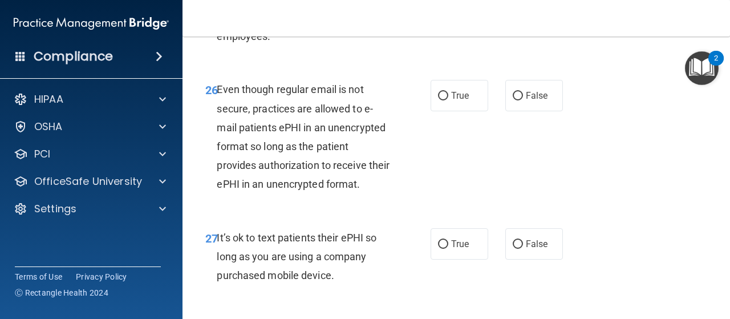
scroll to position [3250, 0]
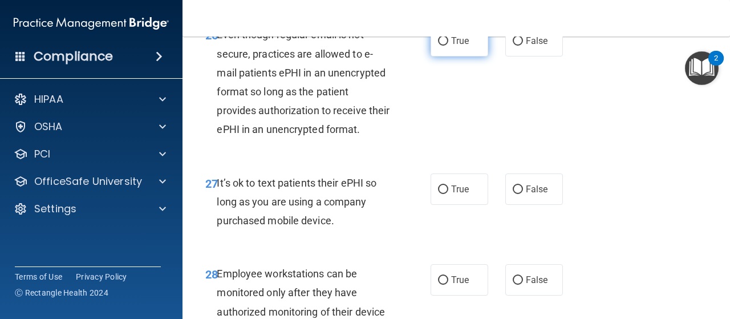
click at [441, 46] on input "True" at bounding box center [443, 41] width 10 height 9
radio input "true"
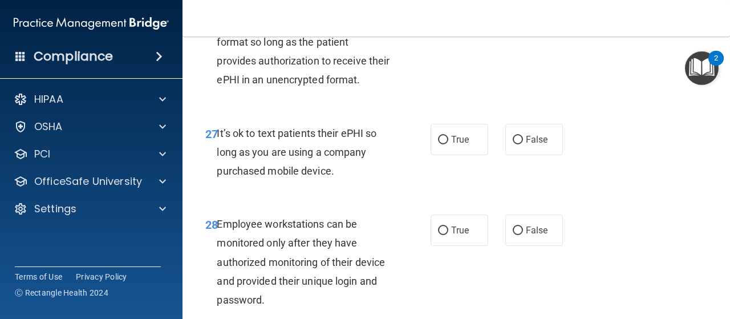
scroll to position [3364, 0]
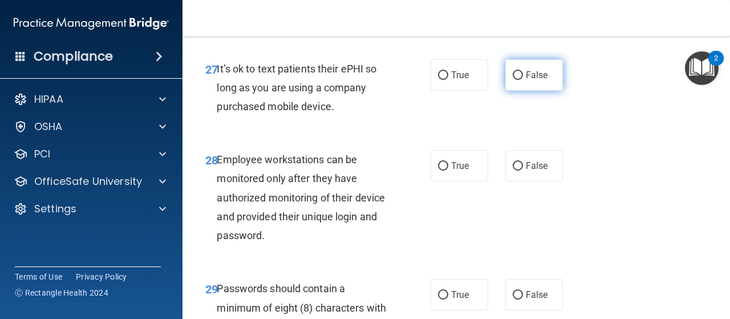
click at [516, 80] on input "False" at bounding box center [518, 75] width 10 height 9
radio input "true"
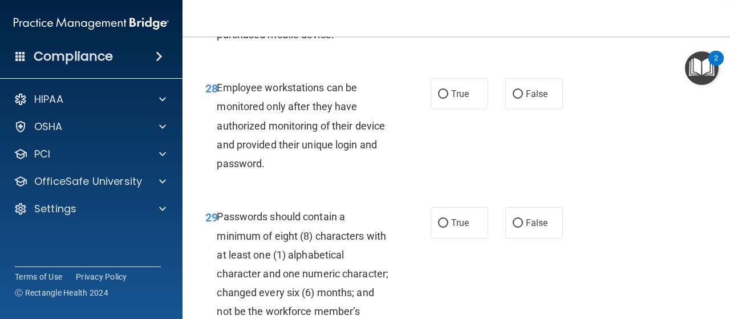
scroll to position [3478, 0]
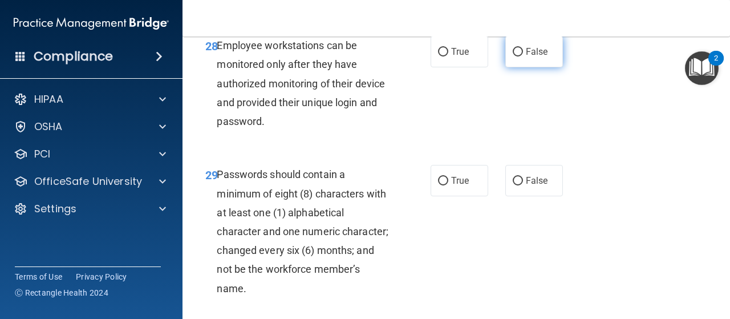
click at [513, 56] on input "False" at bounding box center [518, 52] width 10 height 9
radio input "true"
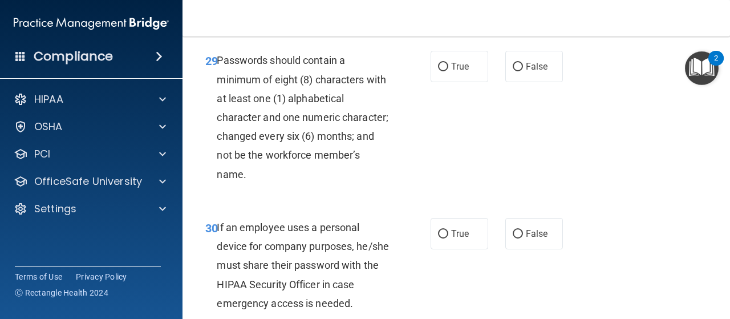
scroll to position [3649, 0]
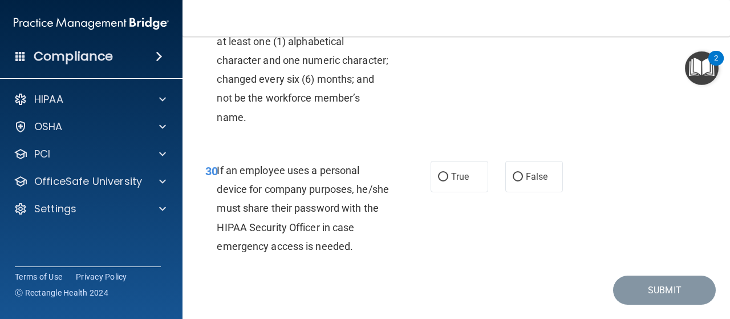
click at [514, 14] on input "False" at bounding box center [518, 10] width 10 height 9
radio input "true"
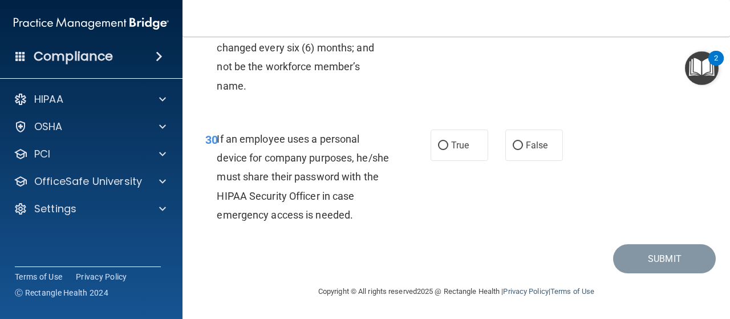
scroll to position [3755, 0]
click at [513, 147] on input "False" at bounding box center [518, 145] width 10 height 9
radio input "true"
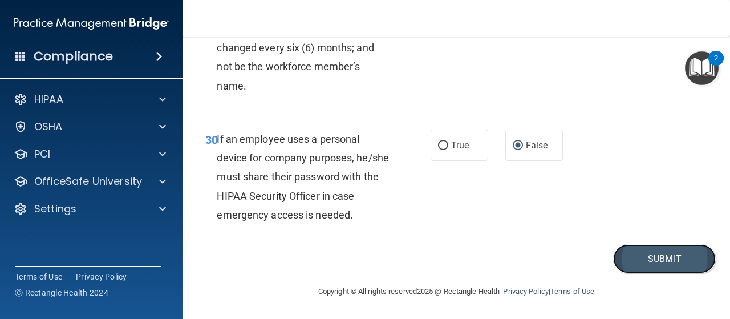
click at [665, 257] on button "Submit" at bounding box center [664, 258] width 103 height 29
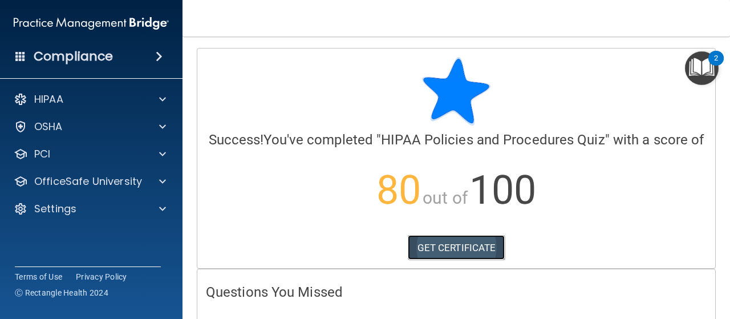
click at [448, 260] on link "GET CERTIFICATE" at bounding box center [456, 247] width 97 height 25
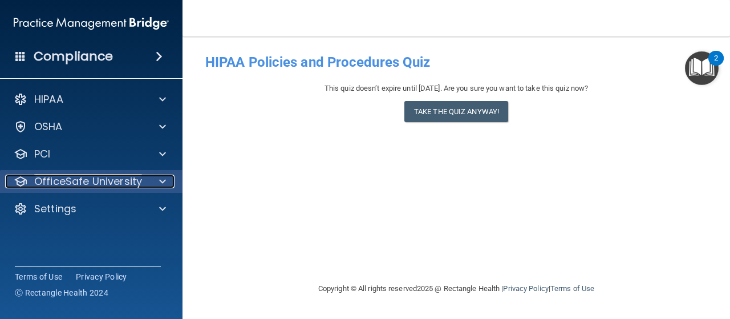
click at [100, 184] on p "OfficeSafe University" at bounding box center [88, 181] width 108 height 14
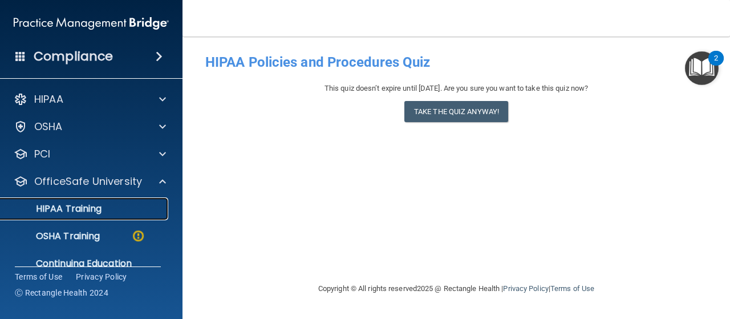
click at [109, 202] on link "HIPAA Training" at bounding box center [79, 208] width 180 height 23
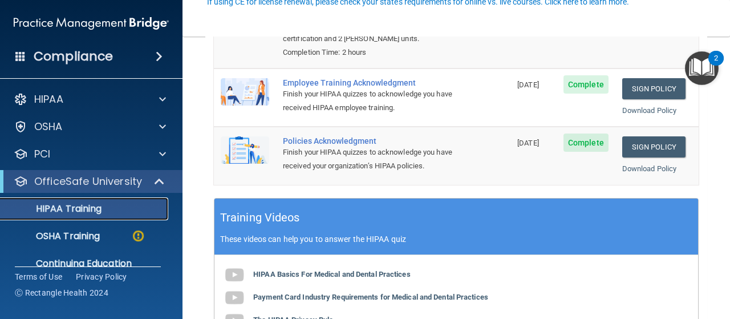
scroll to position [114, 0]
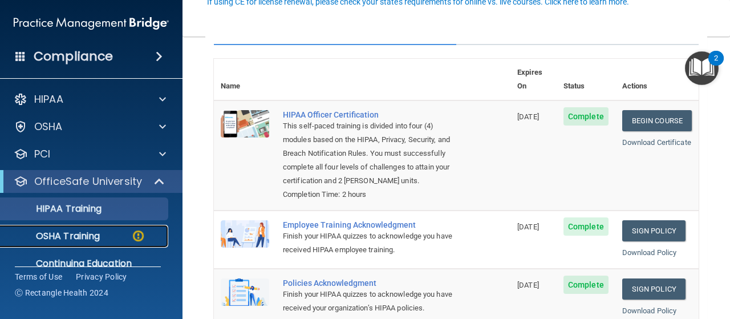
click at [73, 237] on p "OSHA Training" at bounding box center [53, 235] width 92 height 11
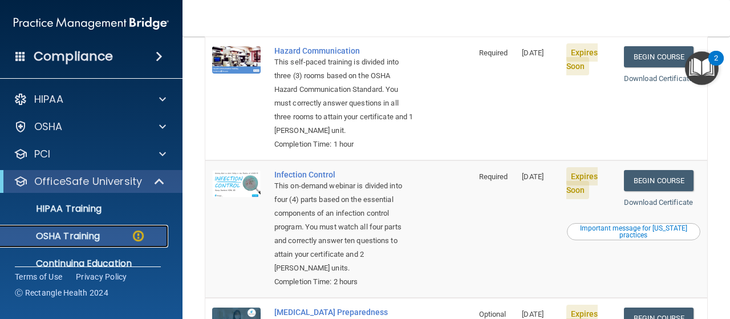
scroll to position [67, 0]
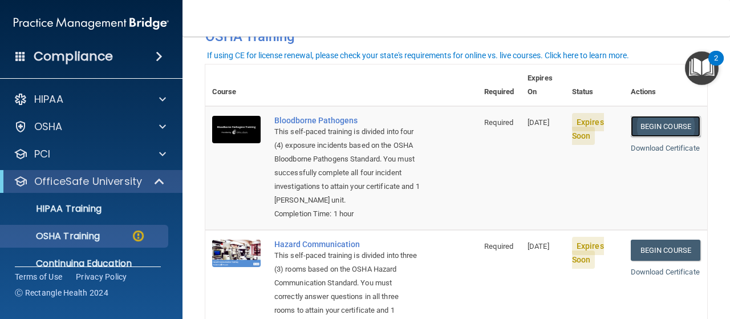
click at [654, 116] on link "Begin Course" at bounding box center [666, 126] width 70 height 21
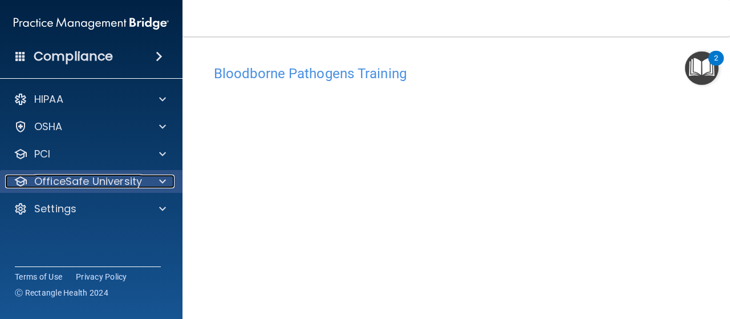
click at [93, 180] on p "OfficeSafe University" at bounding box center [88, 181] width 108 height 14
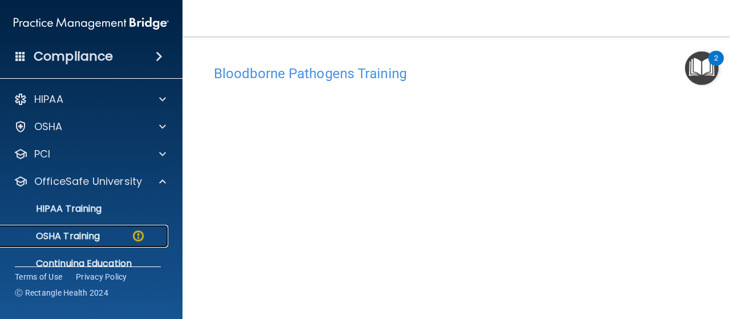
click at [74, 232] on p "OSHA Training" at bounding box center [53, 235] width 92 height 11
